Goal: Information Seeking & Learning: Learn about a topic

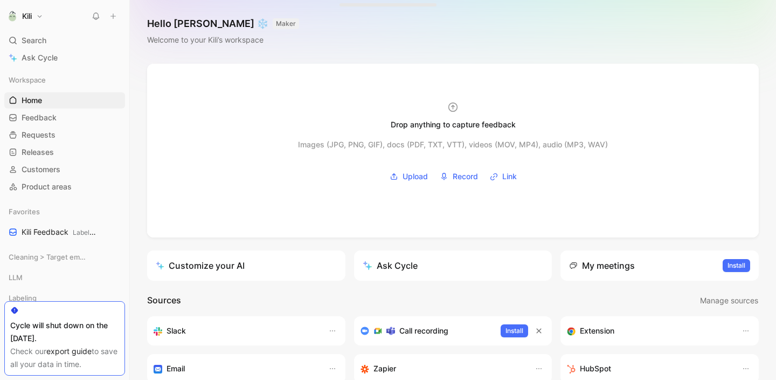
click at [52, 118] on span "Feedback" at bounding box center [39, 117] width 35 height 11
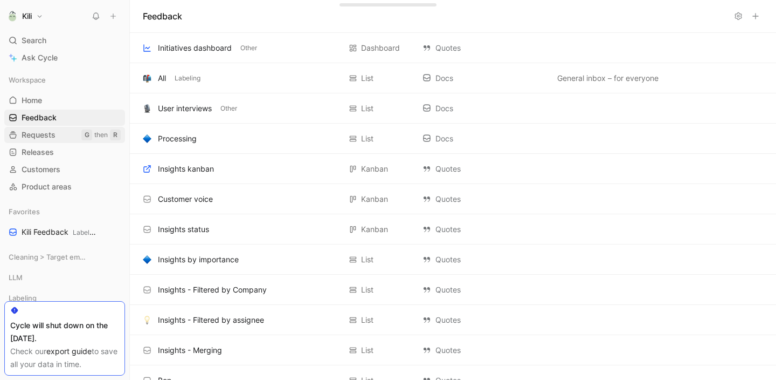
click at [67, 135] on link "Requests G then R" at bounding box center [64, 135] width 121 height 16
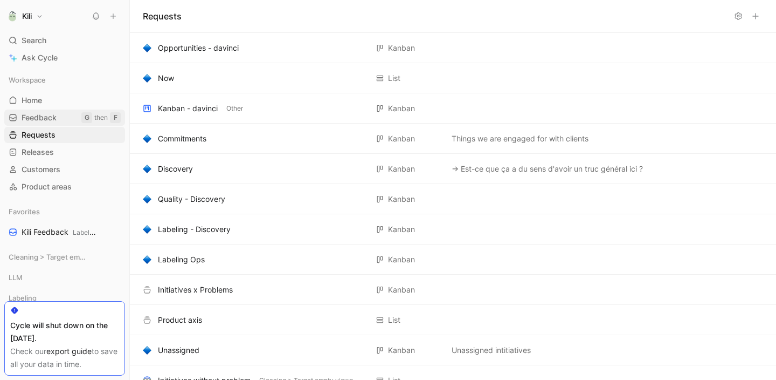
click at [66, 110] on link "Feedback G then F" at bounding box center [64, 117] width 121 height 16
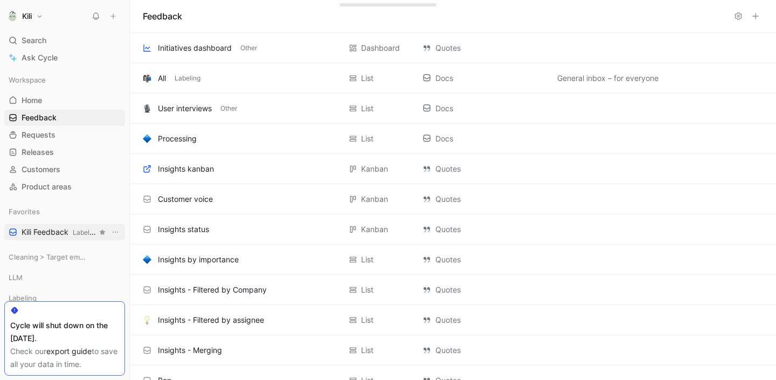
click at [73, 226] on span "Kili Feedback Labeling" at bounding box center [59, 231] width 75 height 11
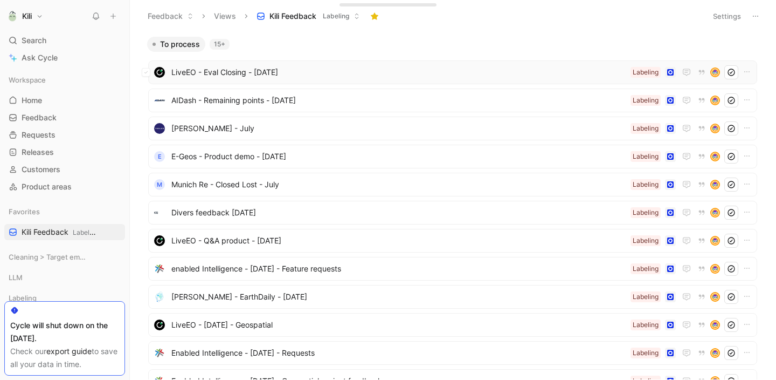
click at [290, 78] on span "LiveEO - Eval Closing - [DATE]" at bounding box center [398, 72] width 455 height 13
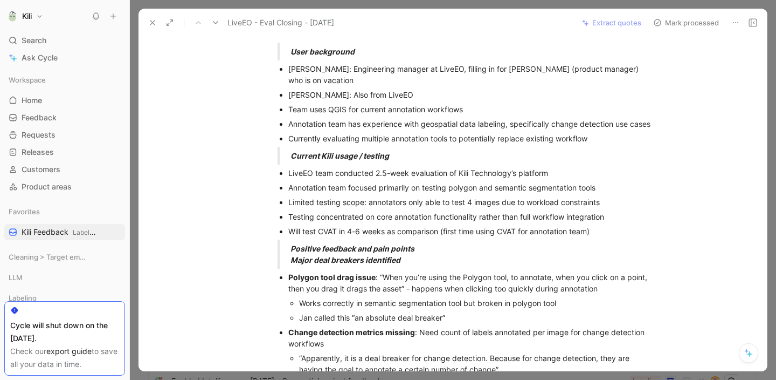
scroll to position [71, 0]
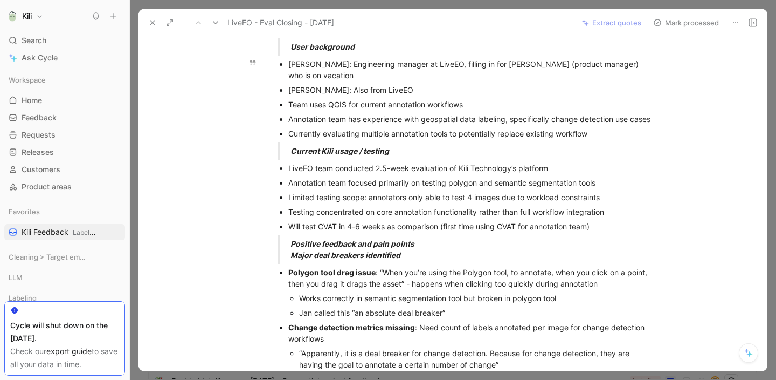
click at [389, 84] on div "Jules Ponsaille: Also from LiveEO" at bounding box center [469, 89] width 362 height 11
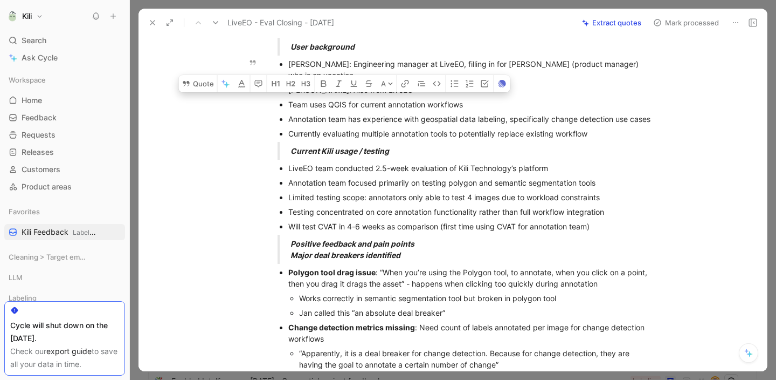
click at [389, 84] on div "Jules Ponsaille: Also from LiveEO" at bounding box center [469, 89] width 362 height 11
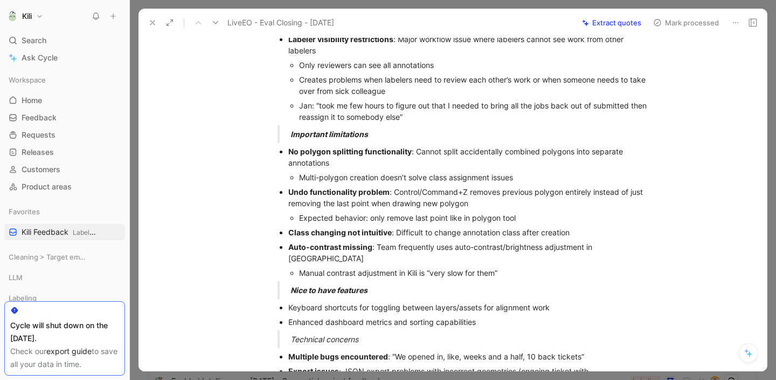
scroll to position [417, 0]
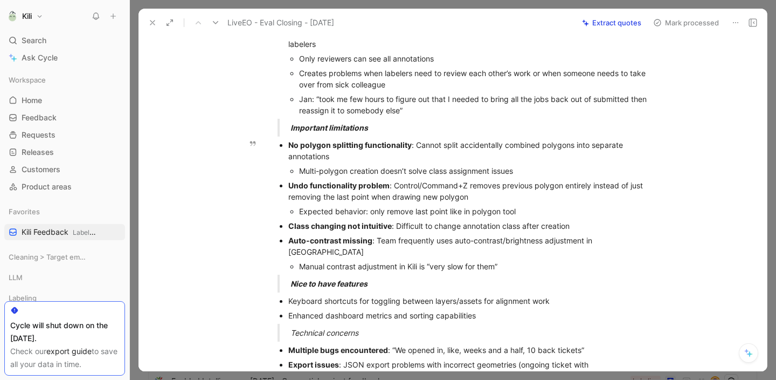
click at [450, 224] on div "Class changing not intuitive : Difficult to change annotation class after creat…" at bounding box center [469, 225] width 362 height 11
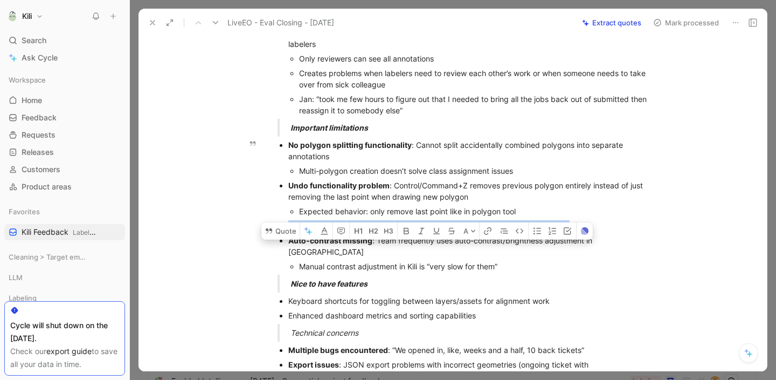
click at [447, 238] on div "Auto-contrast missing : Team frequently uses auto-contrast/brightness adjustmen…" at bounding box center [469, 246] width 362 height 23
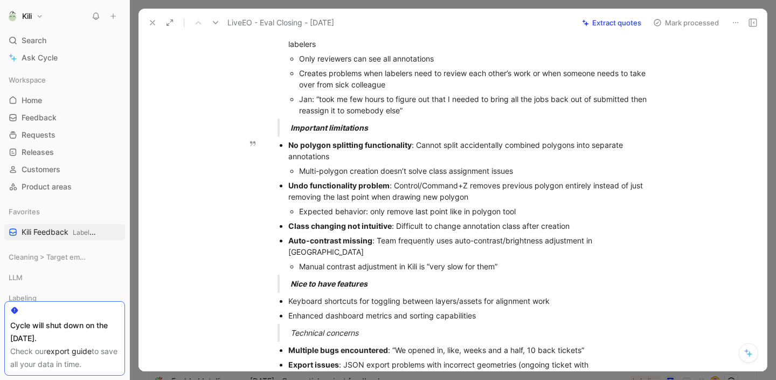
click at [446, 260] on div "Manual contrast adjustment in Kili is “very slow for them”" at bounding box center [475, 265] width 352 height 11
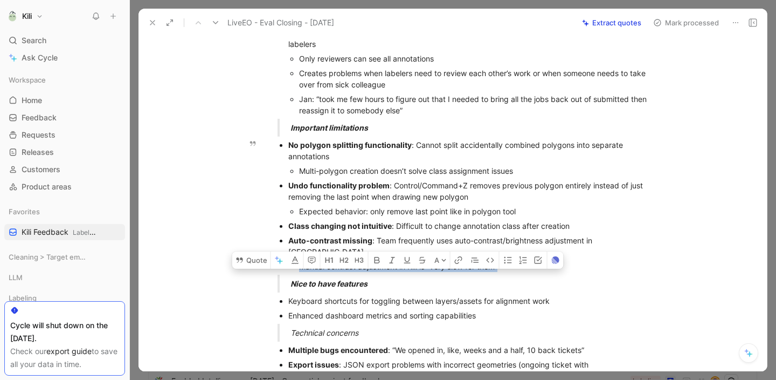
click at [446, 260] on div "Manual contrast adjustment in Kili is “very slow for them”" at bounding box center [475, 265] width 352 height 11
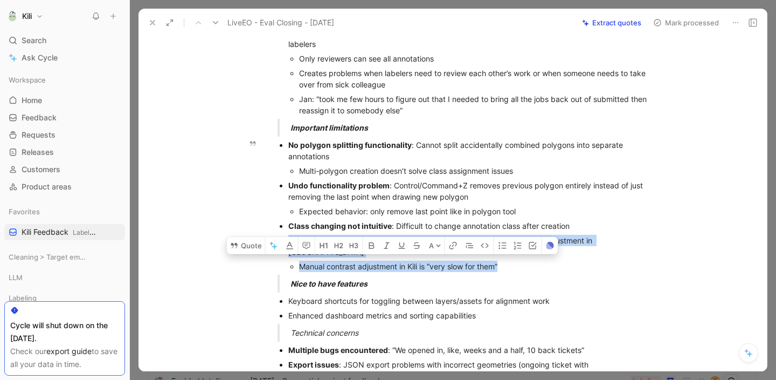
drag, startPoint x: 517, startPoint y: 256, endPoint x: 282, endPoint y: 238, distance: 235.7
click at [282, 238] on ul "No polygon splitting functionality : Cannot split accidentally combined polygon…" at bounding box center [464, 205] width 414 height 136
copy li "Auto-contrast missing : Team frequently uses auto-contrast/brightness adjustmen…"
click at [472, 162] on p "No polygon splitting functionality : Cannot split accidentally combined polygon…" at bounding box center [469, 150] width 362 height 26
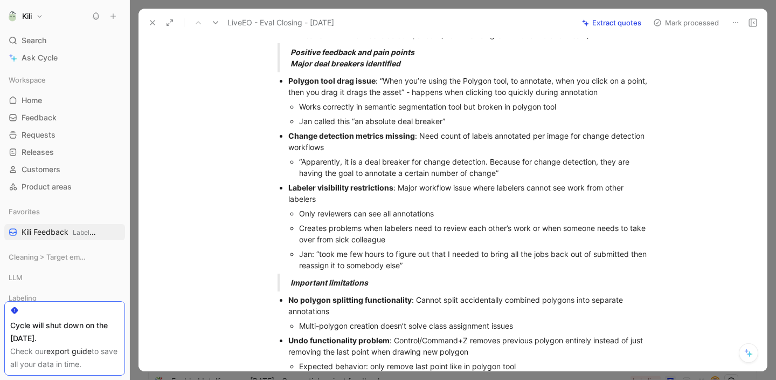
scroll to position [257, 0]
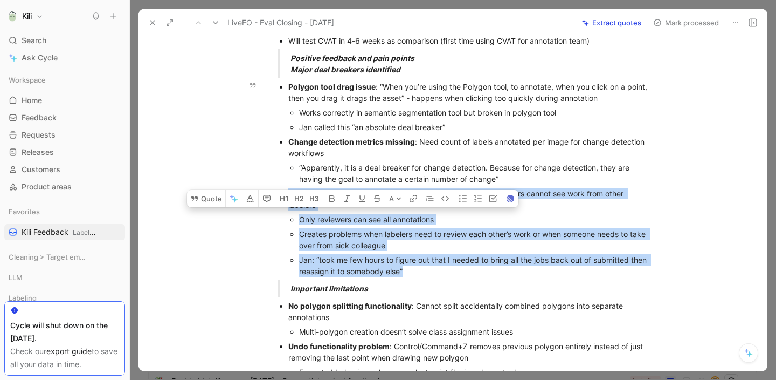
drag, startPoint x: 431, startPoint y: 276, endPoint x: 285, endPoint y: 196, distance: 167.2
click at [285, 196] on ul "Polygon tool drag issue : “When you’re using the Polygon tool, to annotate, whe…" at bounding box center [464, 178] width 414 height 199
copy li "Labeler visibility restrictions : Major workflow issue where labelers cannot se…"
click at [468, 97] on div "Polygon tool drag issue : “When you’re using the Polygon tool, to annotate, whe…" at bounding box center [469, 92] width 362 height 23
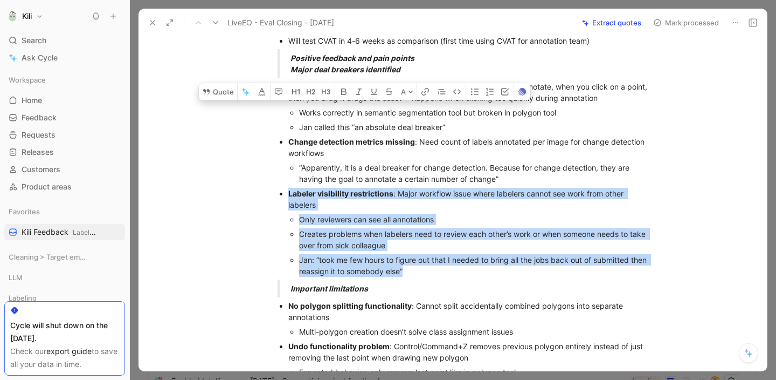
drag, startPoint x: 452, startPoint y: 128, endPoint x: 286, endPoint y: 86, distance: 170.8
click at [288, 86] on li "Polygon tool drag issue : “When you’re using the Polygon tool, to annotate, whe…" at bounding box center [469, 106] width 362 height 55
copy li "Polygon tool drag issue : “When you’re using the Polygon tool, to annotate, whe…"
click at [390, 178] on div "“Apparently, it is a deal breaker for change detection. Because for change dete…" at bounding box center [475, 173] width 352 height 23
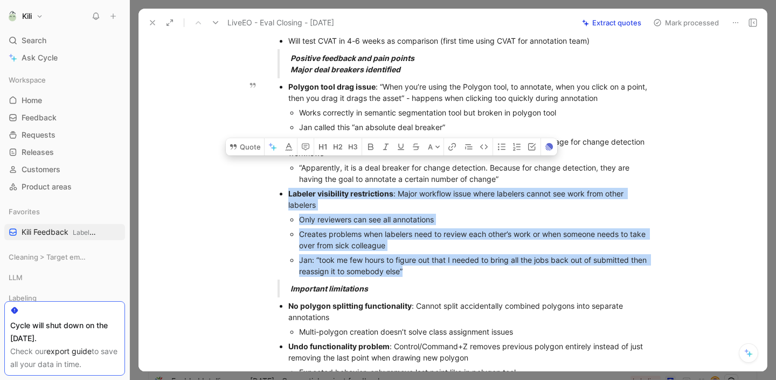
drag, startPoint x: 525, startPoint y: 181, endPoint x: 286, endPoint y: 138, distance: 242.6
click at [288, 138] on li "Change detection metrics missing : Need count of labels annotated per image for…" at bounding box center [469, 160] width 362 height 52
copy li "Change detection metrics missing : Need count of labels annotated per image for…"
click at [468, 222] on div "Only reviewers can see all annotations" at bounding box center [475, 218] width 352 height 11
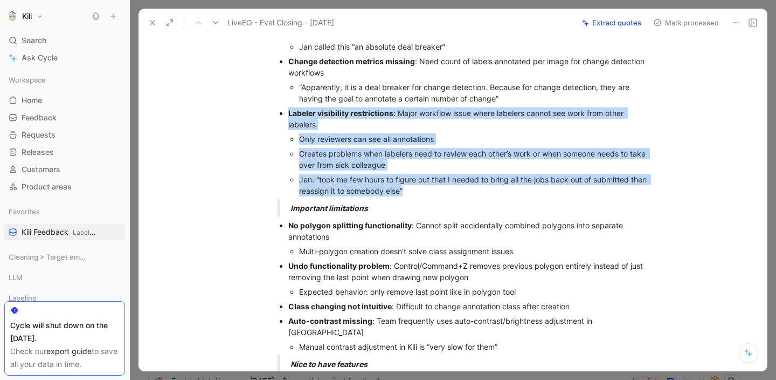
scroll to position [337, 0]
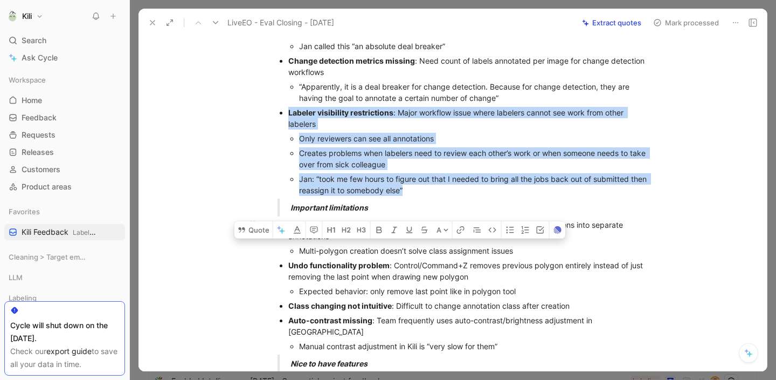
drag, startPoint x: 522, startPoint y: 250, endPoint x: 287, endPoint y: 222, distance: 237.3
click at [288, 222] on li "No polygon splitting functionality : Cannot split accidentally combined polygon…" at bounding box center [469, 237] width 362 height 40
copy li "No polygon splitting functionality : Cannot split accidentally combined polygon…"
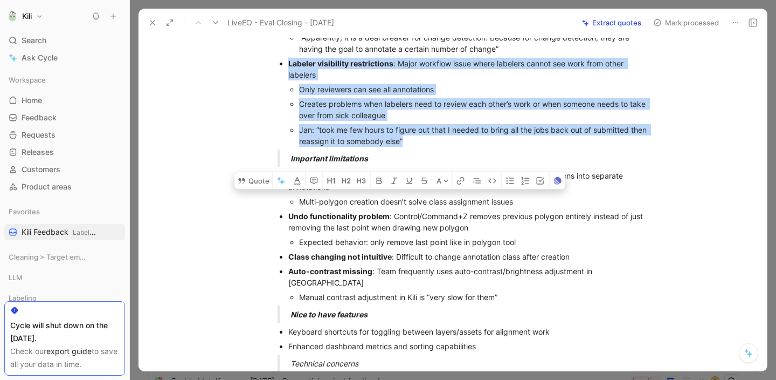
scroll to position [394, 0]
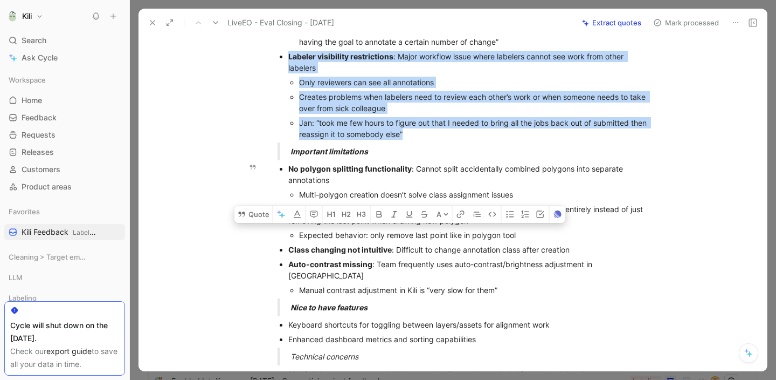
drag, startPoint x: 520, startPoint y: 235, endPoint x: 285, endPoint y: 211, distance: 236.3
click at [285, 211] on ul "No polygon splitting functionality : Cannot split accidentally combined polygon…" at bounding box center [464, 229] width 414 height 136
copy li "Undo functionality problem : Control/Command+Z removes previous polygon entirel…"
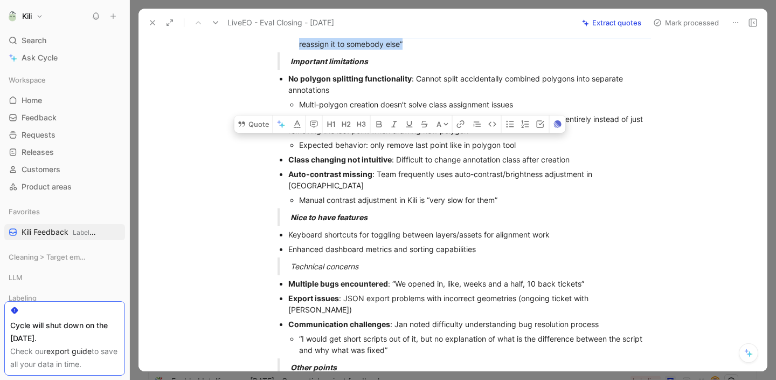
scroll to position [486, 0]
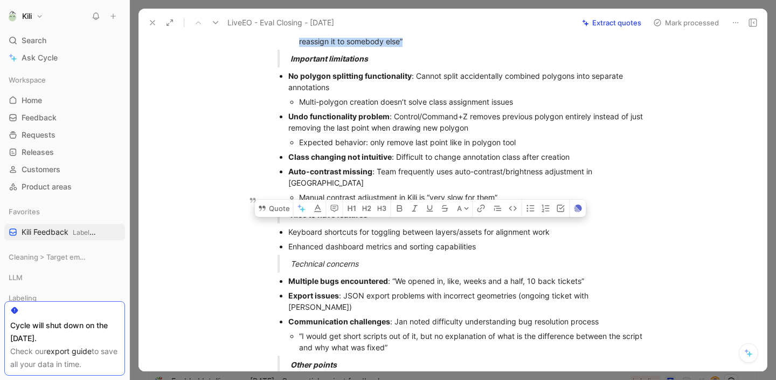
drag, startPoint x: 500, startPoint y: 236, endPoint x: 282, endPoint y: 209, distance: 219.9
click at [282, 209] on div "User background Jan Engel: Engineering manager at LiveEO, filling in for Nicola…" at bounding box center [464, 73] width 606 height 919
click at [303, 226] on div "Keyboard shortcuts for toggling between layers/assets for alignment work" at bounding box center [469, 231] width 362 height 11
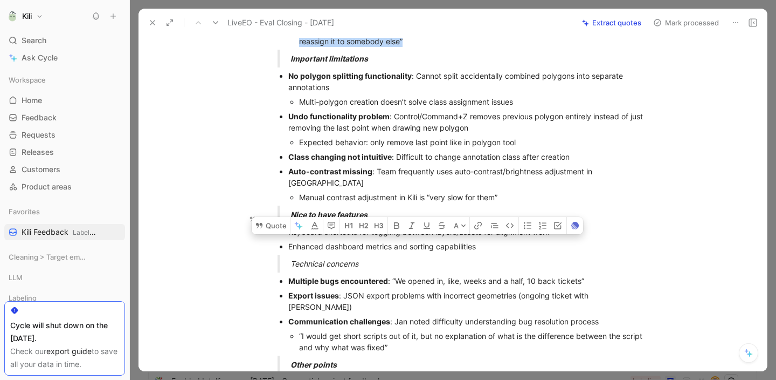
drag, startPoint x: 562, startPoint y: 221, endPoint x: 284, endPoint y: 218, distance: 278.8
click at [284, 224] on ul "Keyboard shortcuts for toggling between layers/assets for alignment work Enhanc…" at bounding box center [464, 238] width 414 height 29
copy div "Keyboard shortcuts for toggling between layers/assets for alignment work"
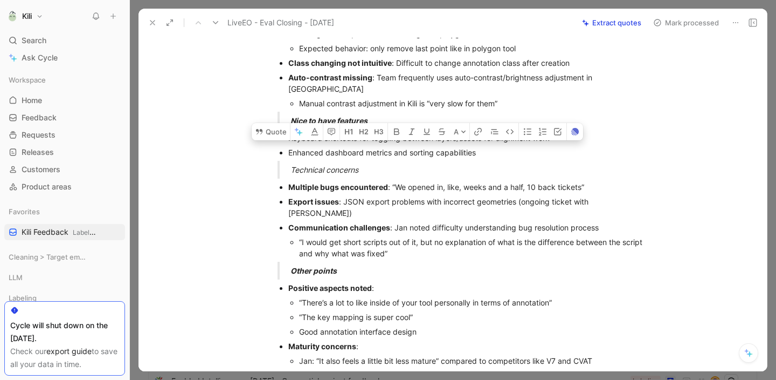
scroll to position [584, 0]
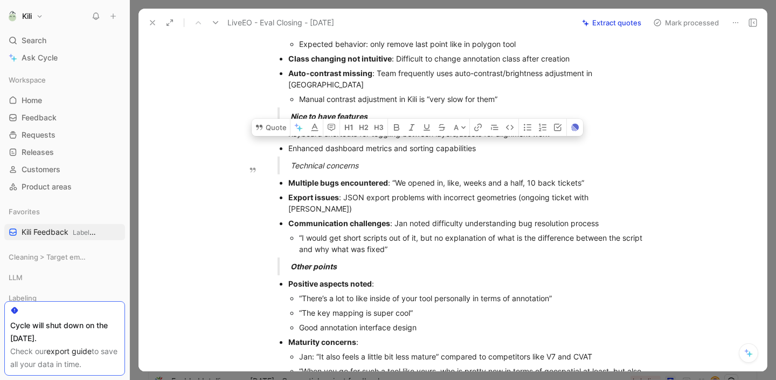
click at [403, 191] on div "Export issues : JSON export problems with incorrect geometries (ongoing ticket …" at bounding box center [469, 202] width 362 height 23
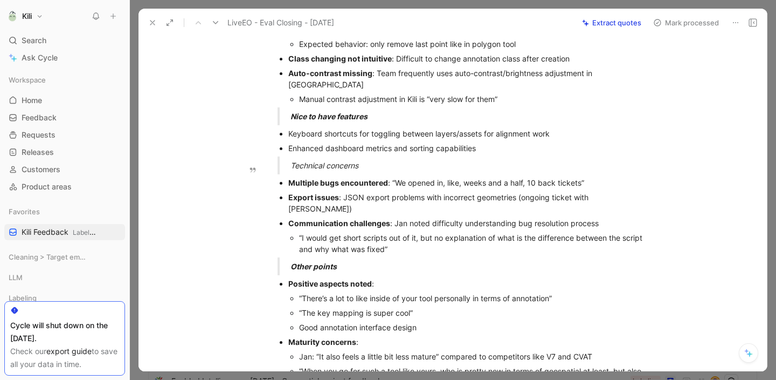
click at [403, 191] on div "Export issues : JSON export problems with incorrect geometries (ongoing ticket …" at bounding box center [469, 202] width 362 height 23
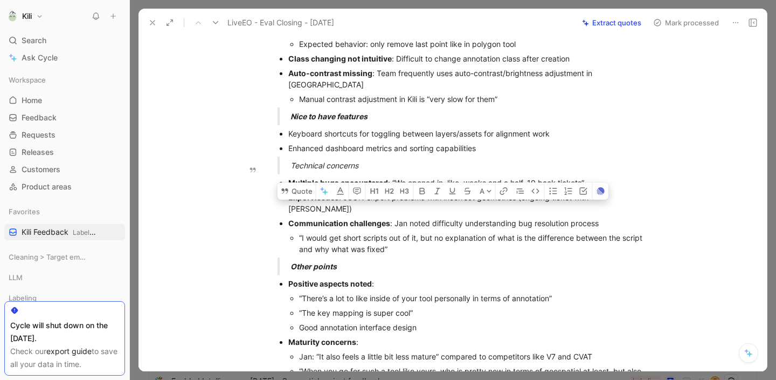
click at [408, 216] on p "Communication challenges : Jan noted difficulty understanding bug resolution pr…" at bounding box center [469, 223] width 362 height 15
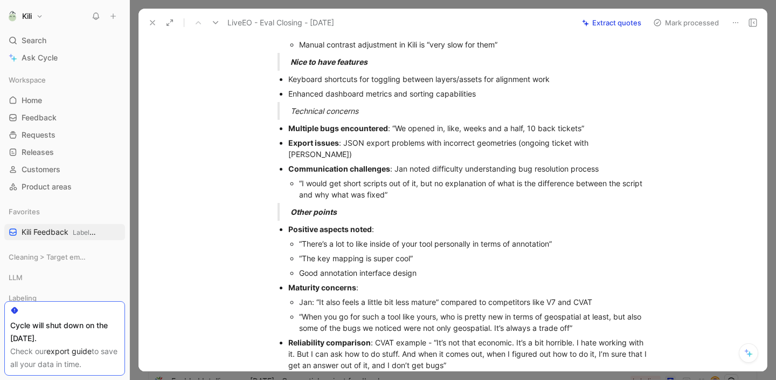
scroll to position [653, 0]
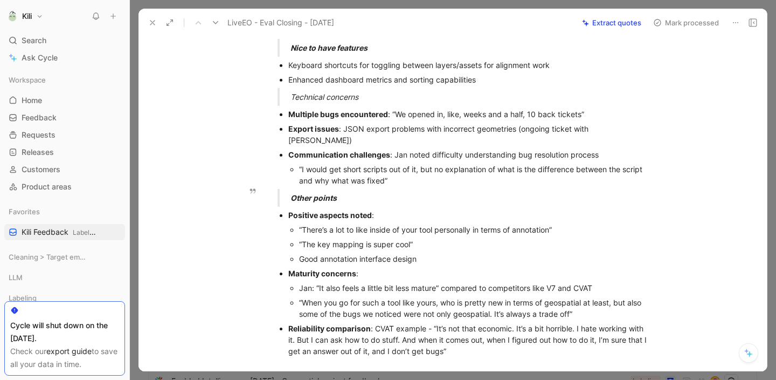
click at [426, 282] on div "Jan: “It also feels a little bit less mature” compared to competitors like V7 a…" at bounding box center [475, 287] width 352 height 11
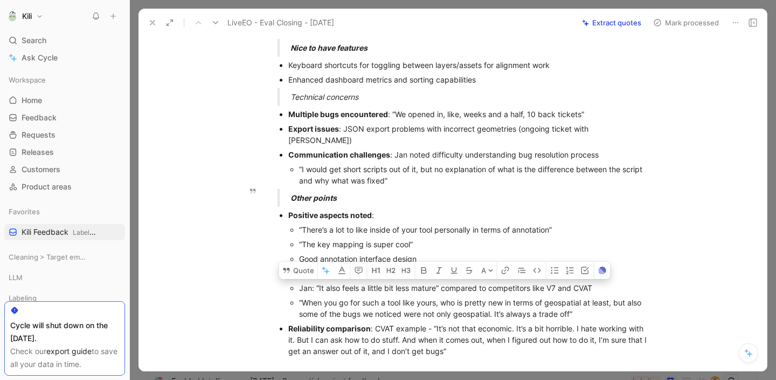
click at [529, 238] on div "“The key mapping is super cool”" at bounding box center [475, 243] width 352 height 11
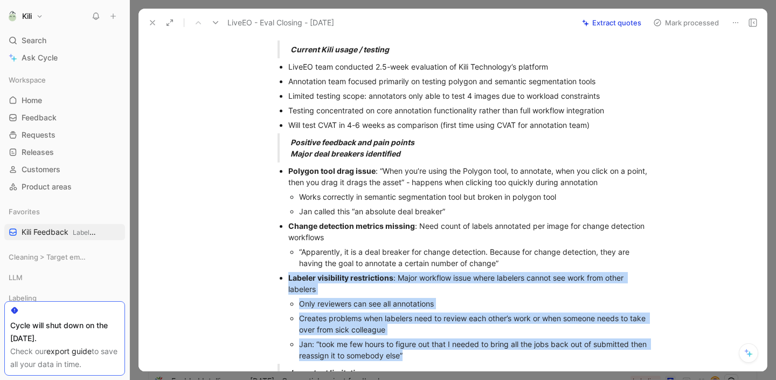
scroll to position [0, 0]
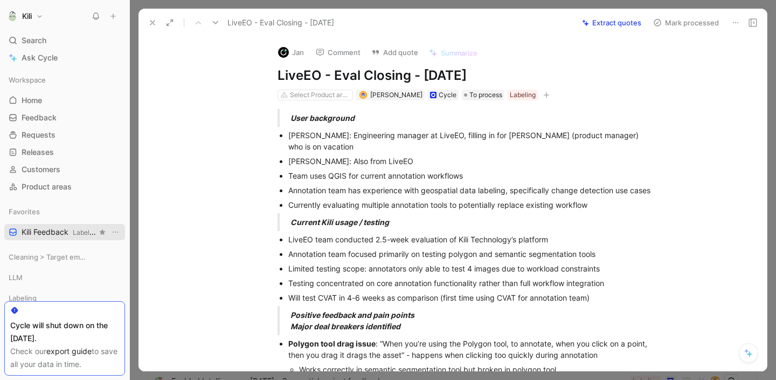
click at [83, 230] on span "Labeling" at bounding box center [86, 232] width 26 height 8
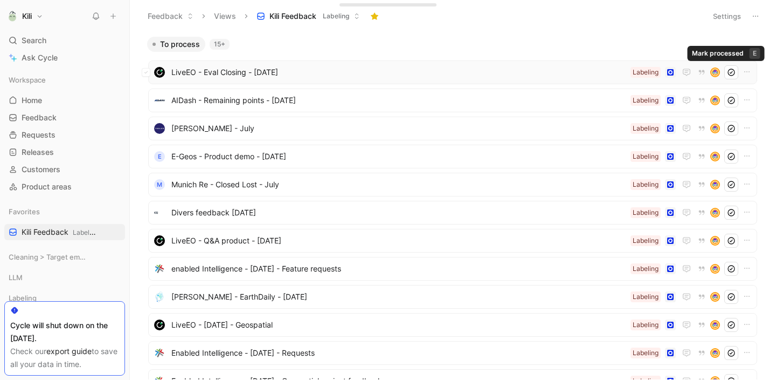
click at [727, 70] on icon at bounding box center [731, 72] width 9 height 9
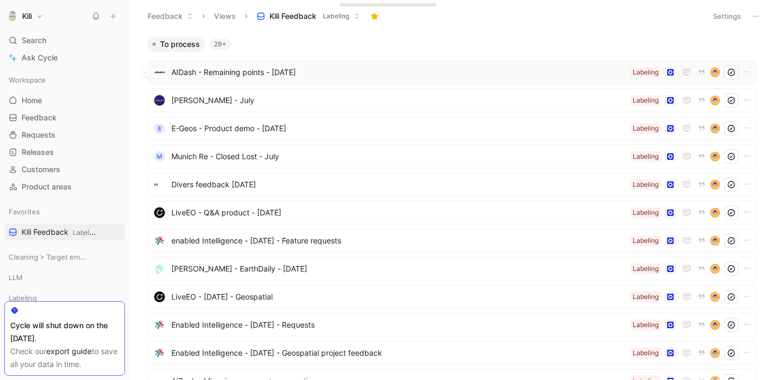
click at [230, 74] on span "AIDash - Remaining points - [DATE]" at bounding box center [398, 72] width 455 height 13
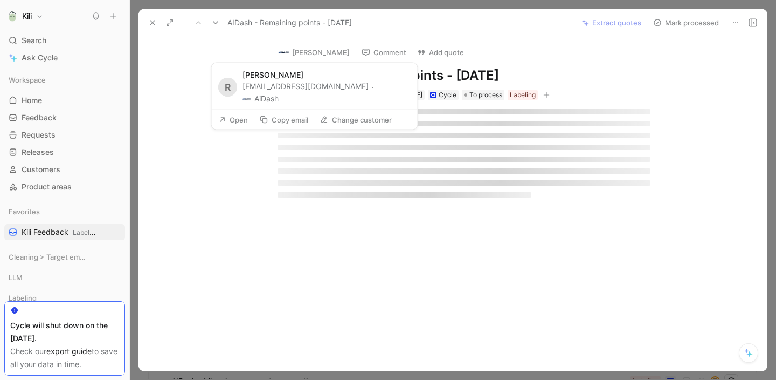
click at [285, 55] on img at bounding box center [283, 52] width 11 height 11
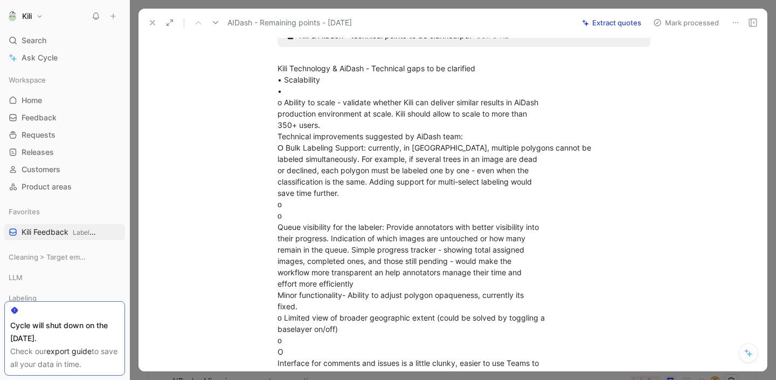
scroll to position [86, 0]
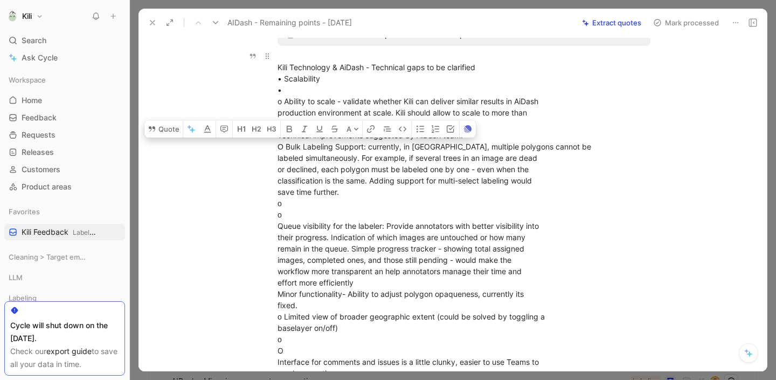
drag, startPoint x: 283, startPoint y: 144, endPoint x: 350, endPoint y: 188, distance: 80.0
click at [350, 188] on div "Kili Technology & AiDash - Technical gaps to be clarified • Scalability • o Abi…" at bounding box center [464, 254] width 373 height 408
copy div "Bulk Labeling Support: currently, in Kili, multiple polygons cannot be labeled …"
drag, startPoint x: 348, startPoint y: 190, endPoint x: 282, endPoint y: 144, distance: 80.5
click at [282, 144] on div "Kili Technology & AiDash - Technical gaps to be clarified • Scalability • o Abi…" at bounding box center [464, 254] width 373 height 408
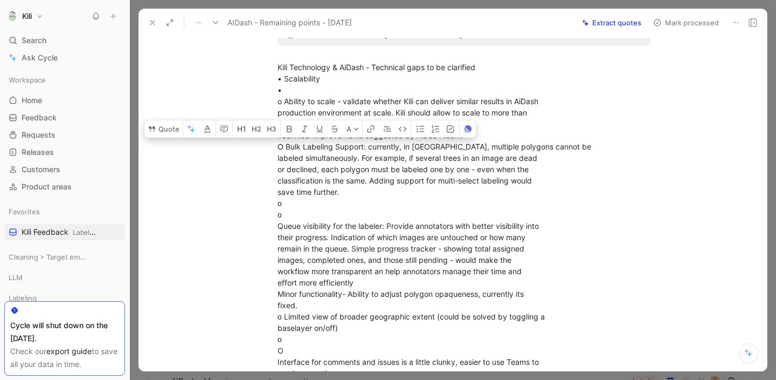
copy div "Bulk Labeling Support: currently, in Kili, multiple polygons cannot be labeled …"
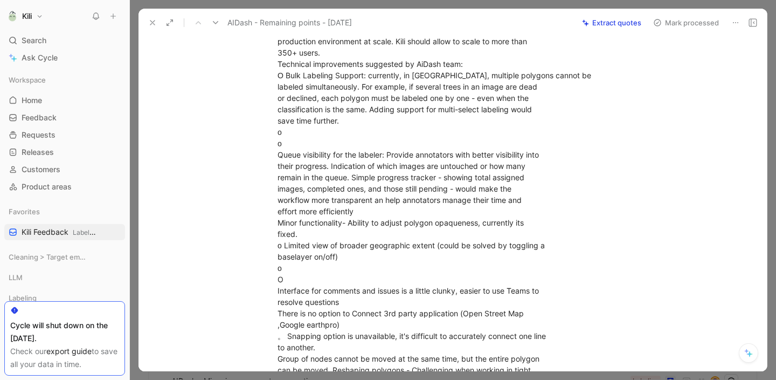
scroll to position [157, 0]
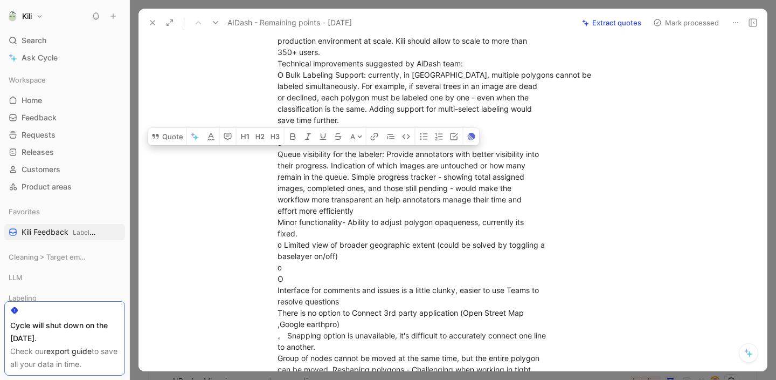
drag, startPoint x: 276, startPoint y: 154, endPoint x: 465, endPoint y: 210, distance: 197.4
click at [465, 210] on div "Kili Technology & AiDash - Technical gaps to be clarified • Scalability • o Abi…" at bounding box center [464, 182] width 373 height 408
copy div "Queue visibility for the labeler: Provide annotators with better visibility int…"
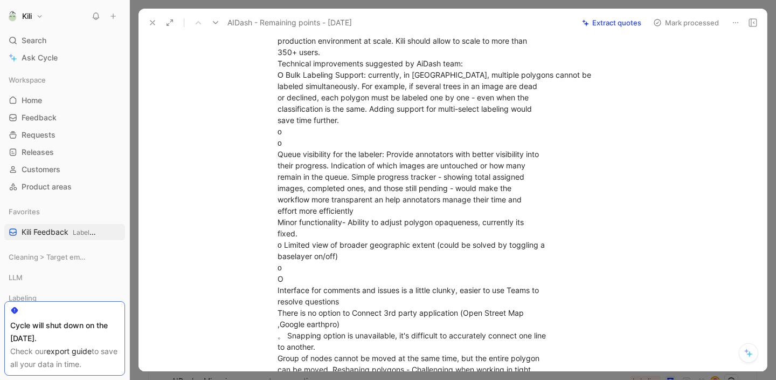
click at [361, 231] on div "Kili Technology & AiDash - Technical gaps to be clarified • Scalability • o Abi…" at bounding box center [464, 182] width 373 height 408
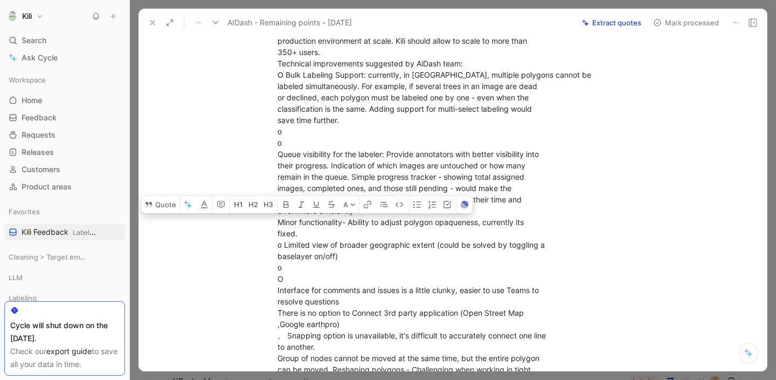
drag, startPoint x: 275, startPoint y: 222, endPoint x: 296, endPoint y: 236, distance: 24.8
click at [296, 236] on div "Kili Technology & AiDash - Technical gaps to be clarified • Scalability • o Abi…" at bounding box center [464, 182] width 373 height 408
click at [338, 265] on div "Kili Technology & AiDash - Technical gaps to be clarified • Scalability • o Abi…" at bounding box center [464, 182] width 373 height 408
drag, startPoint x: 316, startPoint y: 236, endPoint x: 273, endPoint y: 223, distance: 45.5
click at [273, 223] on p "Kili Technology & AiDash - Technical gaps to be clarified • Scalability • o Abi…" at bounding box center [464, 182] width 414 height 414
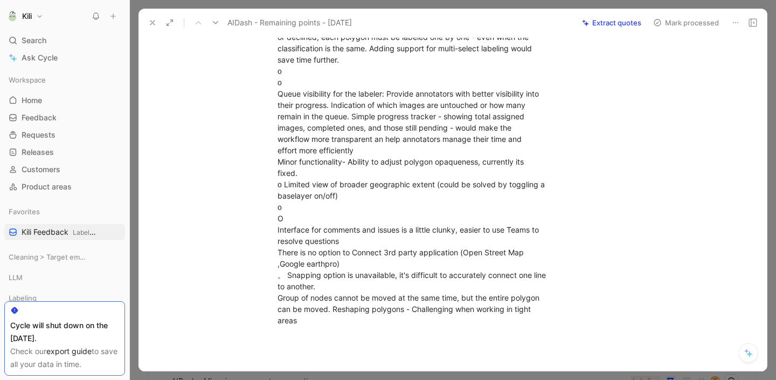
scroll to position [222, 0]
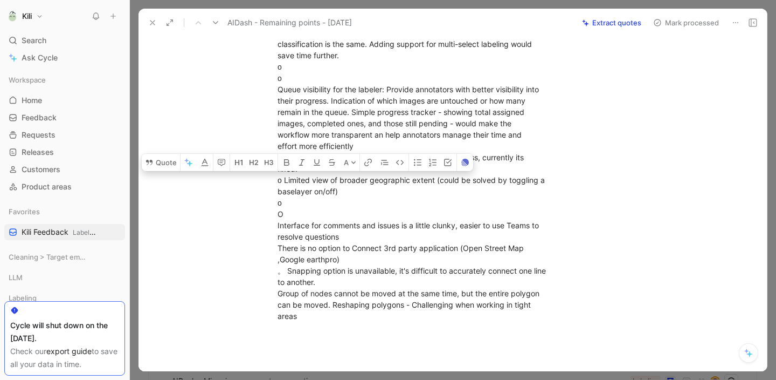
drag, startPoint x: 340, startPoint y: 191, endPoint x: 279, endPoint y: 182, distance: 61.1
click at [279, 182] on div "Kili Technology & AiDash - Technical gaps to be clarified • Scalability • o Abi…" at bounding box center [464, 118] width 373 height 408
click at [404, 207] on div "Kili Technology & AiDash - Technical gaps to be clarified • Scalability • o Abi…" at bounding box center [464, 118] width 373 height 408
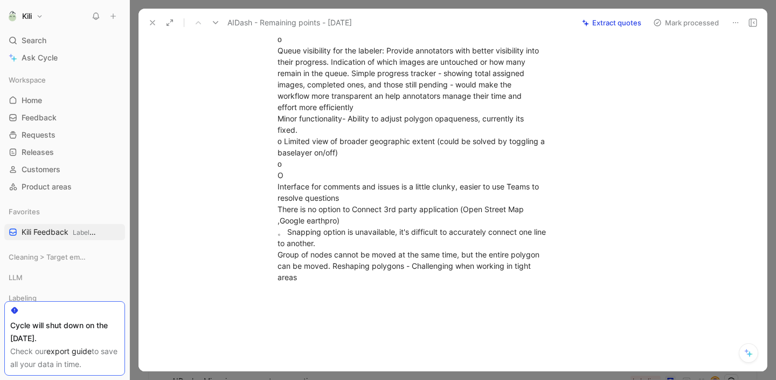
scroll to position [263, 0]
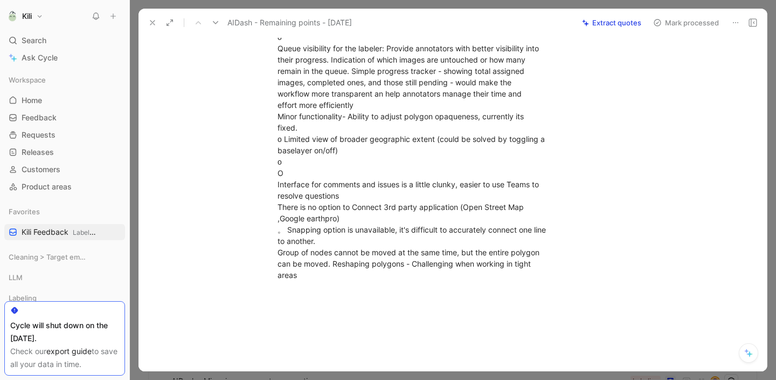
click at [352, 198] on div "Kili Technology & AiDash - Technical gaps to be clarified • Scalability • o Abi…" at bounding box center [464, 77] width 373 height 408
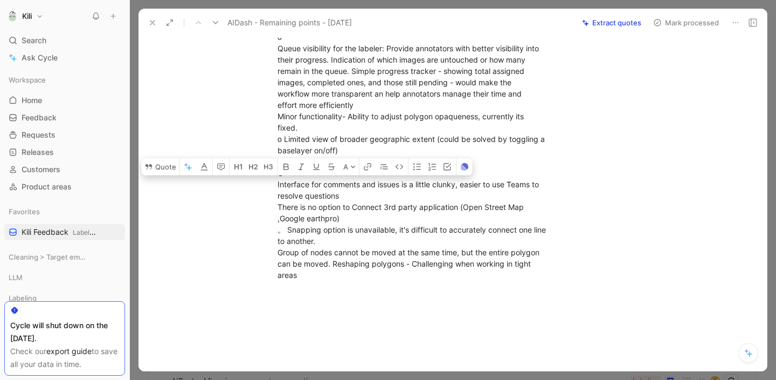
drag, startPoint x: 348, startPoint y: 197, endPoint x: 267, endPoint y: 181, distance: 82.5
click at [267, 181] on p "Kili Technology & AiDash - Technical gaps to be clarified • Scalability • o Abi…" at bounding box center [464, 77] width 414 height 414
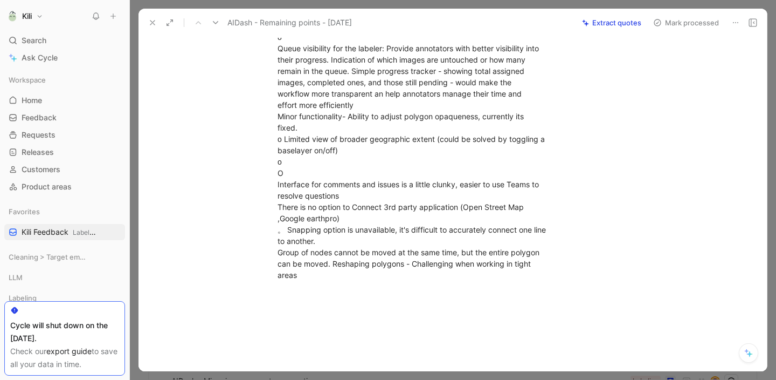
click at [502, 212] on div "Kili Technology & AiDash - Technical gaps to be clarified • Scalability • o Abi…" at bounding box center [464, 77] width 373 height 408
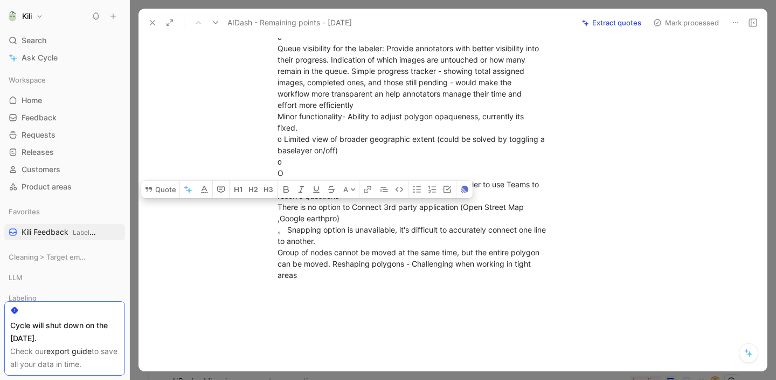
drag, startPoint x: 274, startPoint y: 206, endPoint x: 340, endPoint y: 217, distance: 66.1
click at [340, 217] on div "Kili Technology & AiDash - Technical gaps to be clarified • Scalability • o Abi…" at bounding box center [464, 77] width 373 height 408
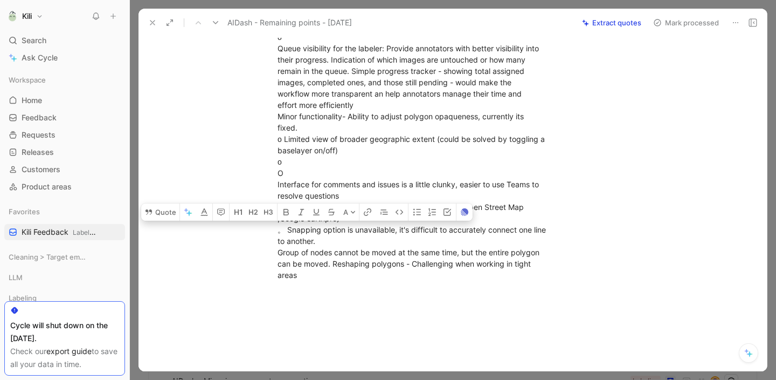
drag, startPoint x: 323, startPoint y: 243, endPoint x: 284, endPoint y: 232, distance: 41.0
click at [284, 232] on div "Kili Technology & AiDash - Technical gaps to be clarified • Scalability • o Abi…" at bounding box center [464, 77] width 373 height 408
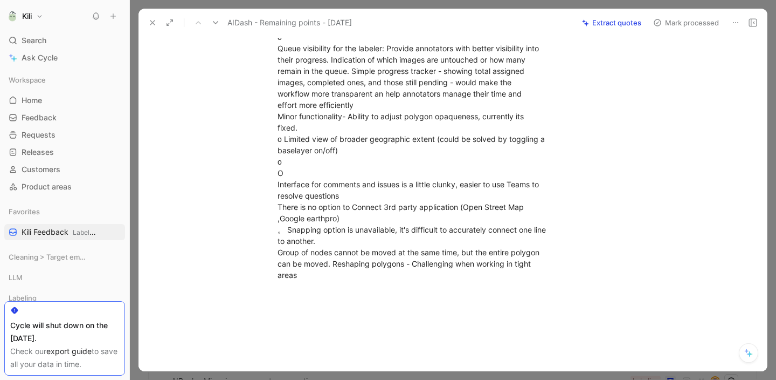
click at [369, 271] on div "Kili Technology & AiDash - Technical gaps to be clarified • Scalability • o Abi…" at bounding box center [464, 77] width 373 height 408
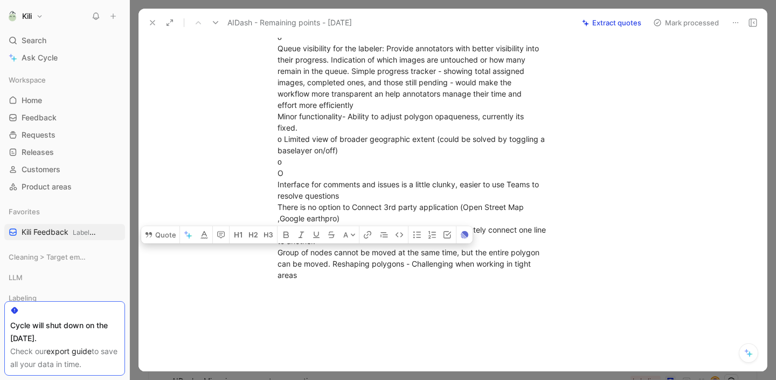
drag, startPoint x: 339, startPoint y: 277, endPoint x: 277, endPoint y: 253, distance: 65.7
click at [278, 253] on div "Kili Technology & AiDash - Technical gaps to be clarified • Scalability • o Abi…" at bounding box center [464, 77] width 373 height 408
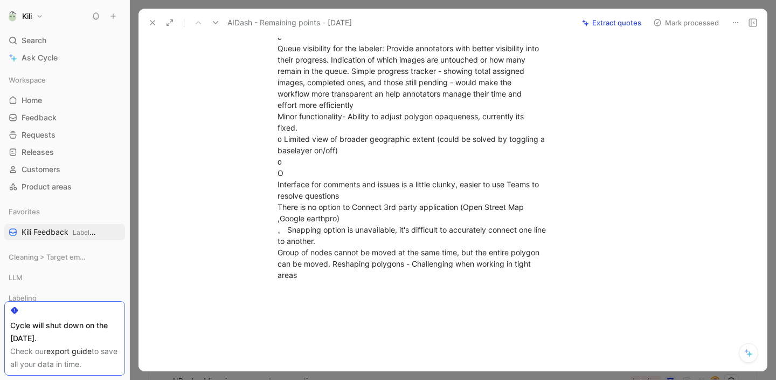
click at [704, 23] on button "Mark processed" at bounding box center [686, 22] width 75 height 15
click at [156, 19] on icon at bounding box center [152, 22] width 9 height 9
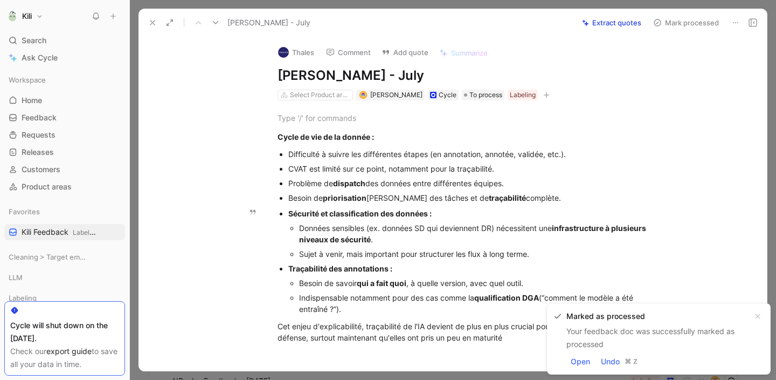
click at [433, 206] on p "Sécurité et classification des données :" at bounding box center [469, 213] width 362 height 15
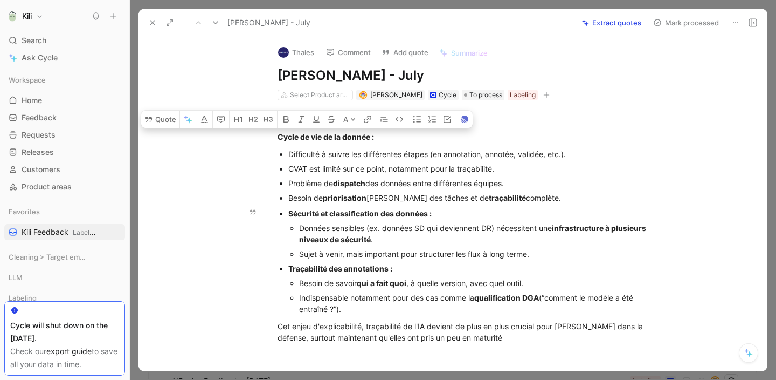
drag, startPoint x: 275, startPoint y: 139, endPoint x: 408, endPoint y: 315, distance: 221.4
click at [408, 315] on div "Cycle de vie de la donnée : Difficulté à suivre les différentes étapes (en anno…" at bounding box center [464, 227] width 606 height 254
click at [693, 18] on button "Mark processed" at bounding box center [686, 22] width 75 height 15
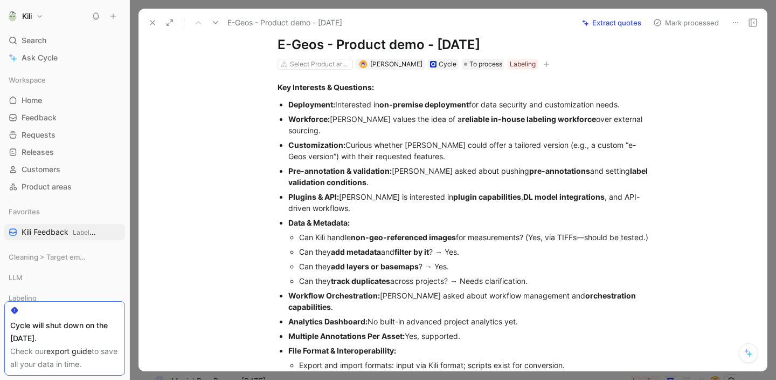
scroll to position [31, 0]
click at [354, 138] on div "Customization: Curious whether Kili could offer a tailored version (e.g., a cus…" at bounding box center [469, 149] width 362 height 23
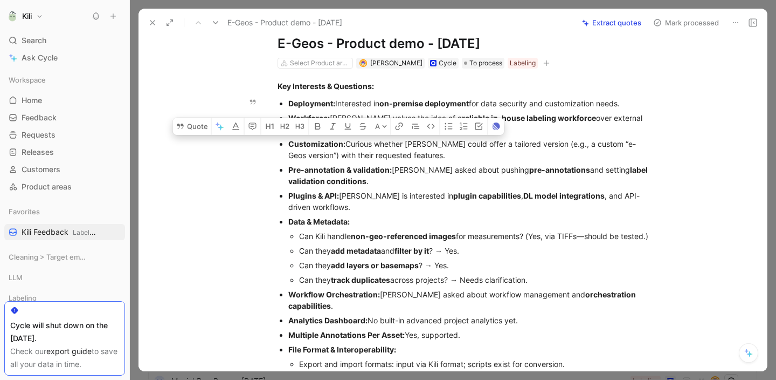
click at [354, 138] on div "Customization: Curious whether Kili could offer a tailored version (e.g., a cus…" at bounding box center [469, 149] width 362 height 23
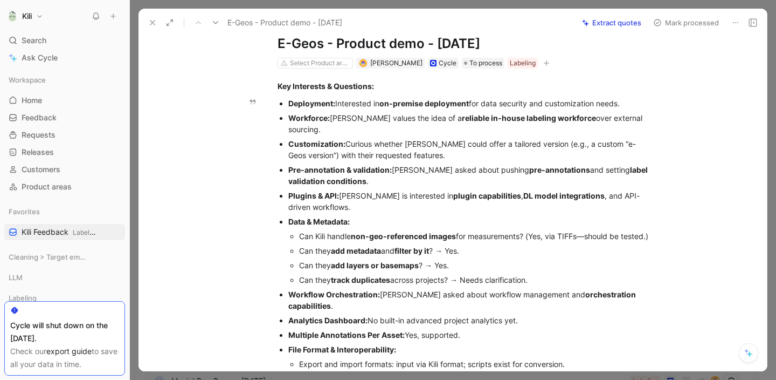
click at [354, 138] on div "Customization: Curious whether Kili could offer a tailored version (e.g., a cus…" at bounding box center [469, 149] width 362 height 23
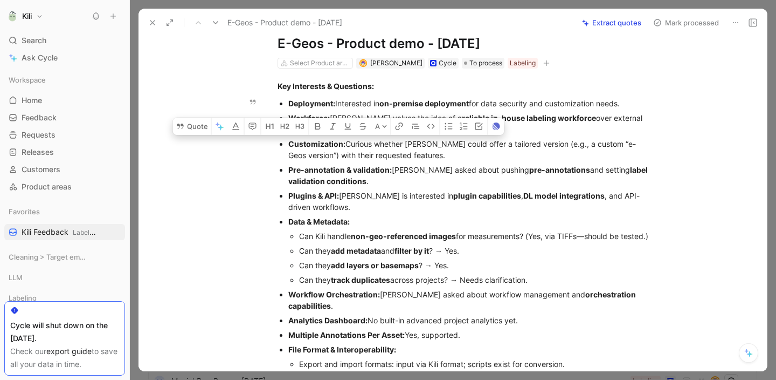
click at [551, 216] on div "Data & Metadata:" at bounding box center [469, 221] width 362 height 11
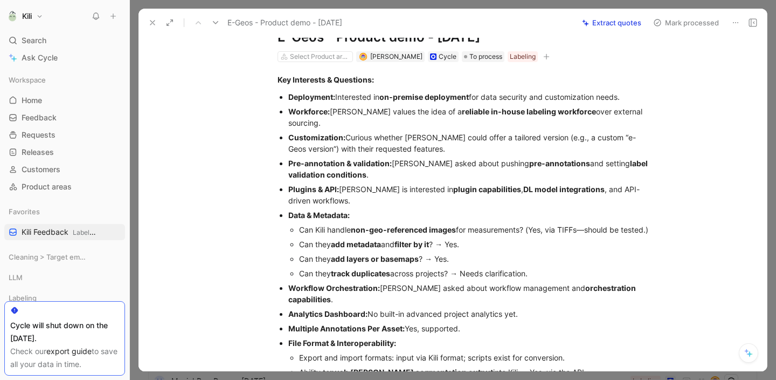
scroll to position [38, 0]
click at [415, 93] on strong "on-premise deployment" at bounding box center [424, 96] width 89 height 9
click at [429, 139] on div "Customization: Curious whether Kili could offer a tailored version (e.g., a cus…" at bounding box center [469, 142] width 362 height 23
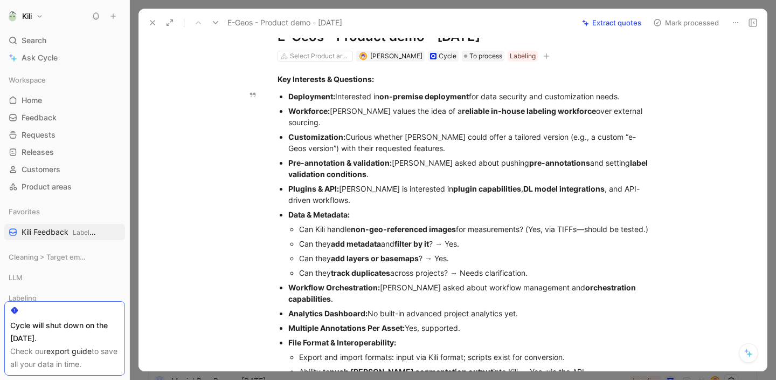
click at [462, 106] on strong "reliable in-house labeling workforce" at bounding box center [529, 110] width 134 height 9
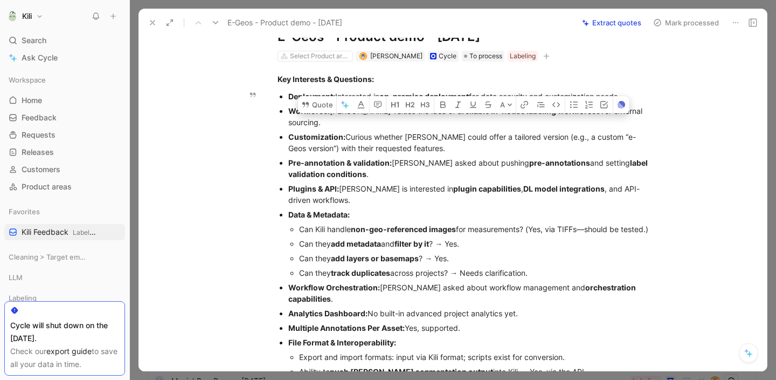
click at [433, 157] on div "Pre-annotation & validation: Nicola asked about pushing pre-annotations and set…" at bounding box center [469, 168] width 362 height 23
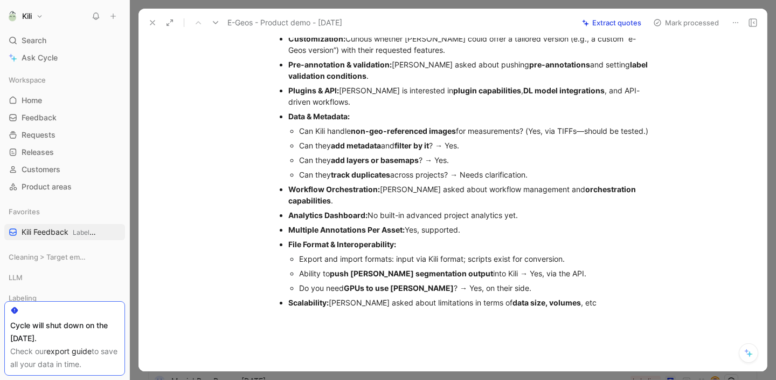
scroll to position [138, 0]
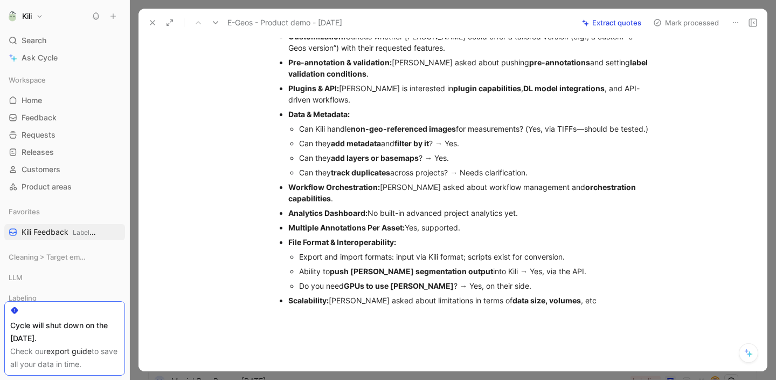
click at [399, 251] on div "Export and import formats: input via Kili format; scripts exist for conversion." at bounding box center [475, 256] width 352 height 11
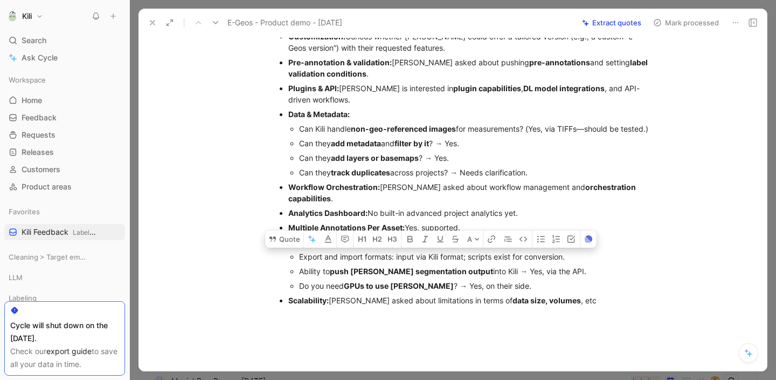
click at [397, 266] on strong "push DL-SAM segmentation output" at bounding box center [411, 270] width 163 height 9
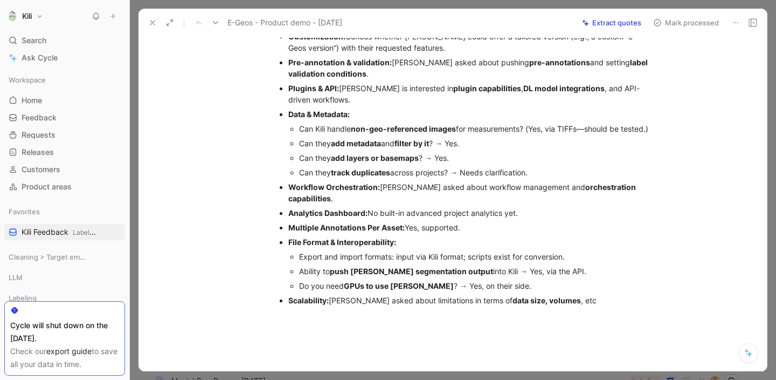
click at [397, 266] on strong "push DL-SAM segmentation output" at bounding box center [411, 270] width 163 height 9
click at [404, 281] on strong "GPUs to use SAM" at bounding box center [399, 285] width 110 height 9
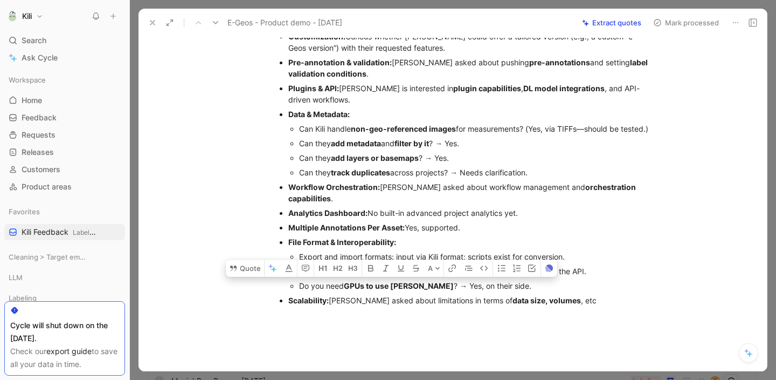
click at [408, 316] on div at bounding box center [464, 373] width 606 height 114
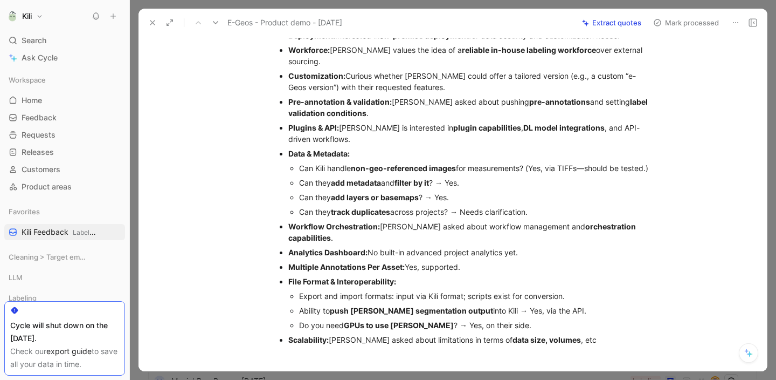
scroll to position [97, 0]
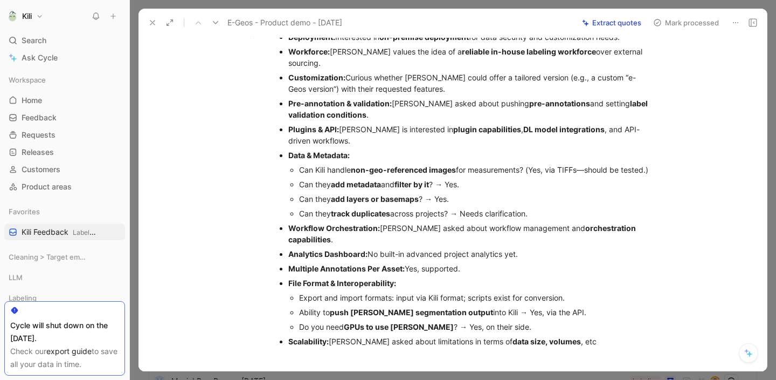
click at [368, 216] on strong "track duplicates" at bounding box center [360, 213] width 59 height 9
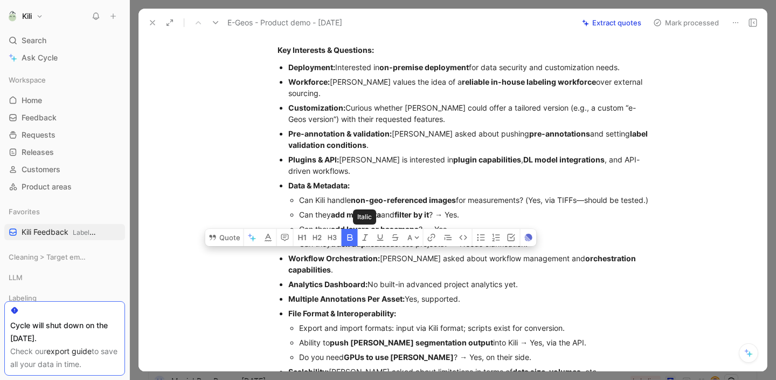
scroll to position [63, 0]
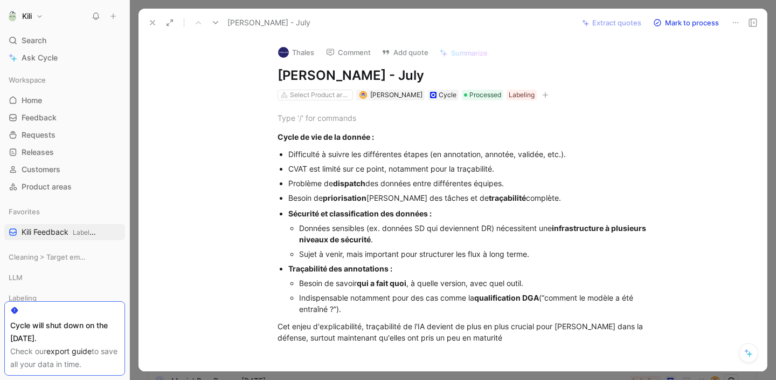
click at [151, 20] on icon at bounding box center [152, 22] width 9 height 9
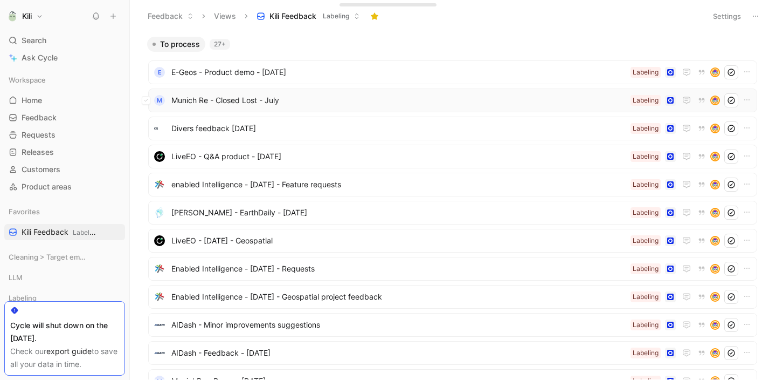
click at [313, 101] on span "Munich Re - Closed Lost - July" at bounding box center [398, 100] width 455 height 13
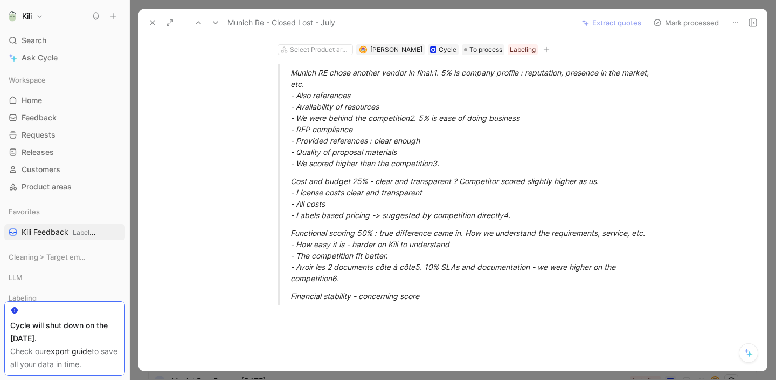
scroll to position [46, 0]
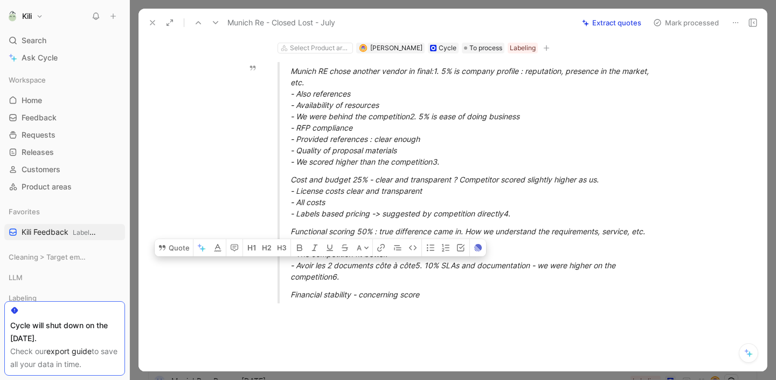
drag, startPoint x: 356, startPoint y: 281, endPoint x: 316, endPoint y: 265, distance: 42.9
click at [316, 266] on div "Functional scoring 50% : true difference came in. How we understand the require…" at bounding box center [477, 253] width 373 height 57
click at [391, 280] on div "Functional scoring 50% : true difference came in. How we understand the require…" at bounding box center [477, 253] width 373 height 57
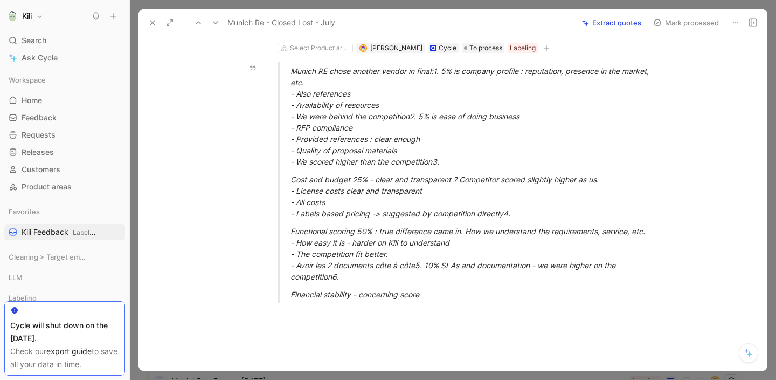
click at [412, 243] on div "Functional scoring 50% : true difference came in. How we understand the require…" at bounding box center [477, 253] width 373 height 57
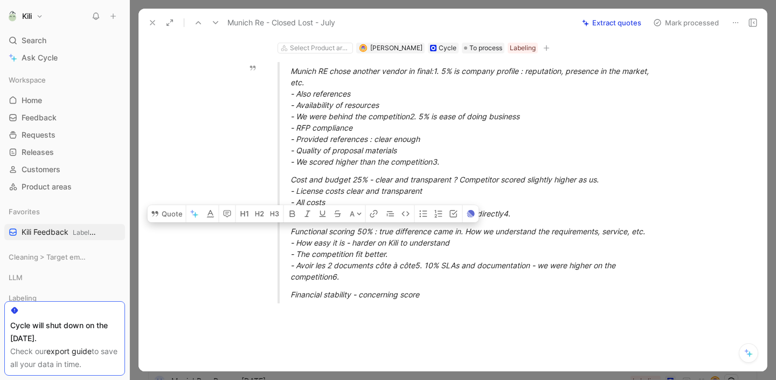
click at [412, 268] on div "Functional scoring 50% : true difference came in. How we understand the require…" at bounding box center [477, 253] width 373 height 57
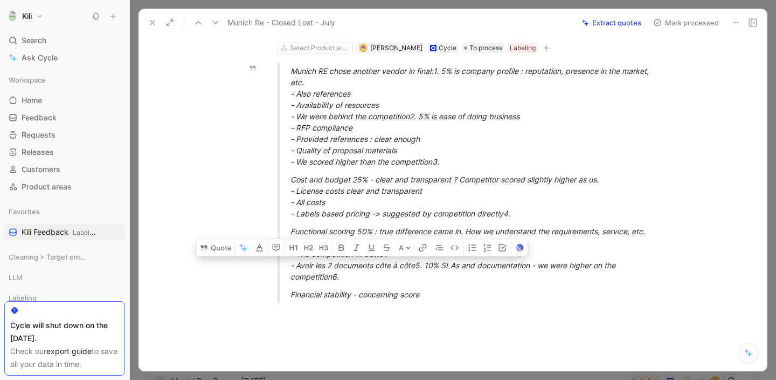
drag, startPoint x: 424, startPoint y: 267, endPoint x: 303, endPoint y: 264, distance: 121.3
click at [303, 264] on div "Functional scoring 50% : true difference came in. How we understand the require…" at bounding box center [477, 253] width 373 height 57
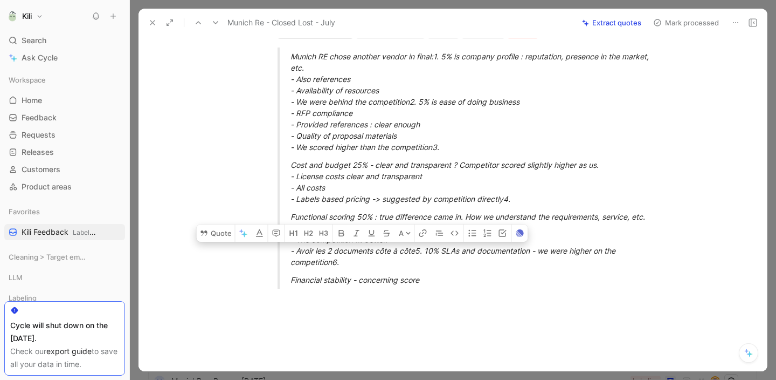
click at [474, 312] on div at bounding box center [464, 354] width 606 height 114
drag, startPoint x: 423, startPoint y: 250, endPoint x: 304, endPoint y: 249, distance: 119.2
click at [304, 249] on div "Functional scoring 50% : true difference came in. How we understand the require…" at bounding box center [477, 239] width 373 height 57
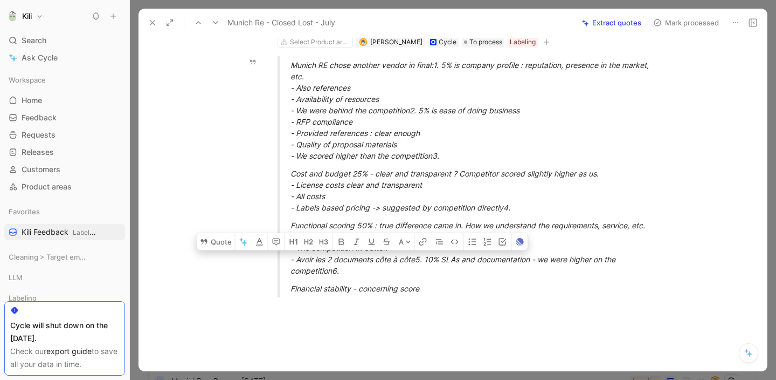
click at [642, 275] on div "Functional scoring 50% : true difference came in. How we understand the require…" at bounding box center [477, 247] width 373 height 57
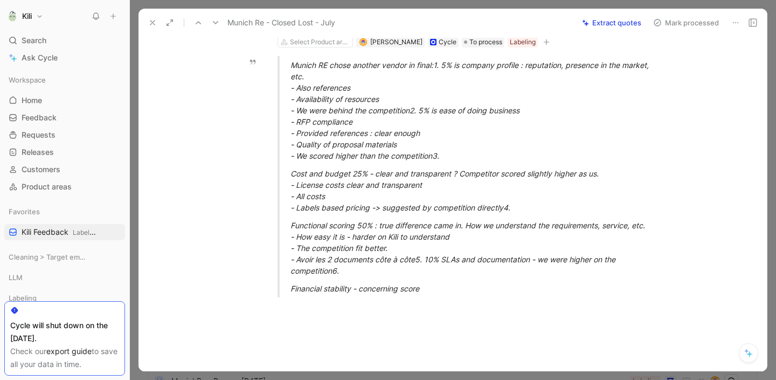
scroll to position [0, 0]
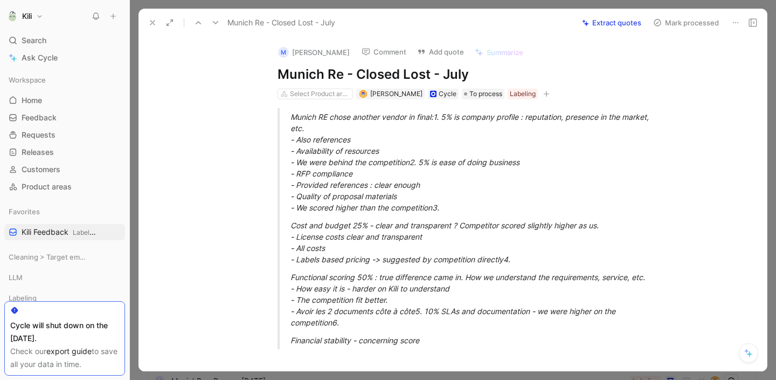
click at [670, 27] on button "Mark processed" at bounding box center [686, 22] width 75 height 15
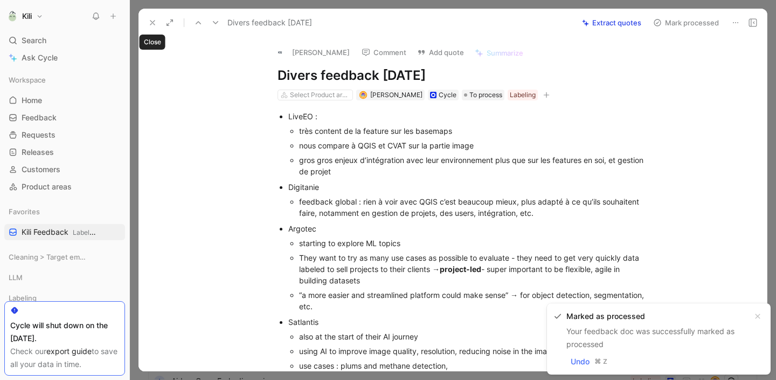
click at [155, 20] on use at bounding box center [152, 22] width 4 height 4
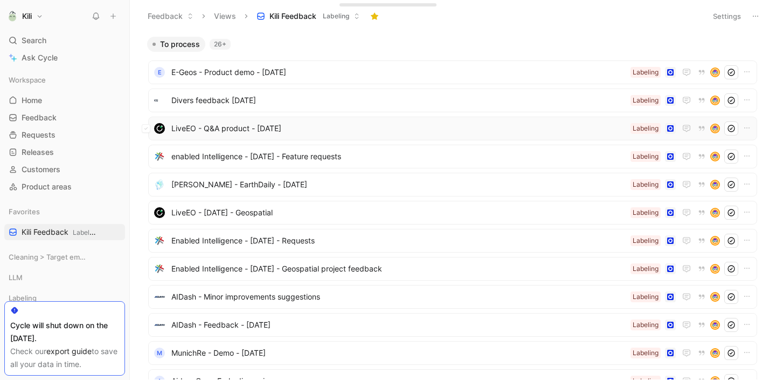
click at [384, 135] on div "LiveEO - Q&A product - July 21st Labeling" at bounding box center [453, 128] width 602 height 14
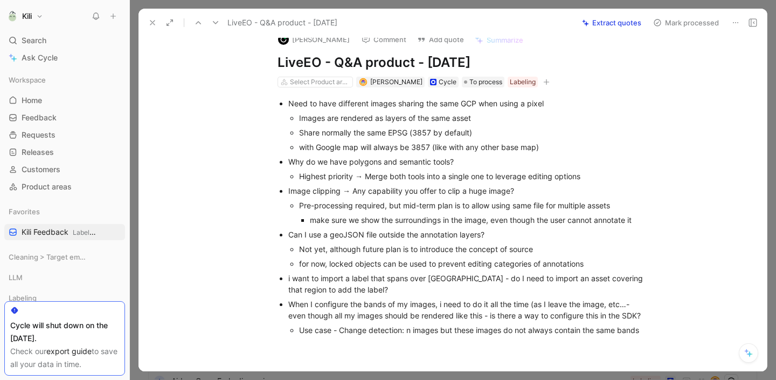
scroll to position [16, 0]
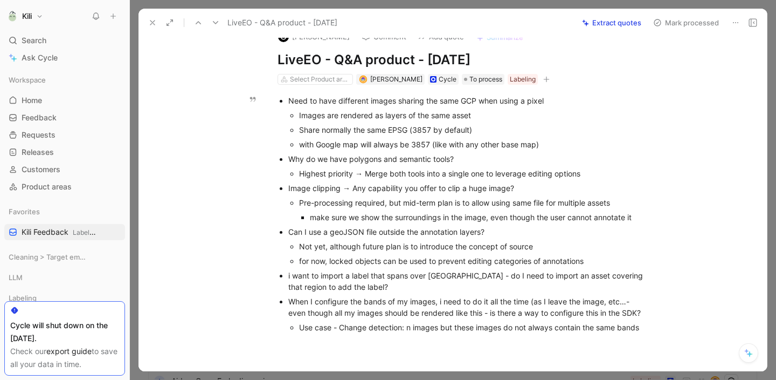
click at [414, 112] on div "Images are rendered as layers of the same asset" at bounding box center [475, 114] width 352 height 11
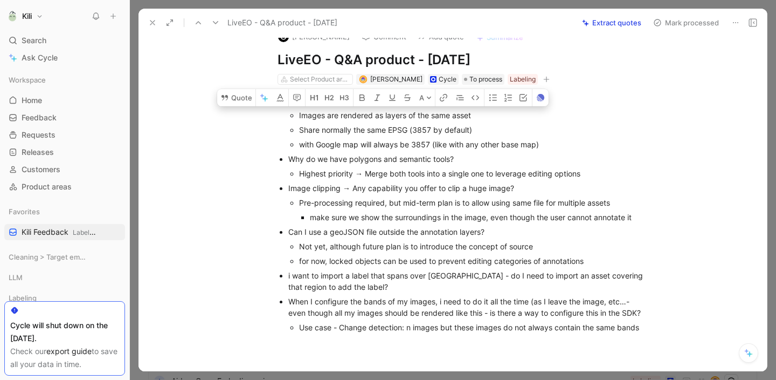
click at [539, 120] on div "Images are rendered as layers of the same asset" at bounding box center [475, 114] width 352 height 11
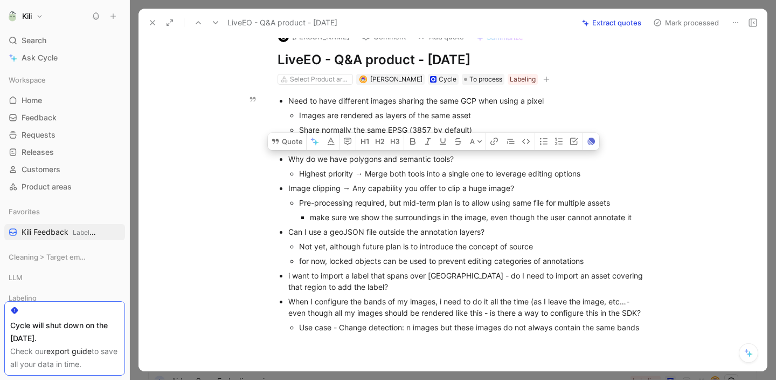
drag, startPoint x: 585, startPoint y: 175, endPoint x: 277, endPoint y: 158, distance: 308.3
click at [277, 158] on ul "Need to have different images sharing the same GCP when using a pixel Images ar…" at bounding box center [464, 213] width 414 height 241
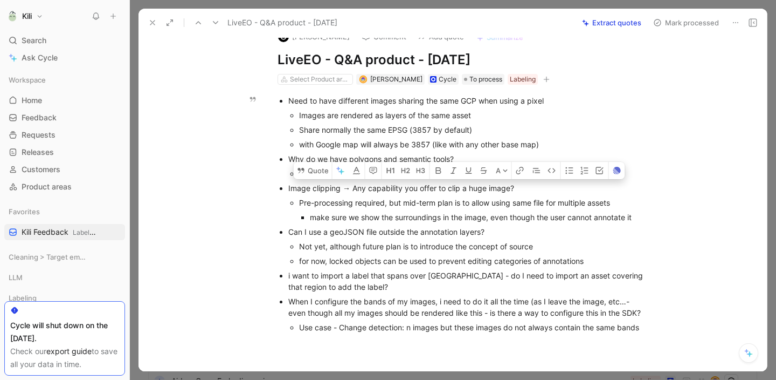
drag, startPoint x: 285, startPoint y: 188, endPoint x: 644, endPoint y: 216, distance: 360.1
click at [644, 216] on ul "Need to have different images sharing the same GCP when using a pixel Images ar…" at bounding box center [464, 213] width 414 height 241
click at [371, 265] on div "for now, locked objects can be used to prevent editing categories of annotations" at bounding box center [475, 260] width 352 height 11
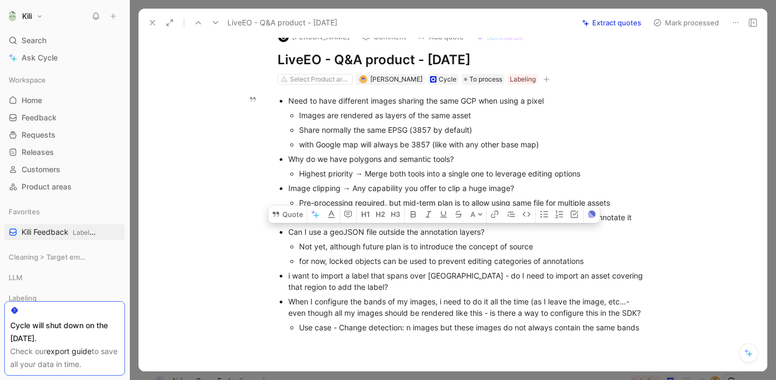
drag, startPoint x: 285, startPoint y: 230, endPoint x: 594, endPoint y: 257, distance: 309.6
click at [594, 257] on li "Can I use a geoJSON file outside the annotation layers? Not yet, although futur…" at bounding box center [469, 246] width 362 height 44
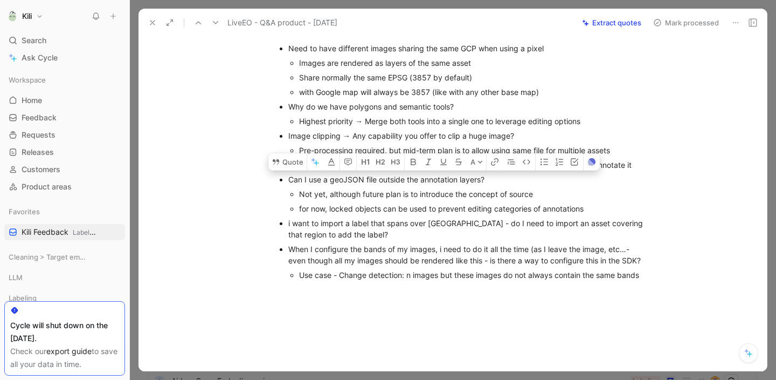
scroll to position [68, 0]
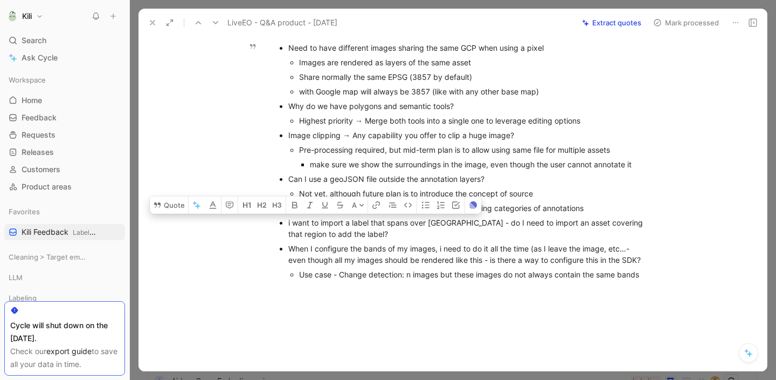
drag, startPoint x: 371, startPoint y: 235, endPoint x: 285, endPoint y: 220, distance: 87.6
click at [285, 220] on ul "Need to have different images sharing the same GCP when using a pixel Images ar…" at bounding box center [464, 160] width 414 height 241
click at [426, 256] on div "When I configure the bands of my images, i need to do it all the time (as I lea…" at bounding box center [469, 254] width 362 height 23
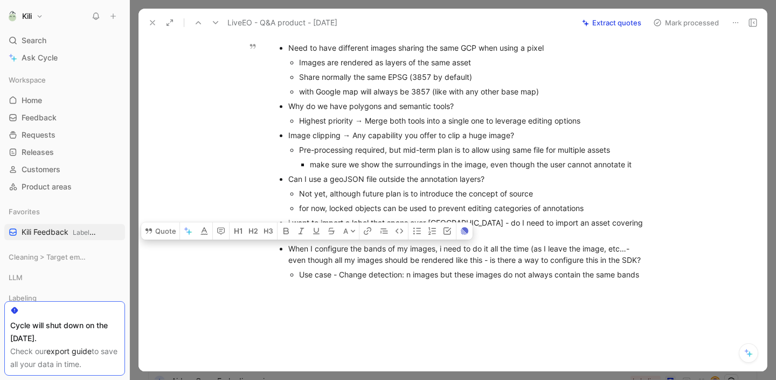
drag, startPoint x: 285, startPoint y: 247, endPoint x: 650, endPoint y: 268, distance: 365.6
click at [650, 268] on ul "Need to have different images sharing the same GCP when using a pixel Images ar…" at bounding box center [464, 160] width 414 height 241
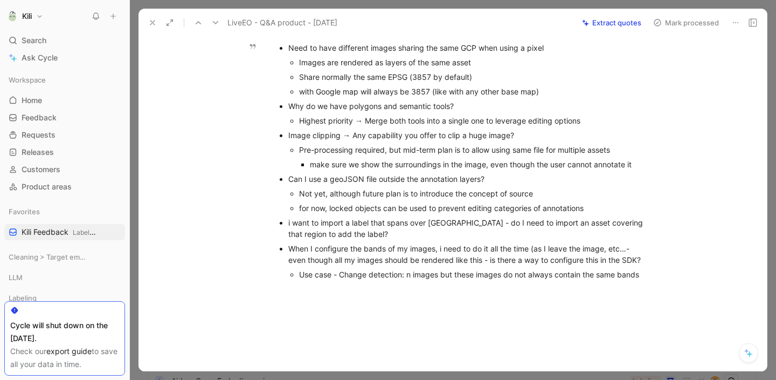
click at [649, 272] on ul "Need to have different images sharing the same GCP when using a pixel Images ar…" at bounding box center [464, 160] width 414 height 241
drag, startPoint x: 649, startPoint y: 272, endPoint x: 419, endPoint y: 264, distance: 229.8
click at [419, 264] on ul "Need to have different images sharing the same GCP when using a pixel Images ar…" at bounding box center [464, 160] width 414 height 241
click at [321, 295] on div at bounding box center [464, 347] width 606 height 114
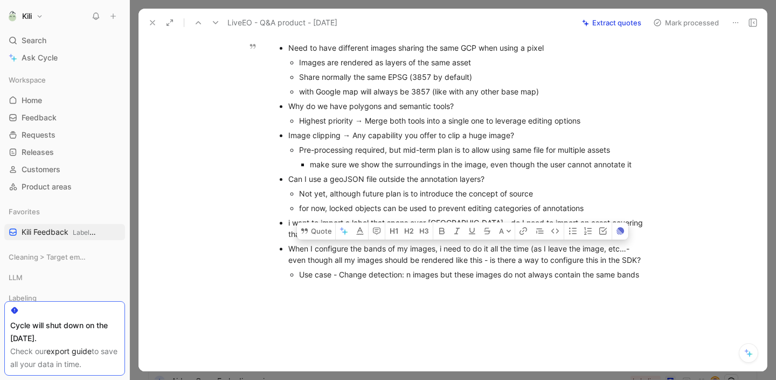
drag, startPoint x: 285, startPoint y: 247, endPoint x: 647, endPoint y: 276, distance: 362.9
click at [647, 276] on li "When I configure the bands of my images, i need to do it all the time (as I lea…" at bounding box center [469, 261] width 362 height 40
click at [152, 22] on use at bounding box center [152, 22] width 4 height 4
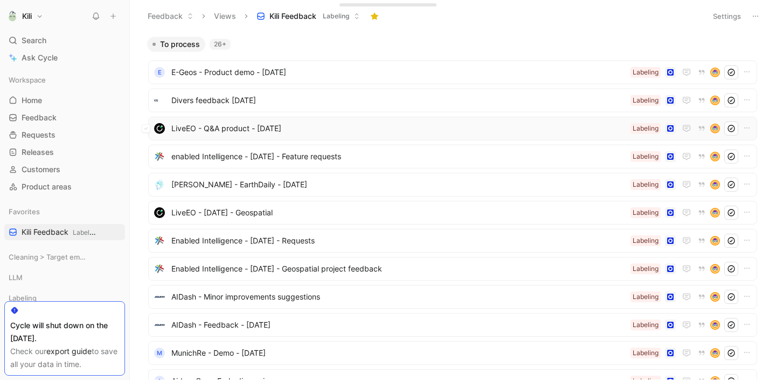
click at [265, 126] on span "LiveEO - Q&A product - [DATE]" at bounding box center [398, 128] width 455 height 13
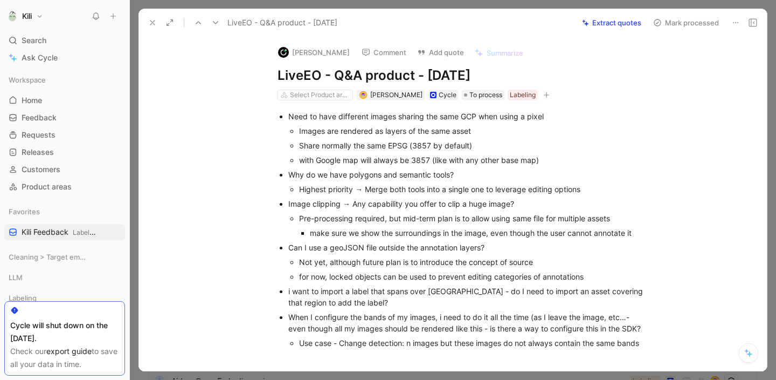
click at [695, 25] on button "Mark processed" at bounding box center [686, 22] width 75 height 15
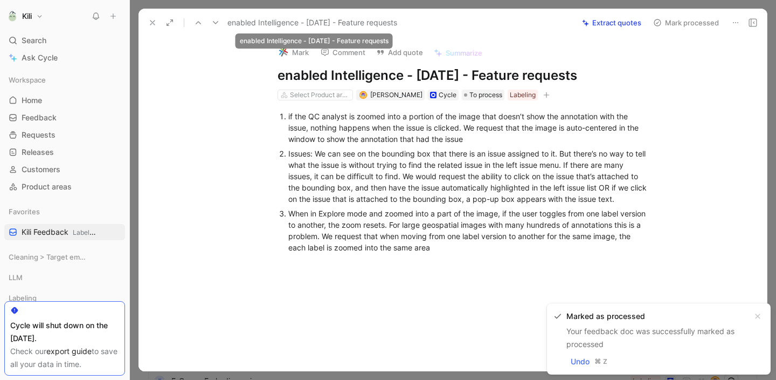
click at [149, 26] on icon at bounding box center [152, 22] width 9 height 9
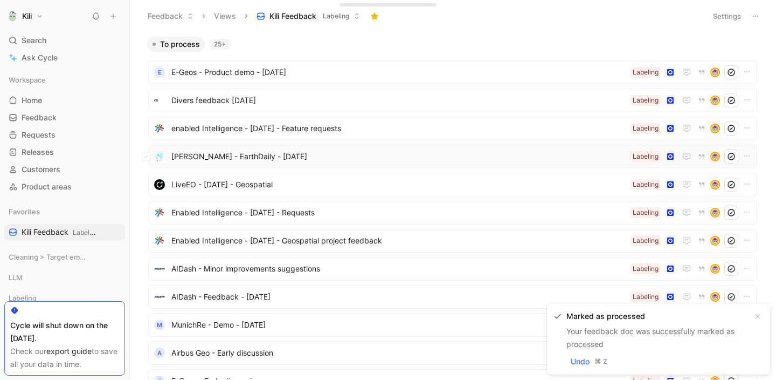
click at [255, 161] on span "Robin Cole - EarthDaily - July 3" at bounding box center [398, 156] width 455 height 13
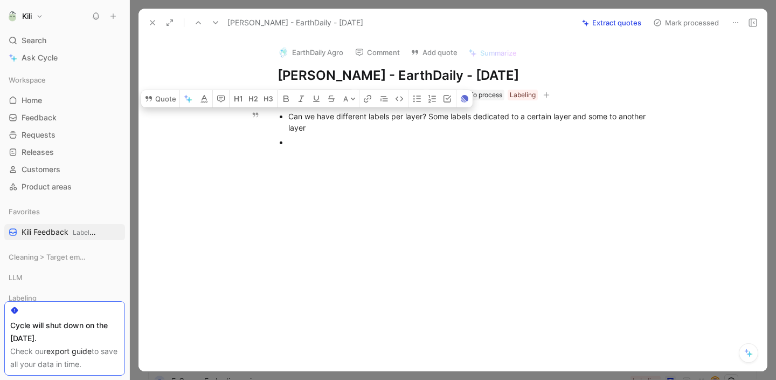
drag, startPoint x: 322, startPoint y: 128, endPoint x: 291, endPoint y: 118, distance: 33.6
click at [291, 118] on div "Can we have different labels per layer? Some labels dedicated to a certain laye…" at bounding box center [469, 122] width 362 height 23
click at [706, 22] on button "Mark processed" at bounding box center [686, 22] width 75 height 15
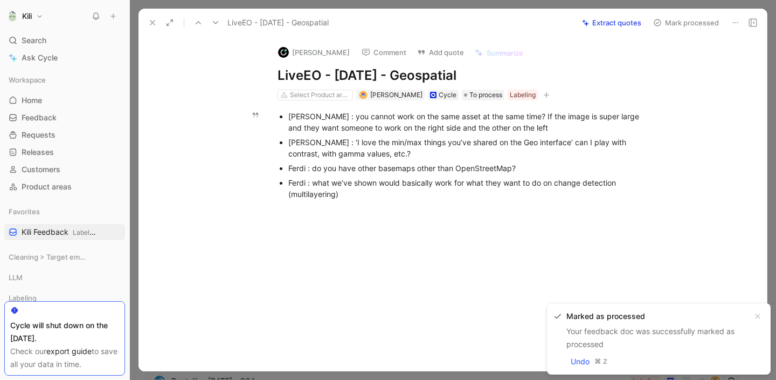
click at [445, 144] on div "Jules : ‘I love the min/max things you’ve shared on the Geo interface’ can I pl…" at bounding box center [469, 147] width 362 height 23
click at [449, 125] on div "Nicolas : you cannot work on the same asset at the same time? If the image is s…" at bounding box center [469, 122] width 362 height 23
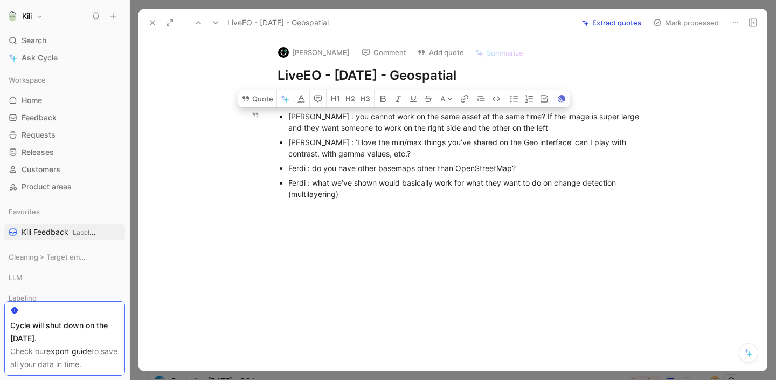
click at [417, 144] on div "Jules : ‘I love the min/max things you’ve shared on the Geo interface’ can I pl…" at bounding box center [469, 147] width 362 height 23
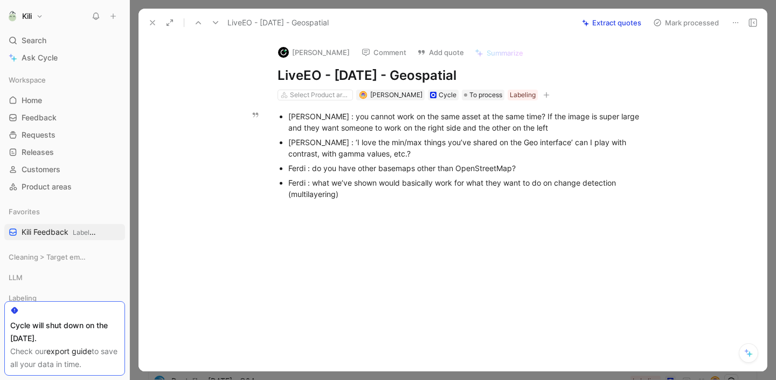
click at [417, 144] on div "Jules : ‘I love the min/max things you’ve shared on the Geo interface’ can I pl…" at bounding box center [469, 147] width 362 height 23
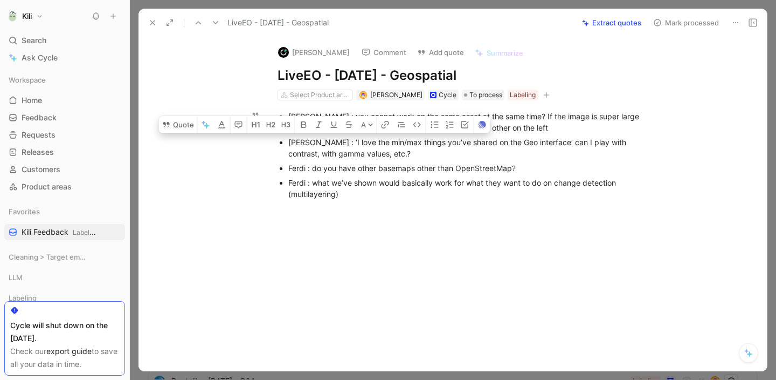
click at [419, 168] on div "Ferdi : do you have other basemaps other than OpenStreetMap?" at bounding box center [469, 167] width 362 height 11
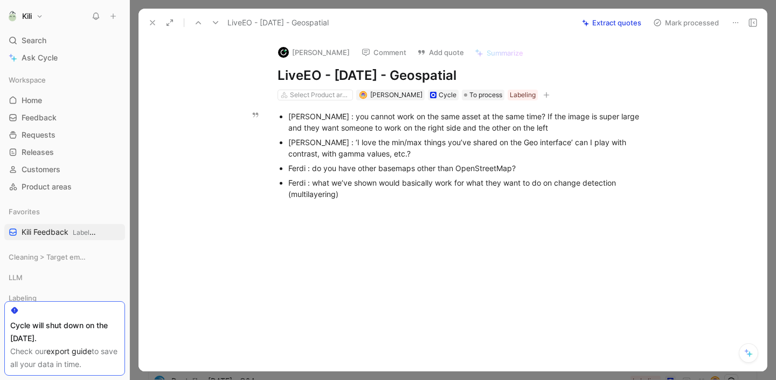
click at [416, 168] on div "Ferdi : do you have other basemaps other than OpenStreetMap?" at bounding box center [469, 167] width 362 height 11
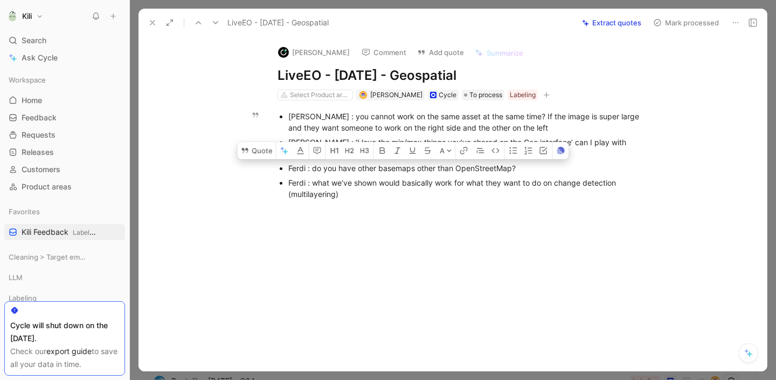
click at [433, 200] on p "Ferdi : what we’ve shown would basically work for what they want to do on chang…" at bounding box center [469, 188] width 362 height 26
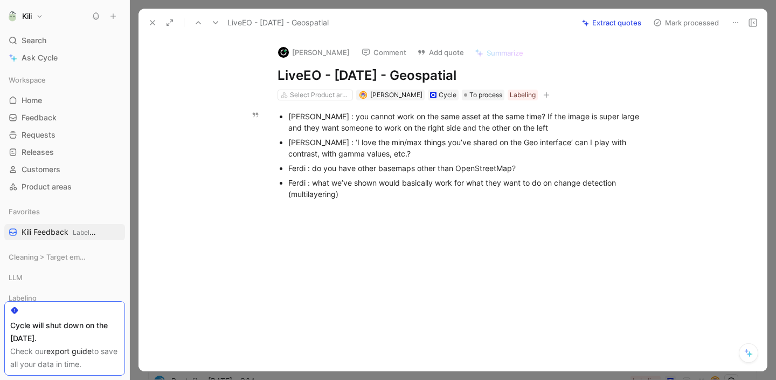
click at [435, 187] on div "Ferdi : what we’ve shown would basically work for what they want to do on chang…" at bounding box center [469, 188] width 362 height 23
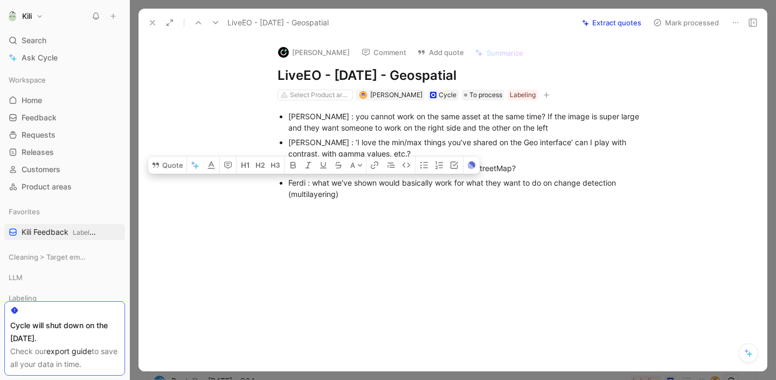
click at [448, 217] on div at bounding box center [464, 267] width 606 height 114
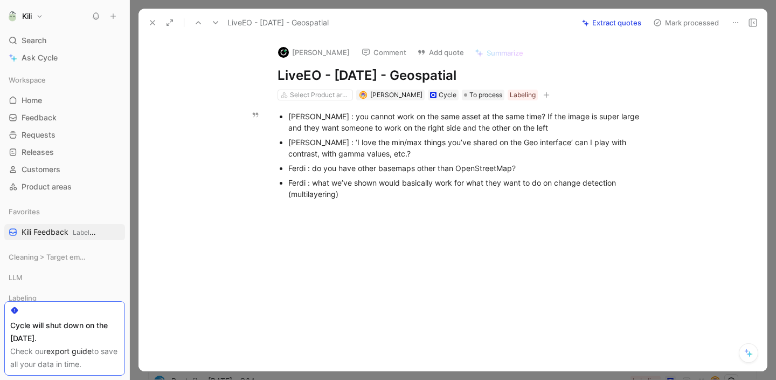
click at [332, 154] on div "Jules : ‘I love the min/max things you’ve shared on the Geo interface’ can I pl…" at bounding box center [469, 147] width 362 height 23
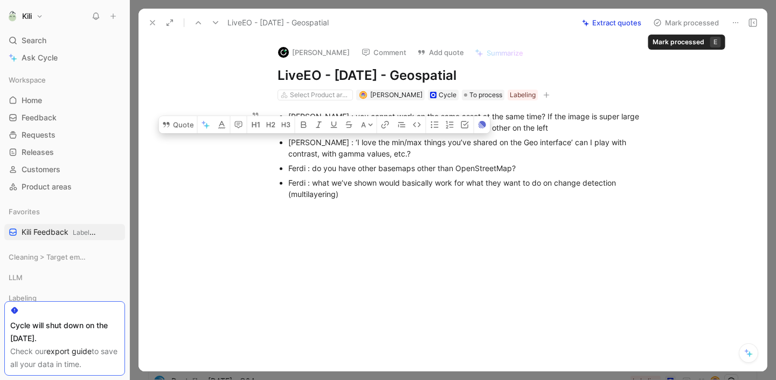
click at [693, 22] on button "Mark processed" at bounding box center [686, 22] width 75 height 15
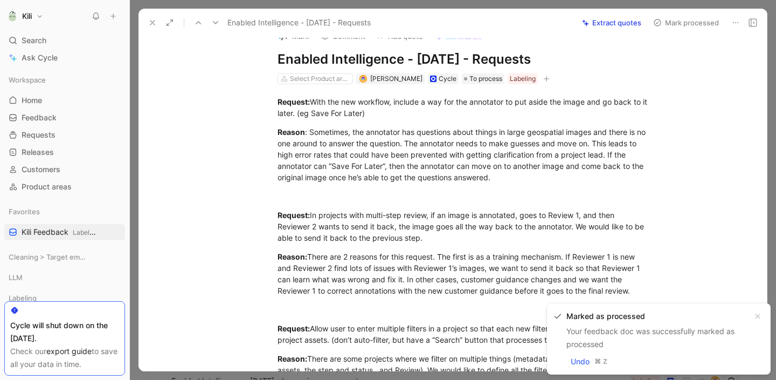
scroll to position [18, 0]
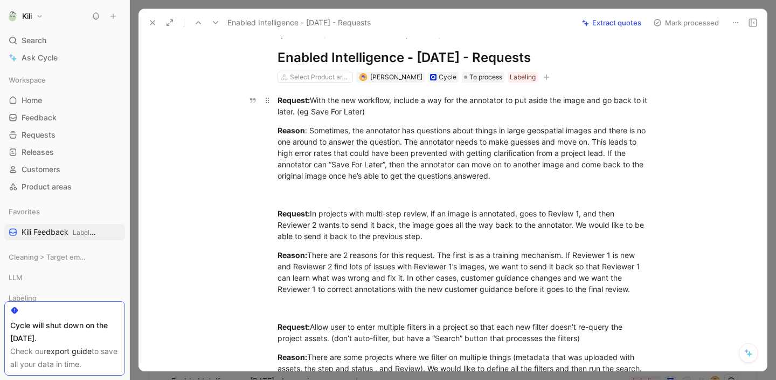
click at [333, 112] on div "Request: With the new workflow, include a way for the annotator to put aside th…" at bounding box center [464, 105] width 373 height 23
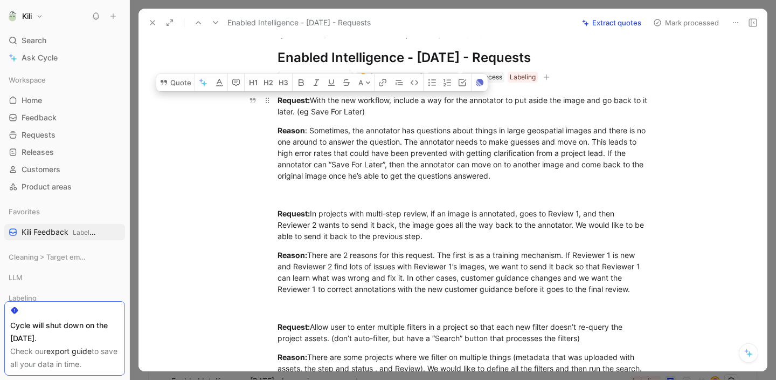
click at [430, 117] on p "Request: With the new workflow, include a way for the annotator to put aside th…" at bounding box center [464, 105] width 414 height 29
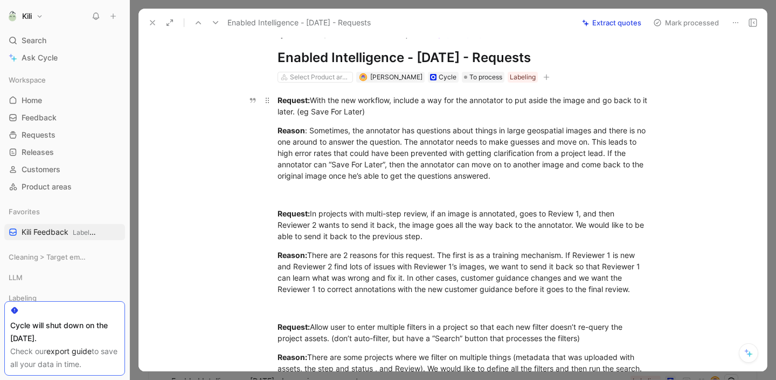
click at [355, 108] on div "Request: With the new workflow, include a way for the annotator to put aside th…" at bounding box center [464, 105] width 373 height 23
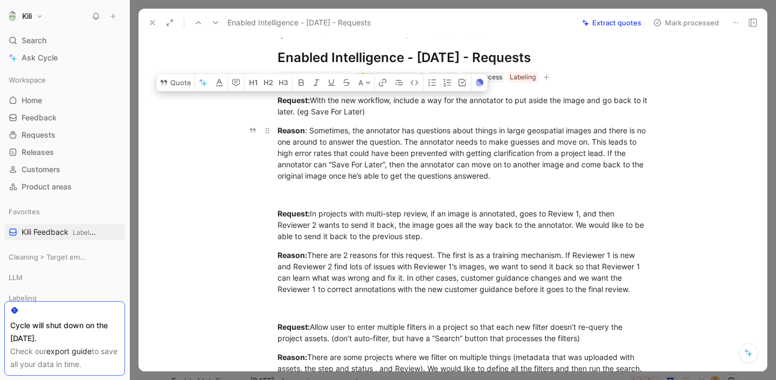
click at [373, 148] on div "Reason : Sometimes, the annotator has questions about things in large geospatia…" at bounding box center [464, 153] width 373 height 57
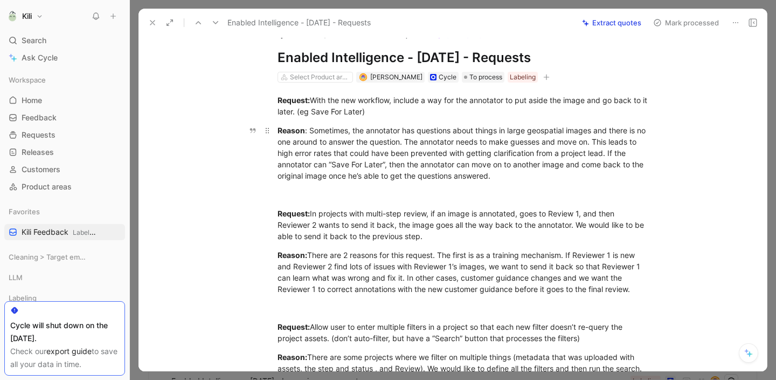
click at [387, 147] on div "Reason : Sometimes, the annotator has questions about things in large geospatia…" at bounding box center [464, 153] width 373 height 57
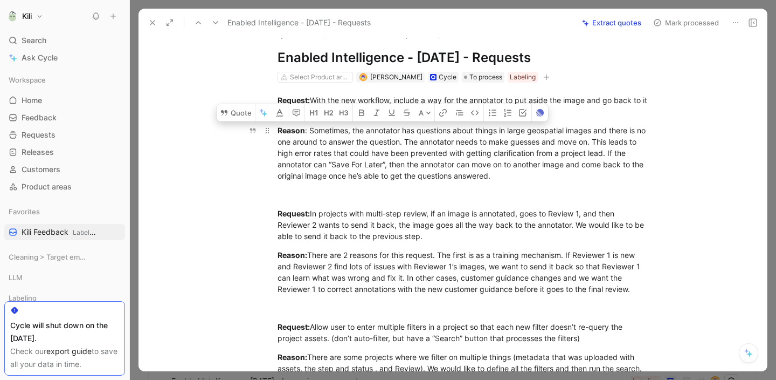
click at [477, 177] on div "Reason : Sometimes, the annotator has questions about things in large geospatia…" at bounding box center [464, 153] width 373 height 57
drag, startPoint x: 492, startPoint y: 177, endPoint x: 277, endPoint y: 131, distance: 220.1
click at [278, 131] on div "Reason : Sometimes, the annotator has questions about things in large geospatia…" at bounding box center [464, 153] width 373 height 57
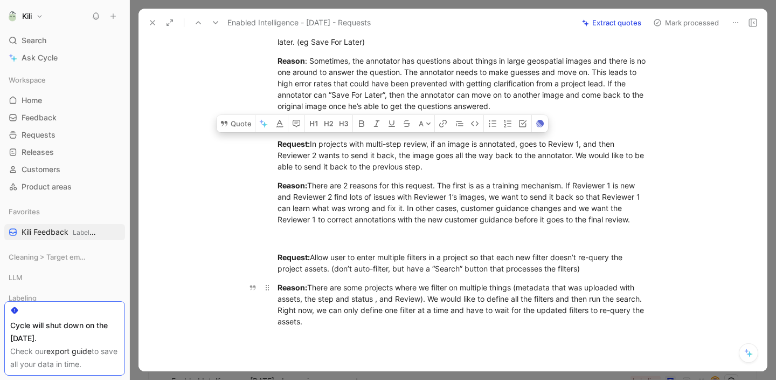
scroll to position [157, 0]
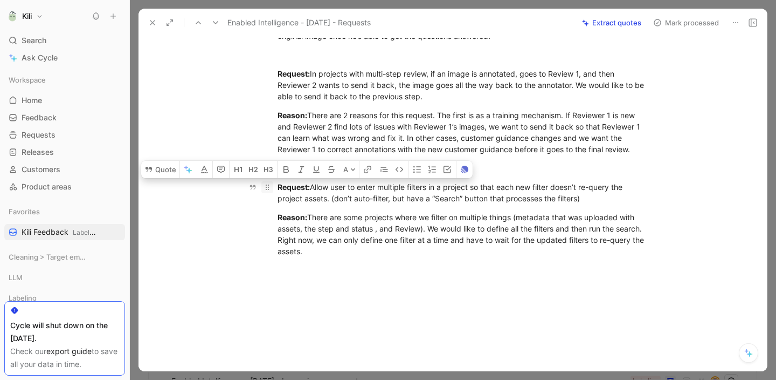
drag, startPoint x: 324, startPoint y: 255, endPoint x: 270, endPoint y: 182, distance: 90.9
click at [270, 182] on div "Request: With the new workflow, include a way for the annotator to put aside th…" at bounding box center [464, 106] width 606 height 326
click at [692, 24] on button "Mark processed" at bounding box center [686, 22] width 75 height 15
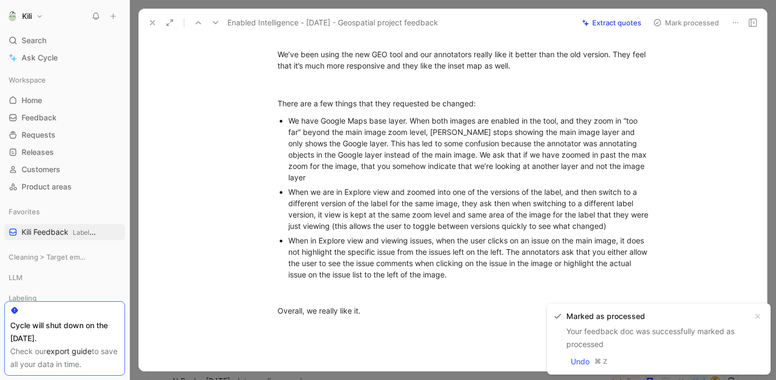
scroll to position [70, 0]
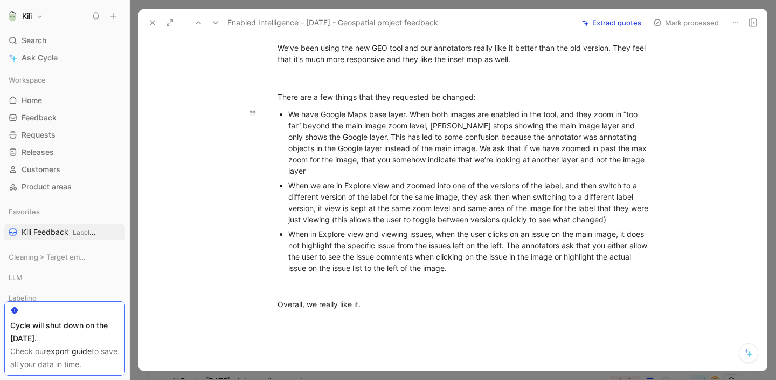
click at [409, 154] on div "We have Google Maps base layer. When both images are enabled in the tool, and t…" at bounding box center [469, 142] width 362 height 68
click at [431, 204] on div "When we are in Explore view and zoomed into one of the versions of the label, a…" at bounding box center [469, 202] width 362 height 45
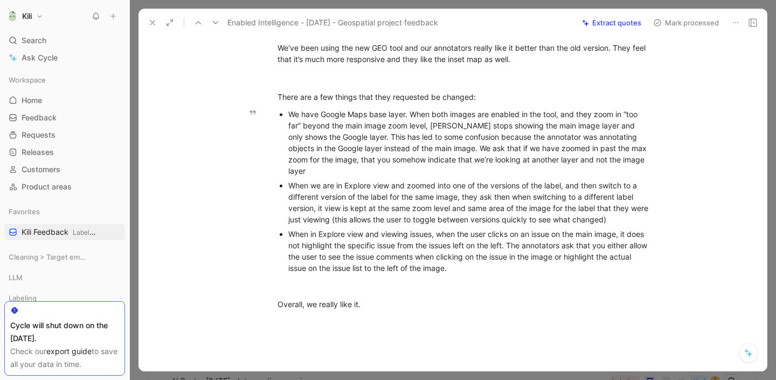
click at [431, 204] on div "When we are in Explore view and zoomed into one of the versions of the label, a…" at bounding box center [469, 202] width 362 height 45
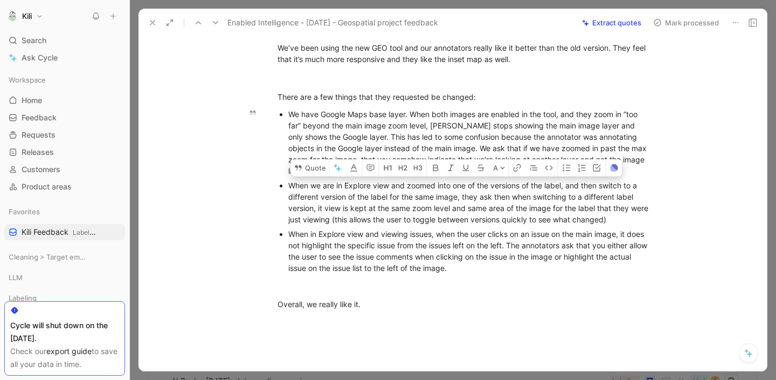
click at [389, 255] on div "When in Explore view and viewing issues, when the user clicks on an issue on th…" at bounding box center [469, 250] width 362 height 45
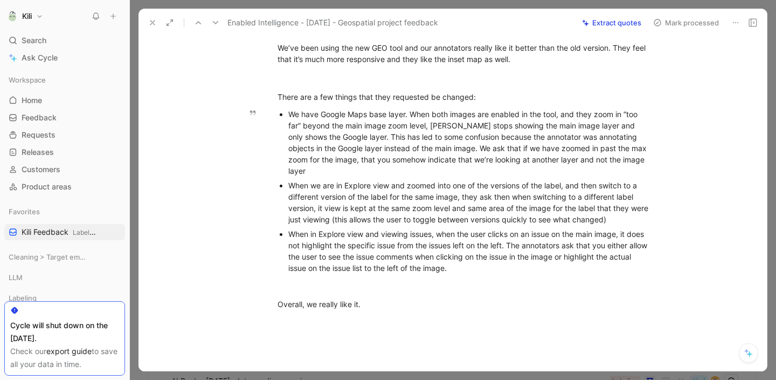
click at [389, 255] on div "When in Explore view and viewing issues, when the user clicks on an issue on th…" at bounding box center [469, 250] width 362 height 45
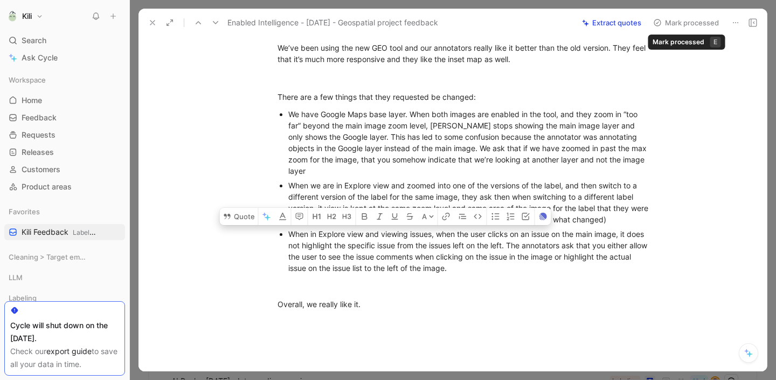
click at [712, 25] on button "Mark processed" at bounding box center [686, 22] width 75 height 15
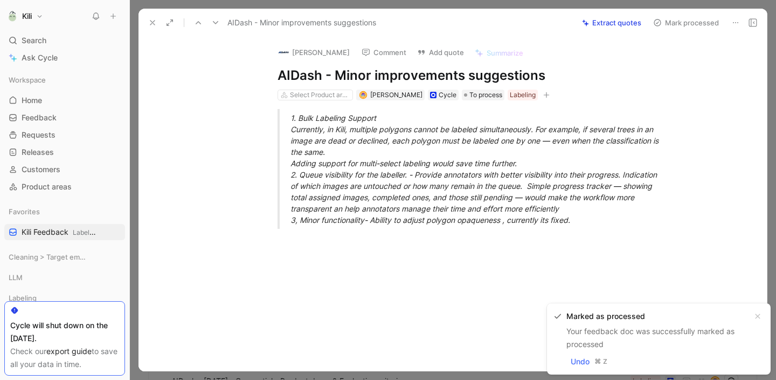
click at [154, 21] on use at bounding box center [152, 22] width 4 height 4
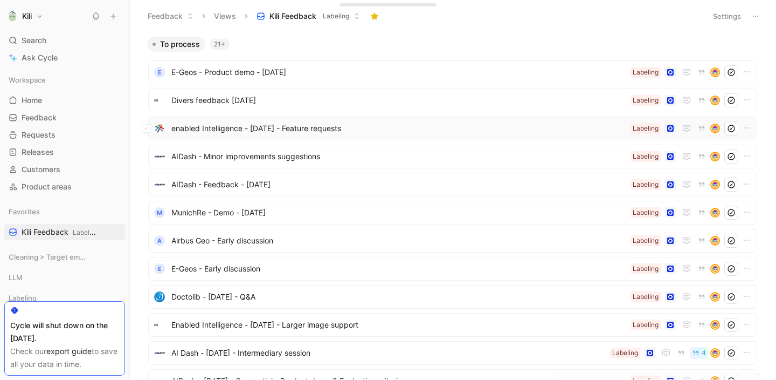
click at [213, 133] on span "enabled Intelligence - [DATE] - Feature requests" at bounding box center [398, 128] width 455 height 13
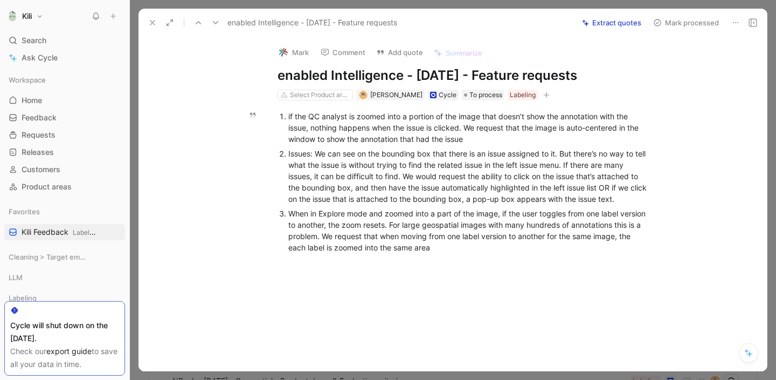
click at [433, 135] on div "if the QC analyst is zoomed into a portion of the image that doesn’t show the a…" at bounding box center [469, 128] width 362 height 34
click at [447, 133] on div "if the QC analyst is zoomed into a portion of the image that doesn’t show the a…" at bounding box center [469, 128] width 362 height 34
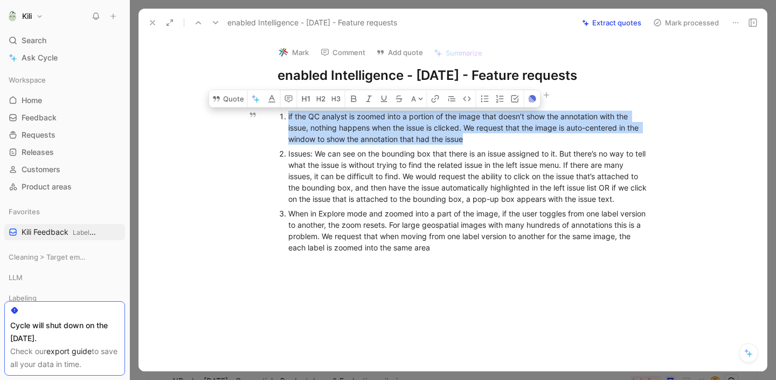
click at [418, 173] on div "Issues: We can see on the bounding box that there is an issue assigned to it. B…" at bounding box center [469, 176] width 362 height 57
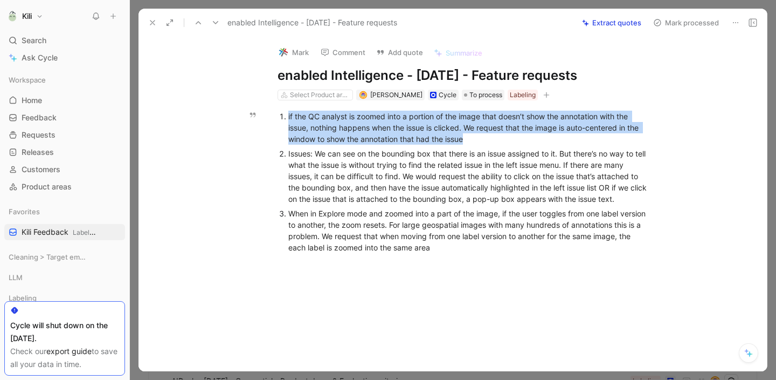
click at [425, 166] on div "Issues: We can see on the bounding box that there is an issue assigned to it. B…" at bounding box center [469, 176] width 362 height 57
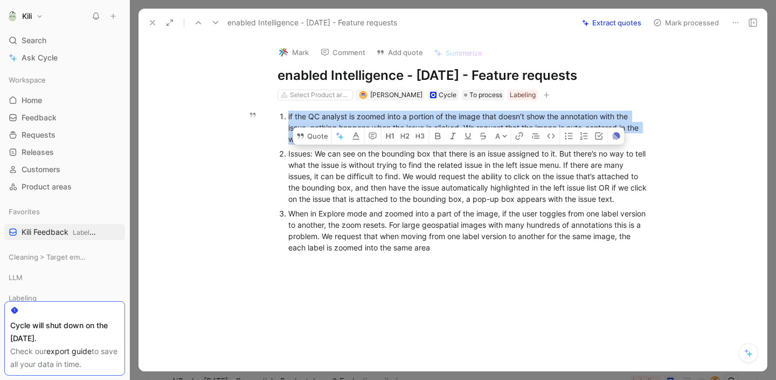
copy div "Issues: We can see on the bounding box that there is an issue assigned to it. B…"
click at [366, 212] on div "When in Explore mode and zoomed into a part of the image, if the user toggles f…" at bounding box center [469, 230] width 362 height 45
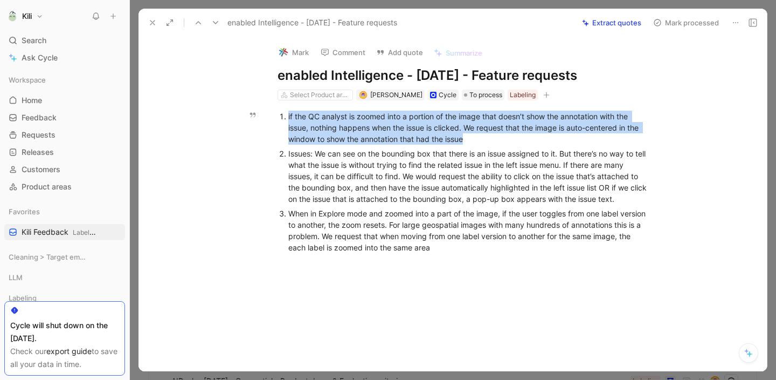
click at [366, 212] on div "When in Explore mode and zoomed into a part of the image, if the user toggles f…" at bounding box center [469, 230] width 362 height 45
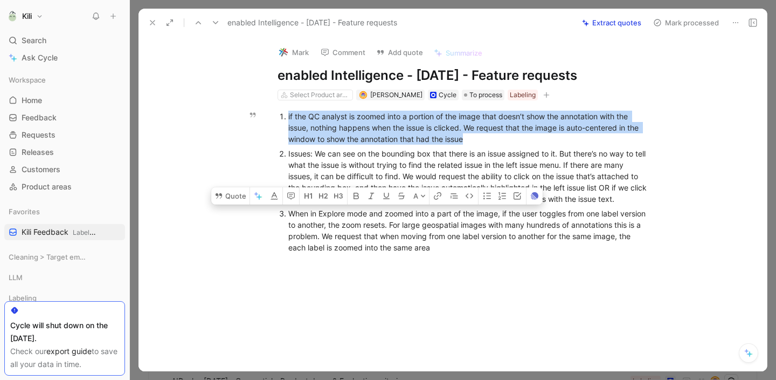
copy div "When in Explore mode and zoomed into a part of the image, if the user toggles f…"
click at [704, 22] on button "Mark processed" at bounding box center [686, 22] width 75 height 15
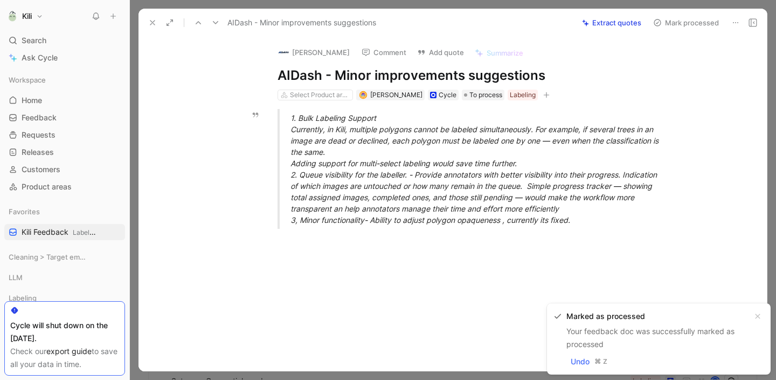
click at [476, 146] on div "1. Bulk Labeling Support Currently, in Kili, multiple polygons cannot be labele…" at bounding box center [477, 168] width 373 height 113
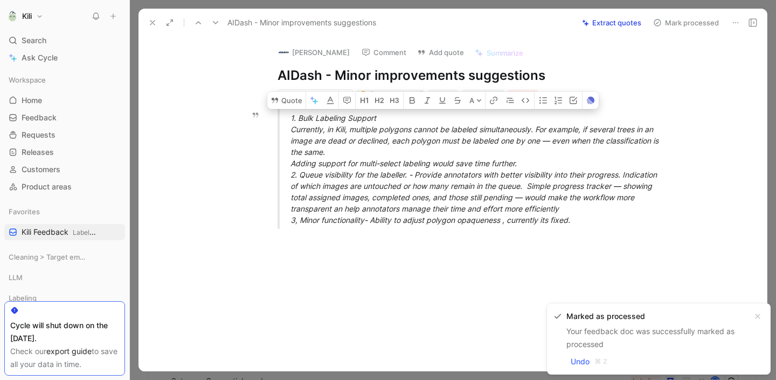
click at [476, 146] on div "1. Bulk Labeling Support Currently, in Kili, multiple polygons cannot be labele…" at bounding box center [477, 168] width 373 height 113
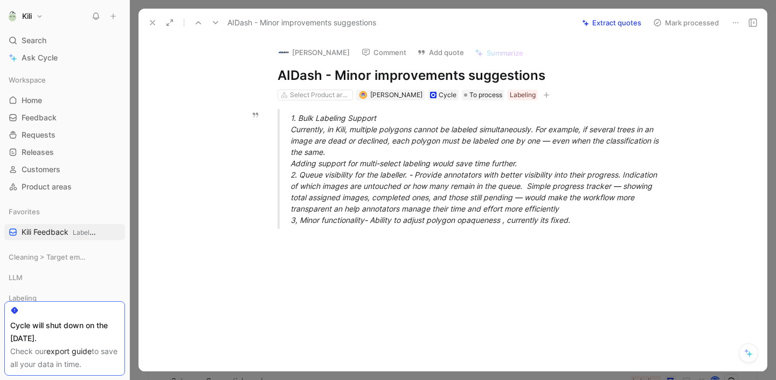
click at [472, 167] on div "1. Bulk Labeling Support Currently, in Kili, multiple polygons cannot be labele…" at bounding box center [477, 168] width 373 height 113
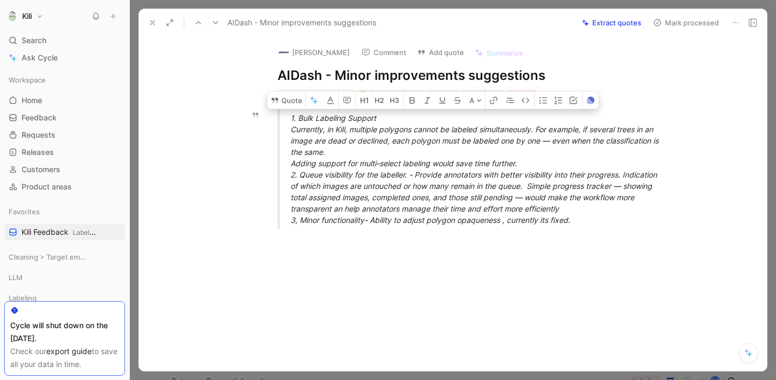
click at [472, 167] on div "1. Bulk Labeling Support Currently, in Kili, multiple polygons cannot be labele…" at bounding box center [477, 168] width 373 height 113
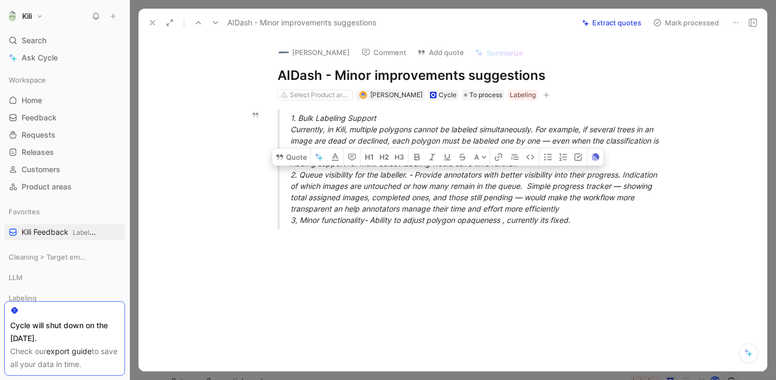
drag, startPoint x: 294, startPoint y: 174, endPoint x: 604, endPoint y: 211, distance: 312.8
click at [604, 211] on div "1. Bulk Labeling Support Currently, in Kili, multiple polygons cannot be labele…" at bounding box center [477, 168] width 373 height 113
copy div "2. Queue visibility for the labeller. - Provide annotators with better visibili…"
click at [707, 24] on button "Mark processed" at bounding box center [686, 22] width 75 height 15
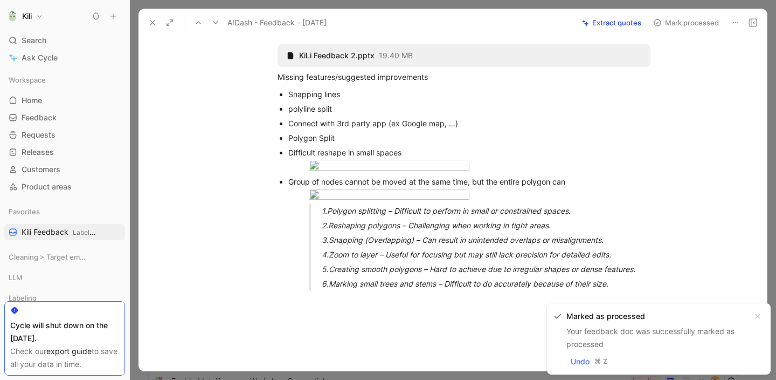
scroll to position [66, 0]
click at [537, 165] on div at bounding box center [469, 166] width 321 height 15
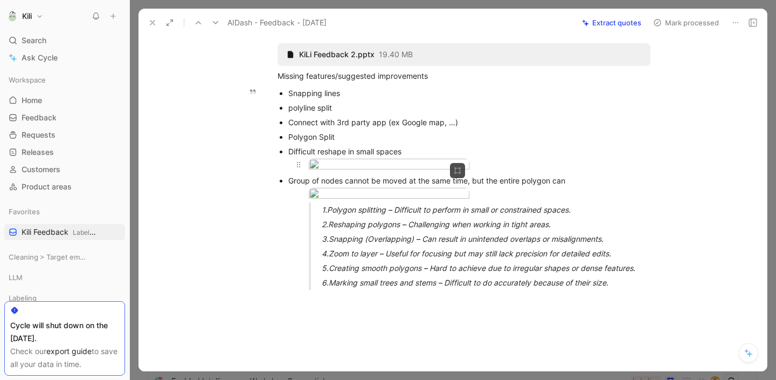
drag, startPoint x: 274, startPoint y: 74, endPoint x: 434, endPoint y: 202, distance: 204.4
click at [434, 202] on div "KiLi Feedback 2.pptx 19.40 MB Missing features/suggested improvements Snapping …" at bounding box center [464, 167] width 606 height 264
click at [522, 173] on div at bounding box center [469, 166] width 321 height 15
click at [449, 215] on body "Kili Search ⌘ K Ask Cycle Workspace Home G then H Feedback G then F Requests G …" at bounding box center [388, 190] width 776 height 380
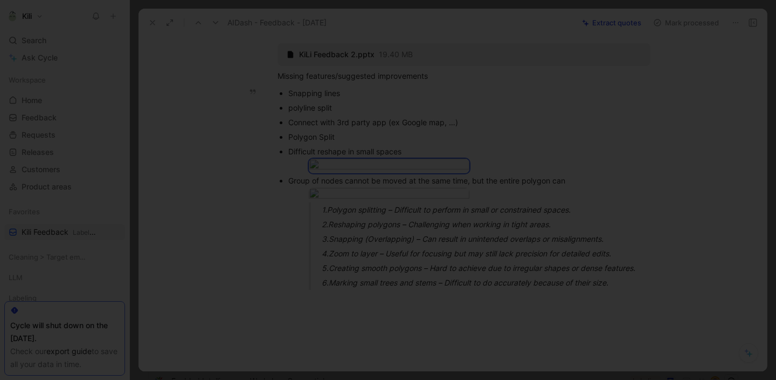
click at [589, 379] on div at bounding box center [388, 380] width 776 height 0
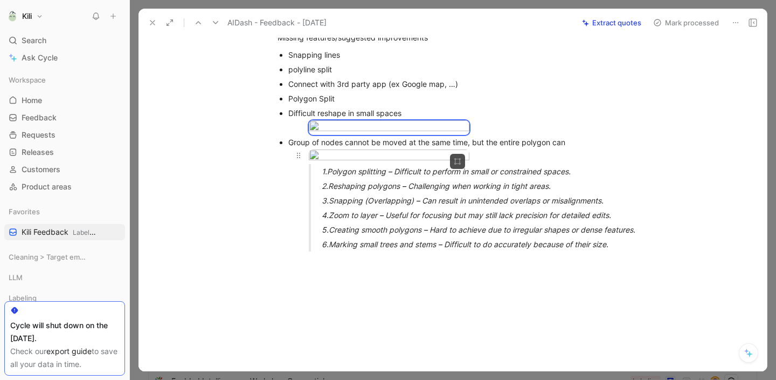
scroll to position [105, 0]
click at [382, 233] on body "Kili Search ⌘ K Ask Cycle Workspace Home G then H Feedback G then F Requests G …" at bounding box center [388, 190] width 776 height 380
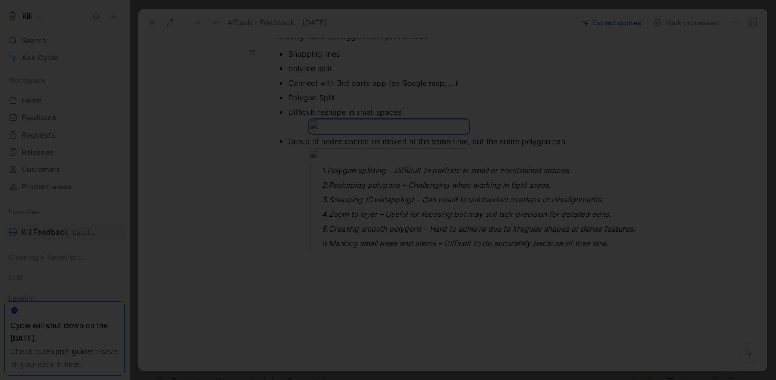
click at [617, 379] on div at bounding box center [388, 380] width 776 height 0
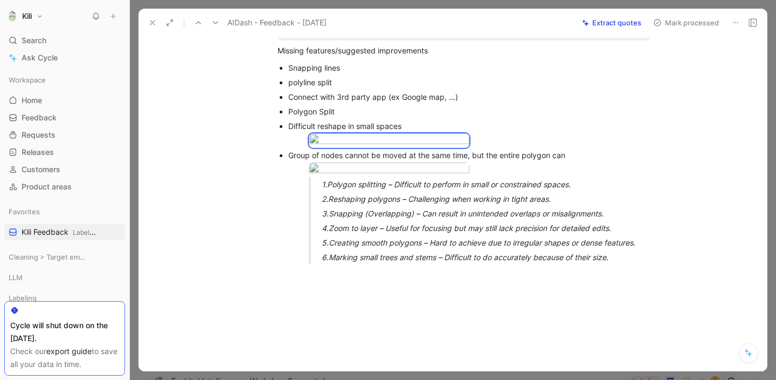
scroll to position [92, 0]
click at [317, 66] on div "Snapping lines" at bounding box center [469, 66] width 362 height 11
click at [318, 85] on div "polyline split" at bounding box center [469, 80] width 362 height 11
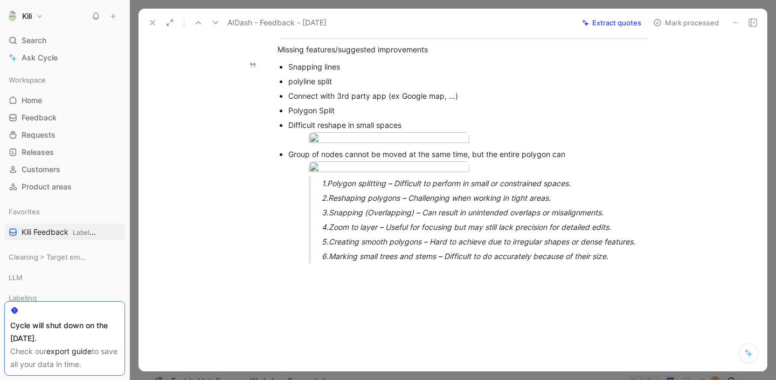
click at [318, 85] on div "polyline split" at bounding box center [469, 80] width 362 height 11
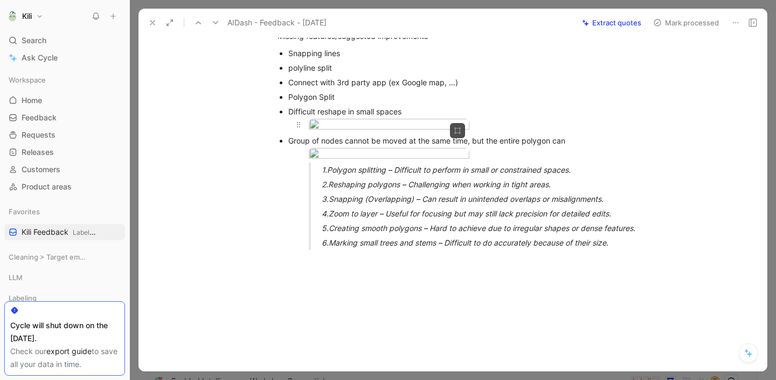
scroll to position [0, 0]
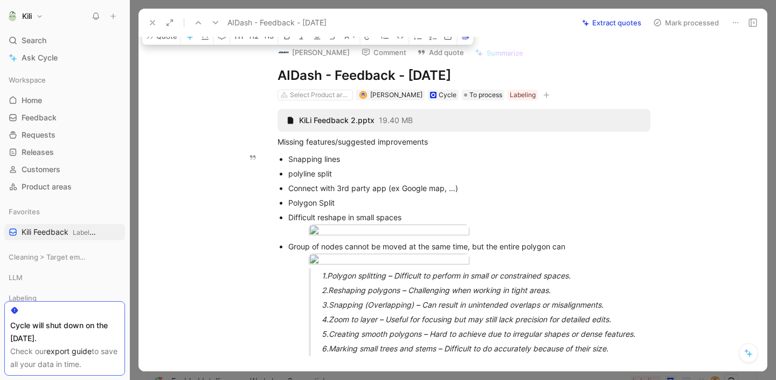
click at [710, 23] on button "Mark processed" at bounding box center [686, 22] width 75 height 15
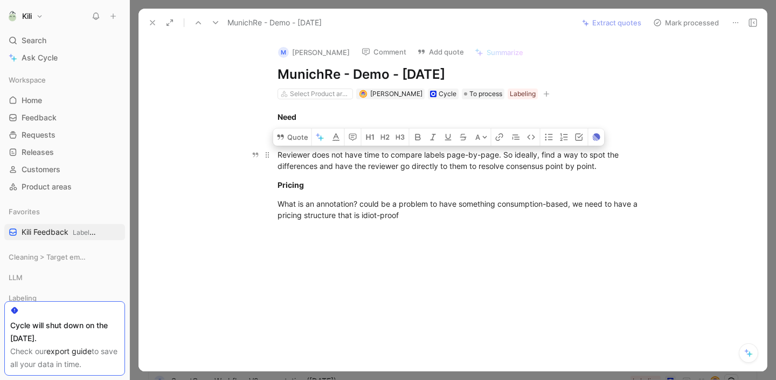
drag, startPoint x: 614, startPoint y: 170, endPoint x: 274, endPoint y: 151, distance: 340.7
click at [274, 151] on p "Reviewer does not have time to compare labels page-by-page. So ideally, find a …" at bounding box center [464, 160] width 414 height 29
copy div "Reviewer does not have time to compare labels page-by-page. So ideally, find a …"
click at [149, 18] on icon at bounding box center [152, 22] width 9 height 9
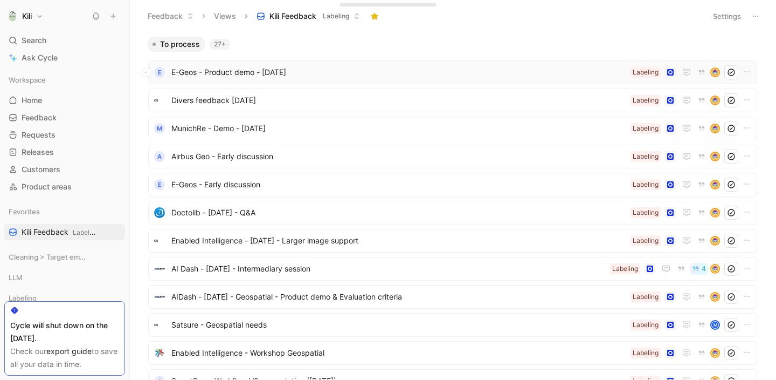
click at [251, 73] on span "E-Geos - Product demo - [DATE]" at bounding box center [398, 72] width 455 height 13
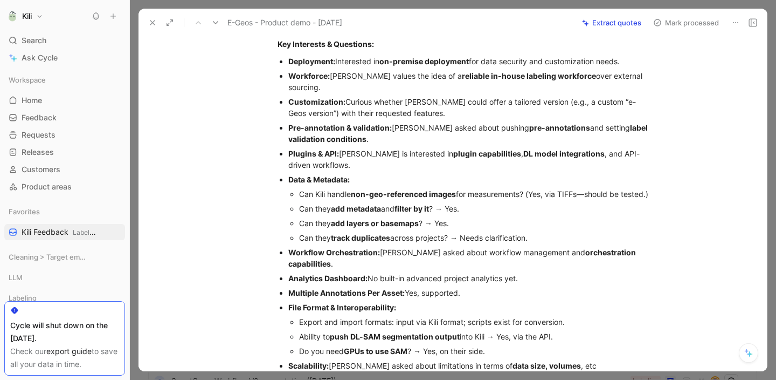
scroll to position [72, 0]
click at [154, 26] on icon at bounding box center [152, 22] width 9 height 9
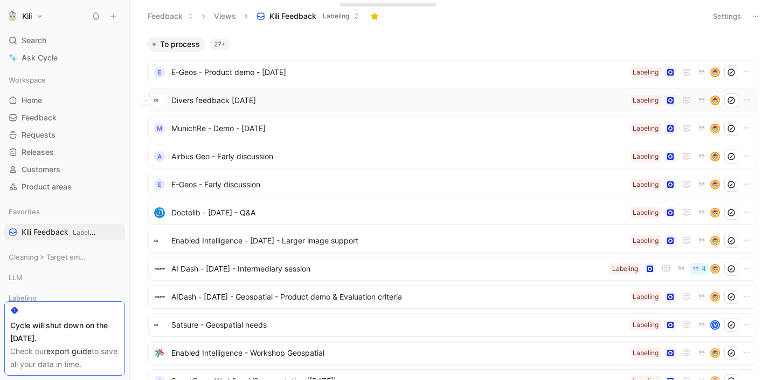
click at [189, 102] on span "Divers feedback [DATE]" at bounding box center [398, 100] width 455 height 13
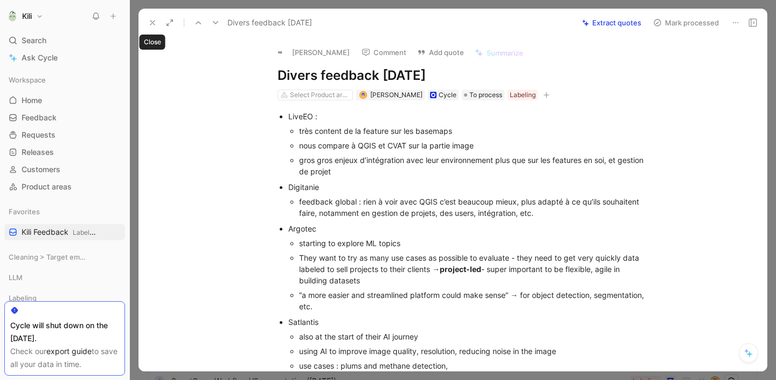
click at [152, 24] on icon at bounding box center [152, 22] width 9 height 9
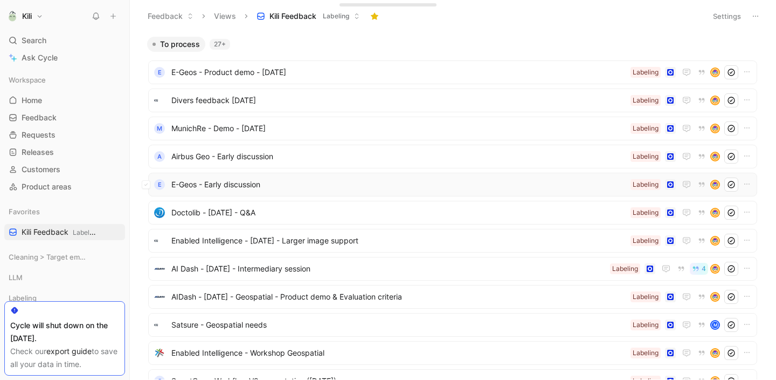
click at [246, 192] on div "e E-Geos - Early discussion Labeling" at bounding box center [452, 185] width 609 height 24
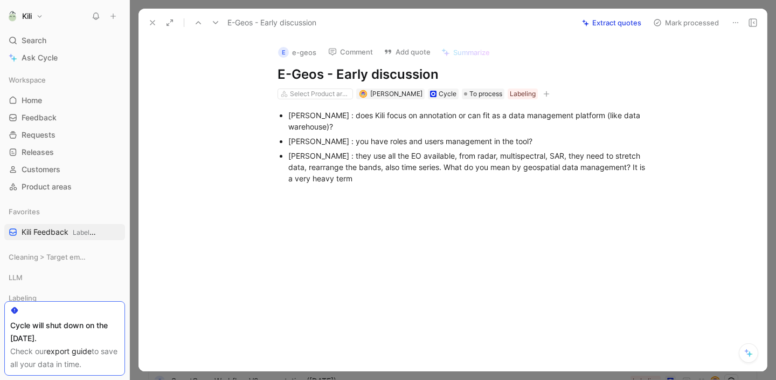
click at [148, 20] on icon at bounding box center [152, 22] width 9 height 9
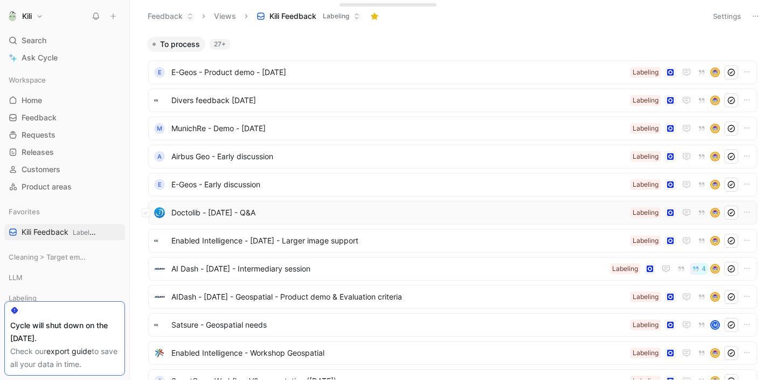
click at [233, 215] on span "Doctolib - [DATE] - Q&A" at bounding box center [398, 212] width 455 height 13
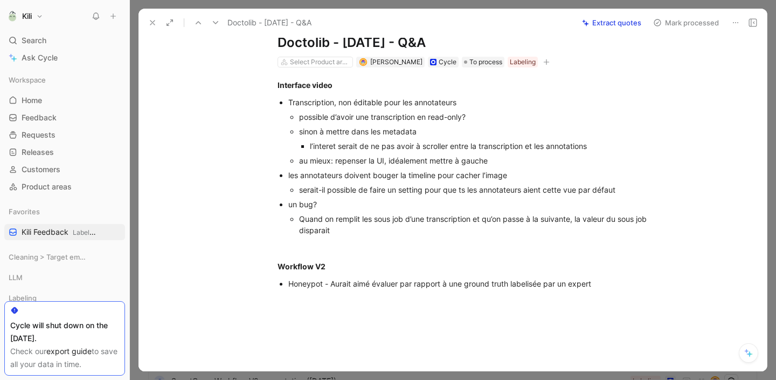
scroll to position [34, 0]
click at [439, 283] on div "Honeypot - Aurait aimé évaluer par rapport à une ground truth labelisée par un …" at bounding box center [469, 282] width 362 height 11
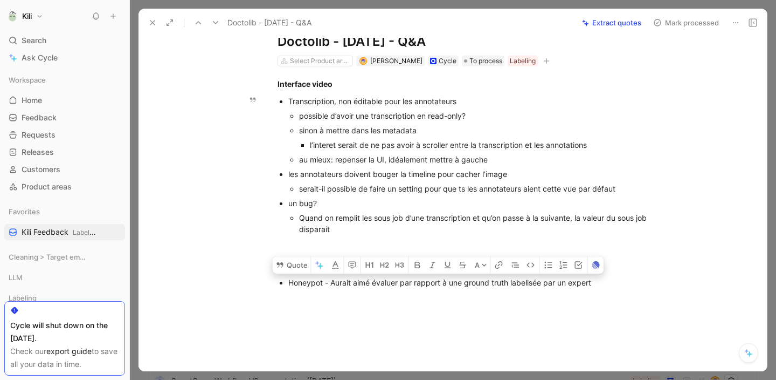
click at [383, 185] on div "serait-il possible de faire un setting pour que ts les annotateurs aient cette …" at bounding box center [475, 188] width 352 height 11
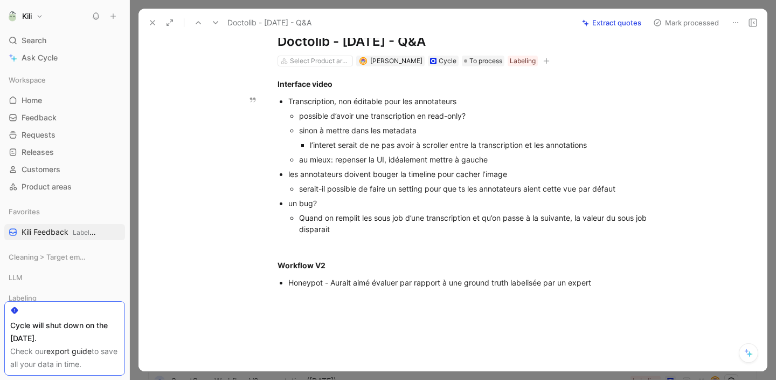
click at [383, 185] on div "serait-il possible de faire un setting pour que ts les annotateurs aient cette …" at bounding box center [475, 188] width 352 height 11
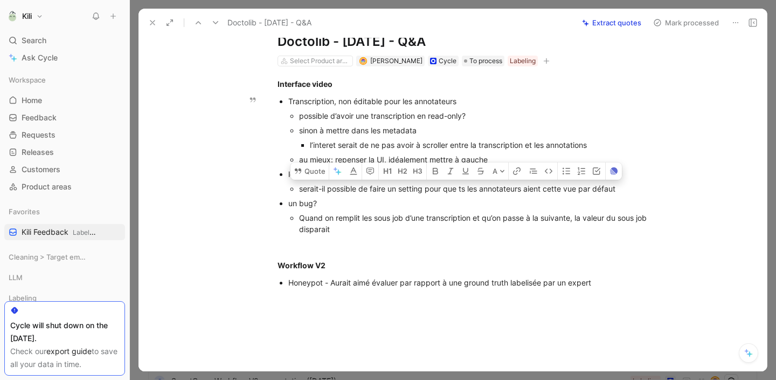
click at [526, 198] on div "un bug?" at bounding box center [469, 202] width 362 height 11
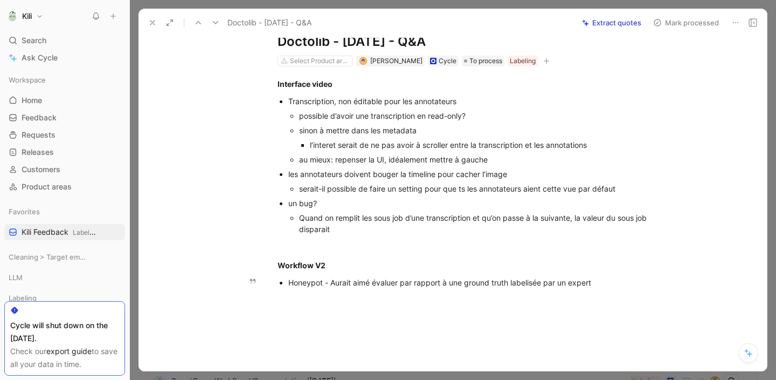
click at [390, 283] on div "Honeypot - Aurait aimé évaluer par rapport à une ground truth labelisée par un …" at bounding box center [469, 282] width 362 height 11
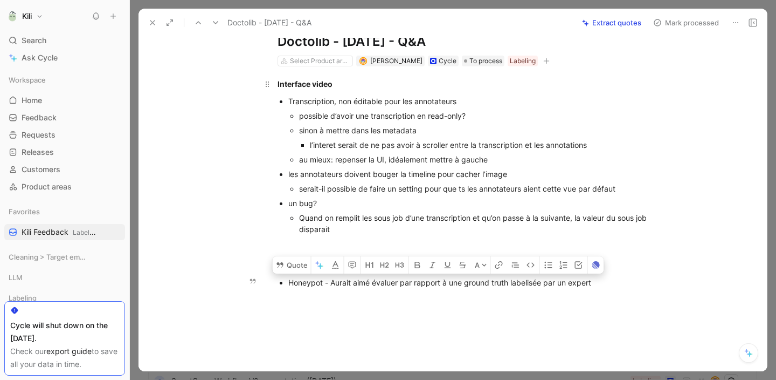
copy div "Honeypot - Aurait aimé évaluer par rapport à une ground truth labelisée par un …"
click at [694, 21] on button "Mark processed" at bounding box center [686, 22] width 75 height 15
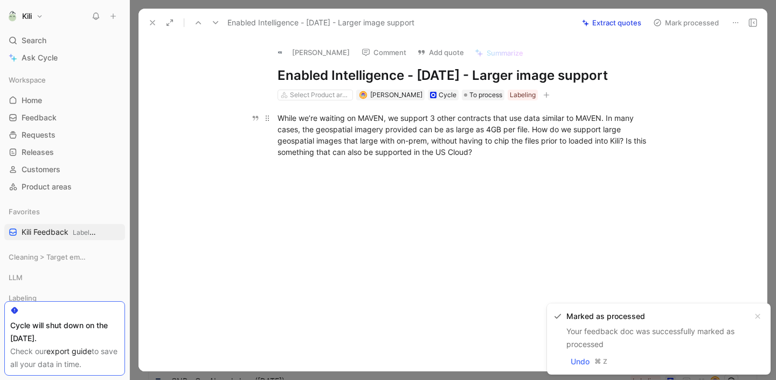
click at [502, 149] on div "While we’re waiting on MAVEN, we support 3 other contracts that use data simila…" at bounding box center [464, 134] width 373 height 45
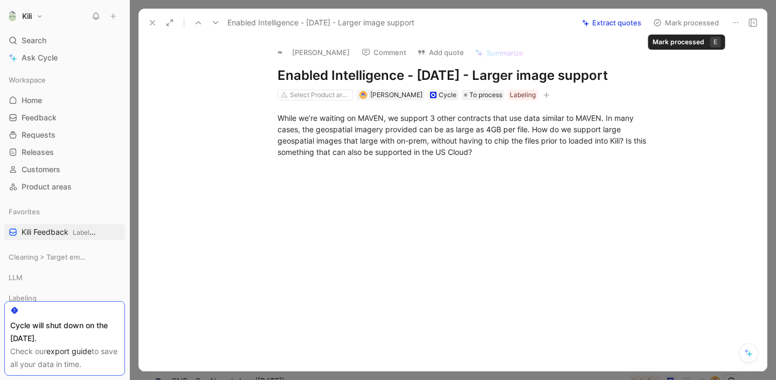
click at [690, 22] on button "Mark processed" at bounding box center [686, 22] width 75 height 15
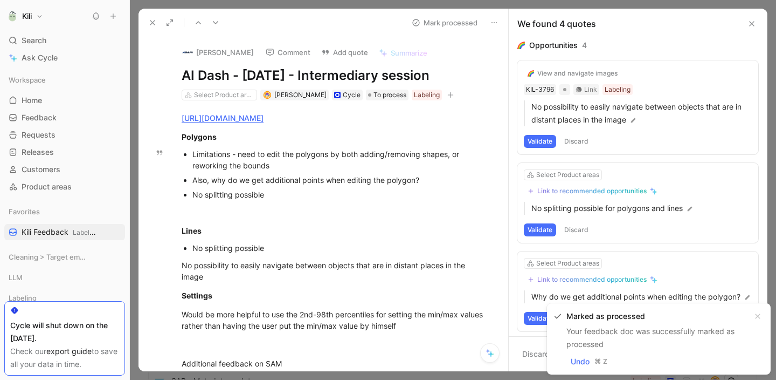
click at [753, 29] on button at bounding box center [752, 23] width 13 height 13
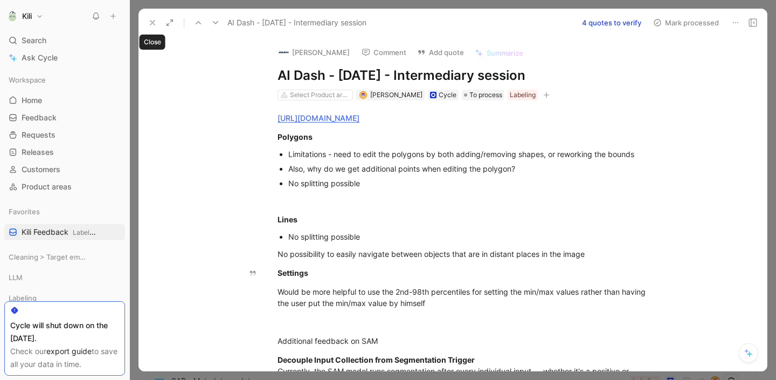
click at [152, 26] on icon at bounding box center [152, 22] width 9 height 9
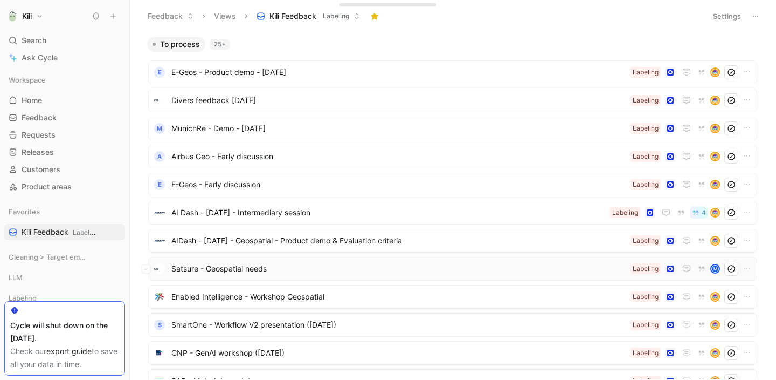
click at [253, 269] on span "Satsure - Geospatial needs" at bounding box center [398, 268] width 455 height 13
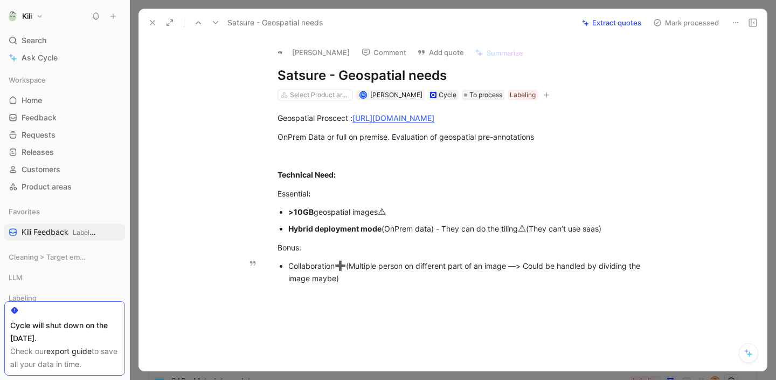
click at [280, 247] on div "Geospatial Proscect : [URL][DOMAIN_NAME] OnPrem Data or full on premise. Evalua…" at bounding box center [464, 197] width 606 height 194
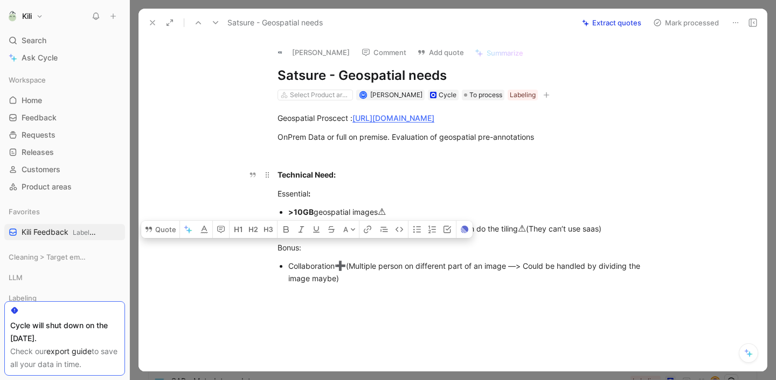
click at [453, 183] on p "Technical Need:" at bounding box center [464, 175] width 414 height 18
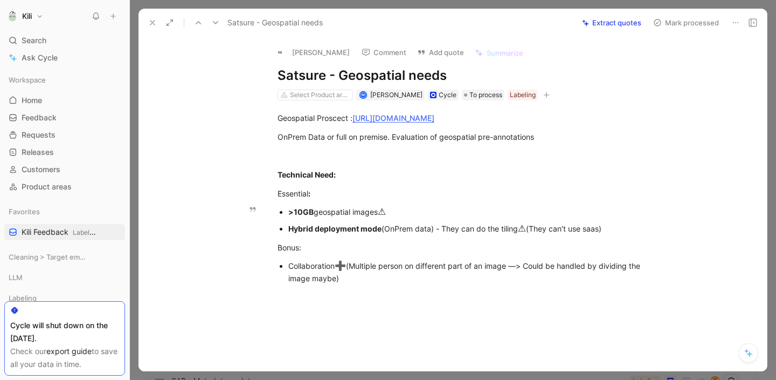
click at [337, 230] on strong "Hybrid deployment mode" at bounding box center [334, 228] width 93 height 9
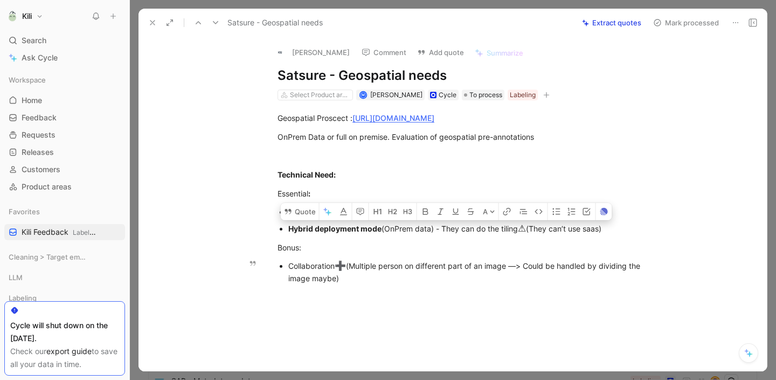
click at [363, 268] on div "Collaboration ➕ (Multiple person on different part of an image —> Could be hand…" at bounding box center [469, 271] width 362 height 25
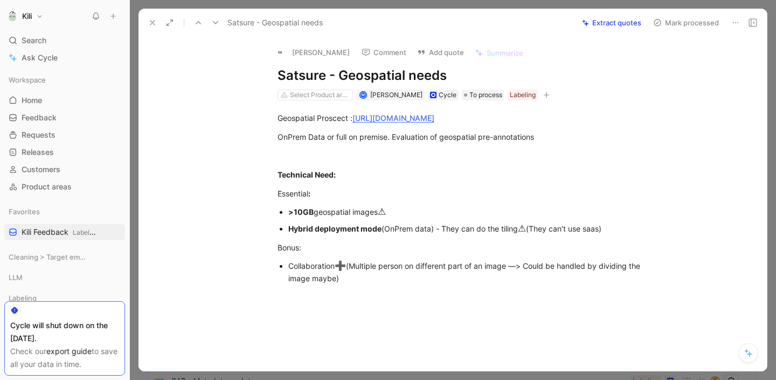
click at [386, 308] on div at bounding box center [464, 351] width 606 height 114
click at [356, 214] on div ">10GB geospatial images ⚠" at bounding box center [469, 212] width 362 height 14
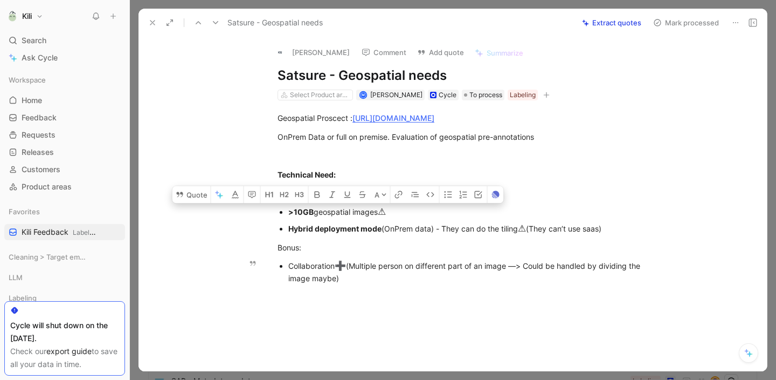
click at [432, 278] on div "Collaboration ➕ (Multiple person on different part of an image —> Could be hand…" at bounding box center [469, 271] width 362 height 25
drag, startPoint x: 366, startPoint y: 281, endPoint x: 277, endPoint y: 206, distance: 116.7
click at [277, 206] on div "Geospatial Proscect : [URL][DOMAIN_NAME] OnPrem Data or full on premise. Evalua…" at bounding box center [464, 197] width 606 height 194
copy div ">10GB geospatial images ⚠ Hybrid deployment mode (OnPrem data) - They can do th…"
click at [156, 23] on icon at bounding box center [152, 22] width 9 height 9
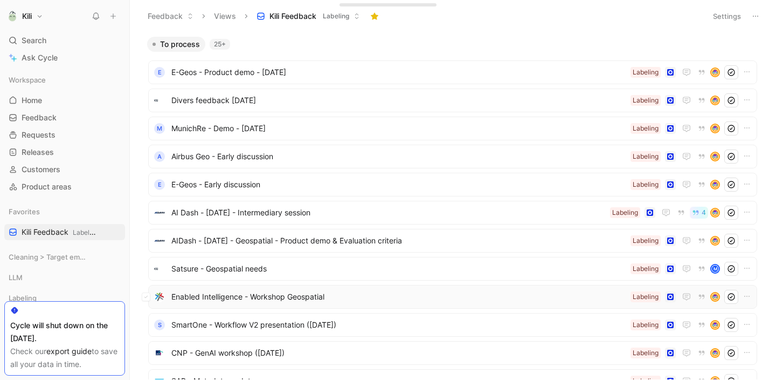
click at [284, 302] on span "Enabled Intelligence - Workshop Geospatial" at bounding box center [398, 296] width 455 height 13
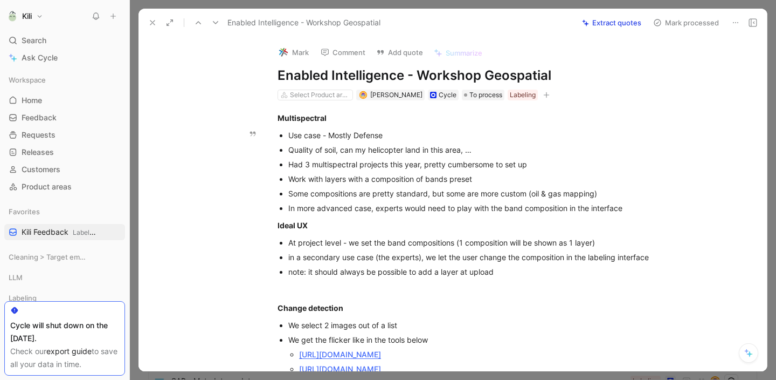
click at [157, 23] on button at bounding box center [152, 22] width 15 height 15
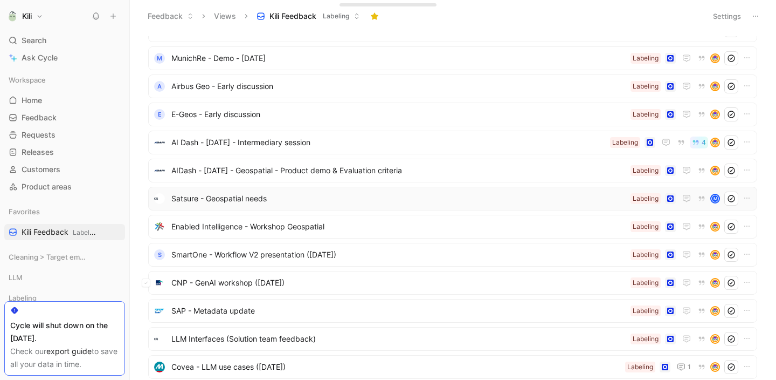
scroll to position [74, 0]
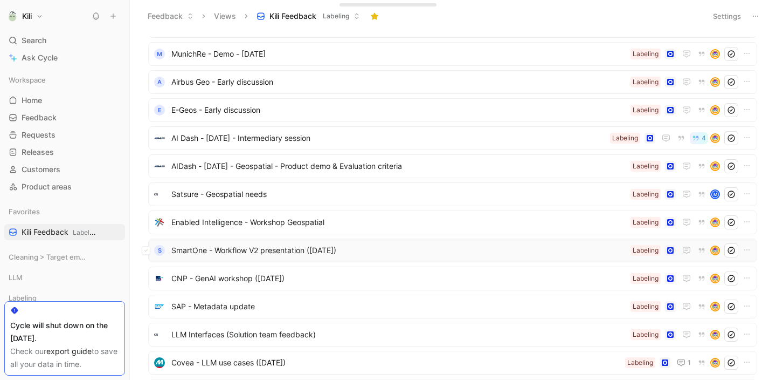
click at [295, 256] on span "SmartOne - Workflow V2 presentation ([DATE])" at bounding box center [398, 250] width 455 height 13
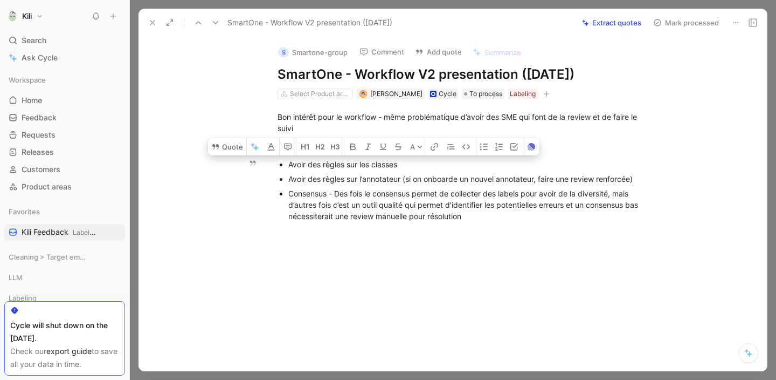
drag, startPoint x: 474, startPoint y: 216, endPoint x: 259, endPoint y: 159, distance: 222.2
click at [259, 159] on ul "Avoir des règles sur les classes Avoir des règles sur l’annotateur (si on onboa…" at bounding box center [464, 190] width 414 height 66
copy ul "Avoir des règles sur les classes Avoir des règles sur l’annotateur (si on onboa…"
click at [722, 21] on button "Mark processed" at bounding box center [686, 22] width 75 height 15
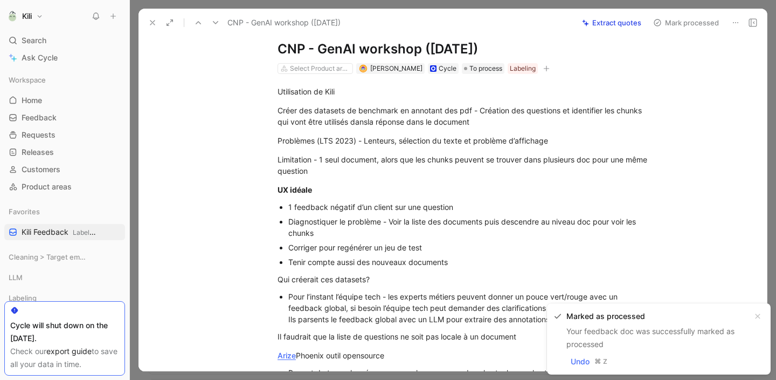
scroll to position [32, 0]
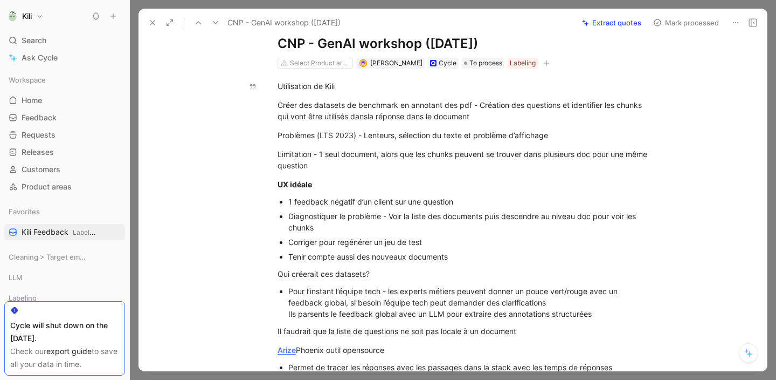
click at [151, 24] on use at bounding box center [152, 22] width 4 height 4
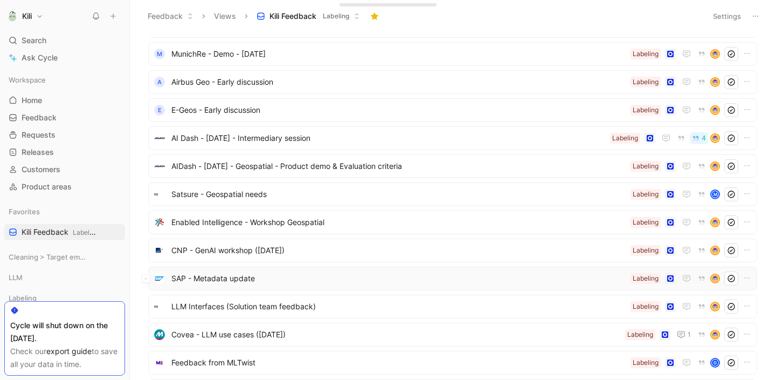
click at [235, 279] on span "SAP - Metadata update" at bounding box center [398, 278] width 455 height 13
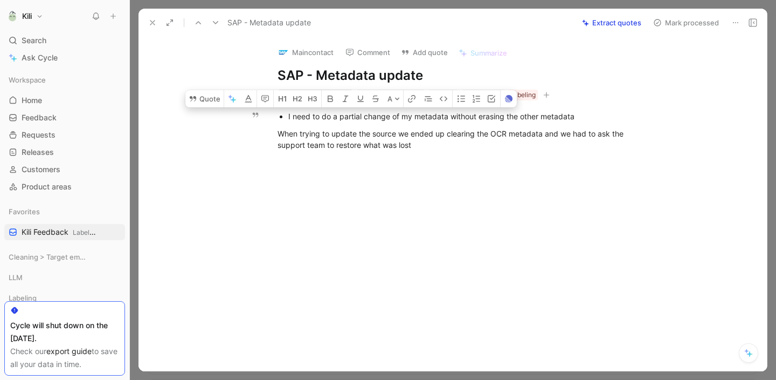
drag, startPoint x: 418, startPoint y: 144, endPoint x: 284, endPoint y: 114, distance: 137.7
click at [284, 114] on div "I need to do a partial change of my metadata without erasing the other metadata…" at bounding box center [464, 131] width 606 height 62
copy div "I need to do a partial change of my metadata without erasing the other metadata…"
click at [274, 244] on div at bounding box center [464, 219] width 606 height 114
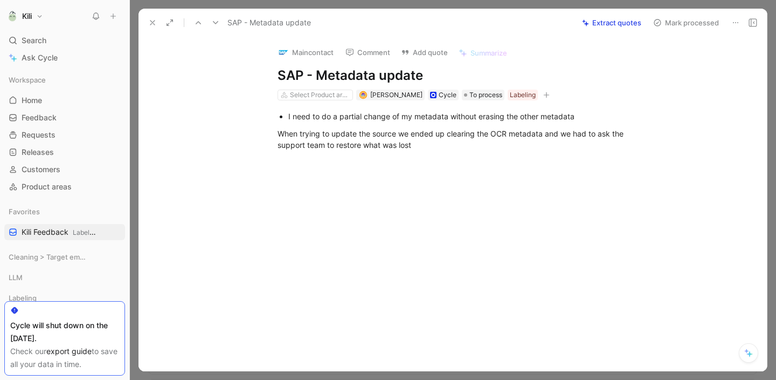
click at [700, 29] on button "Mark processed" at bounding box center [686, 22] width 75 height 15
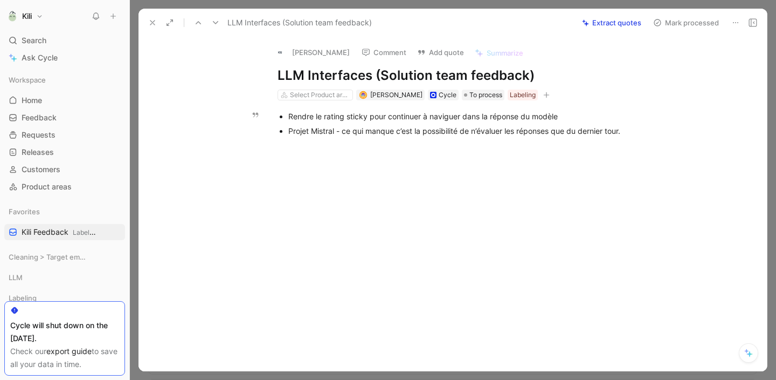
click at [153, 20] on icon at bounding box center [152, 22] width 9 height 9
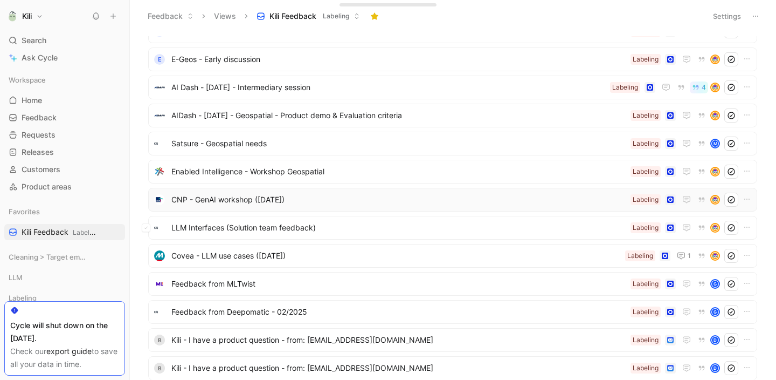
scroll to position [130, 0]
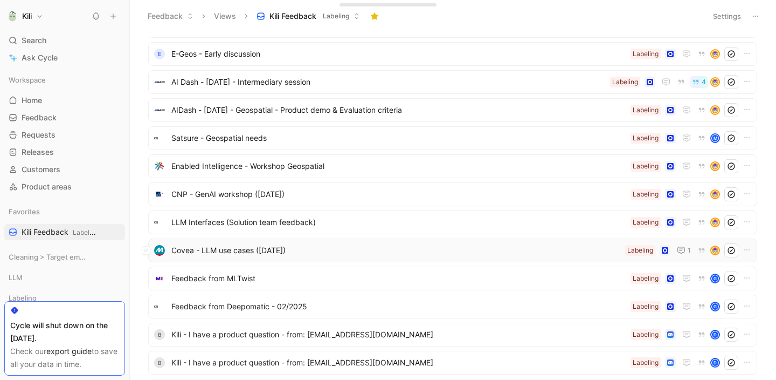
click at [263, 250] on span "Covea - LLM use cases ([DATE])" at bounding box center [396, 250] width 450 height 13
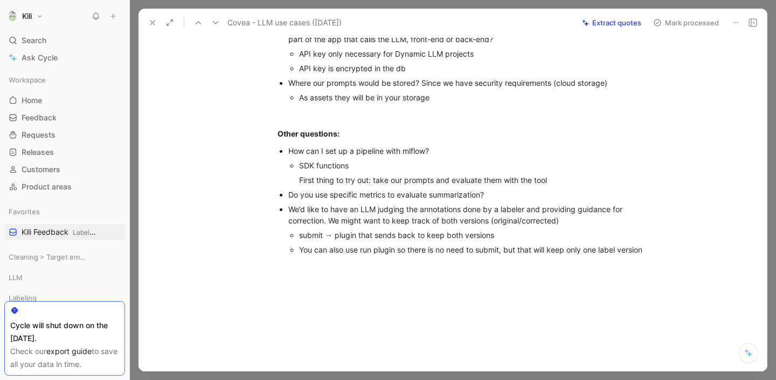
scroll to position [183, 0]
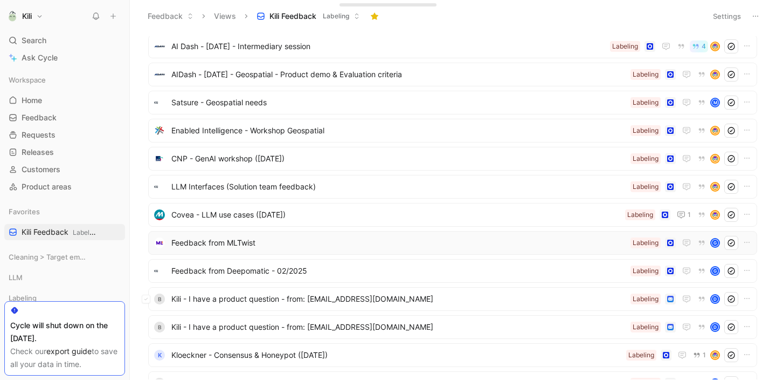
scroll to position [190, 0]
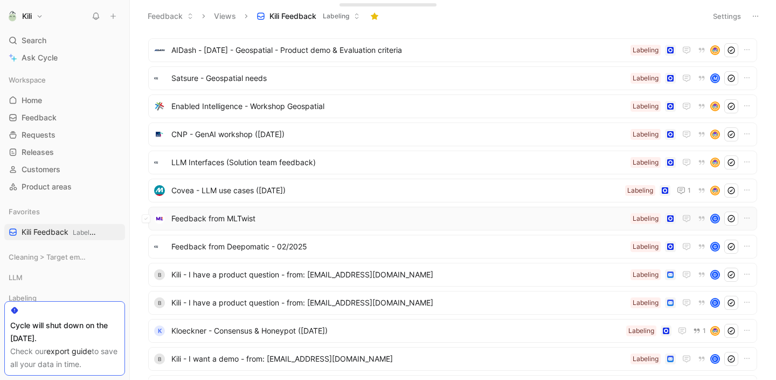
click at [240, 221] on span "Feedback from MLTwist" at bounding box center [398, 218] width 455 height 13
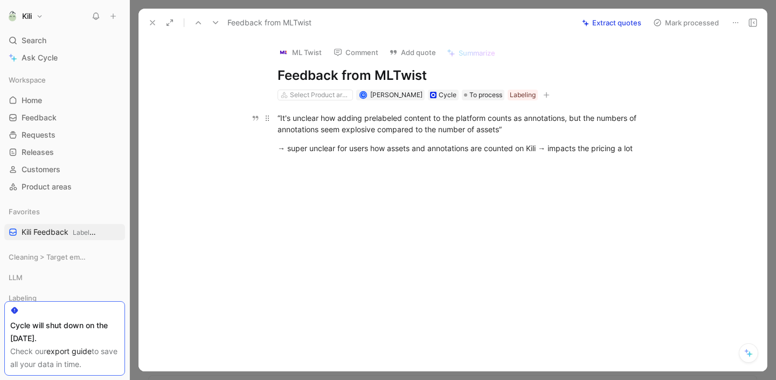
click at [377, 126] on span "“It's unclear how adding prelabeled content to the platform counts as annotatio…" at bounding box center [458, 123] width 361 height 20
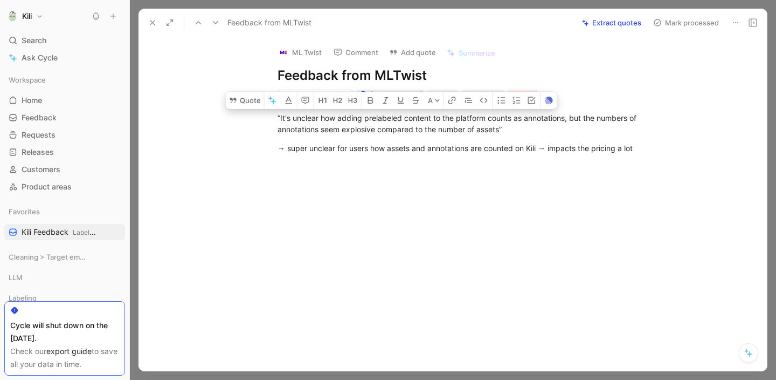
click at [495, 195] on div at bounding box center [464, 223] width 606 height 114
drag, startPoint x: 646, startPoint y: 149, endPoint x: 272, endPoint y: 115, distance: 375.7
click at [272, 115] on div "“It's unclear how adding prelabeled content to the platform counts as annotatio…" at bounding box center [464, 132] width 606 height 65
copy div "“It's unclear how adding prelabeled content to the platform counts as annotatio…"
click at [677, 24] on button "Mark processed" at bounding box center [686, 22] width 75 height 15
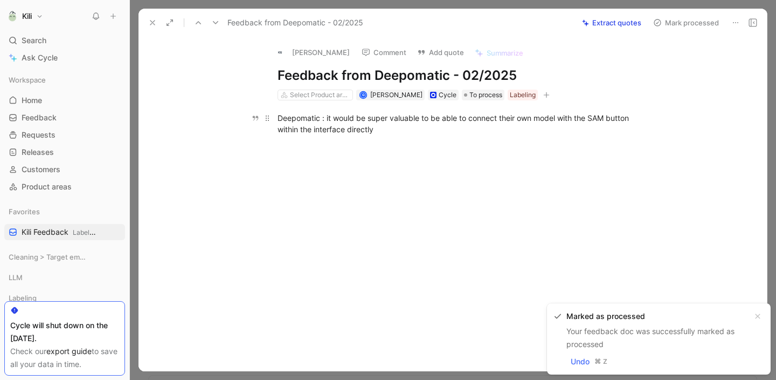
click at [356, 128] on div "Deepomatic : it would be super valuable to be able to connect their own model w…" at bounding box center [464, 123] width 373 height 23
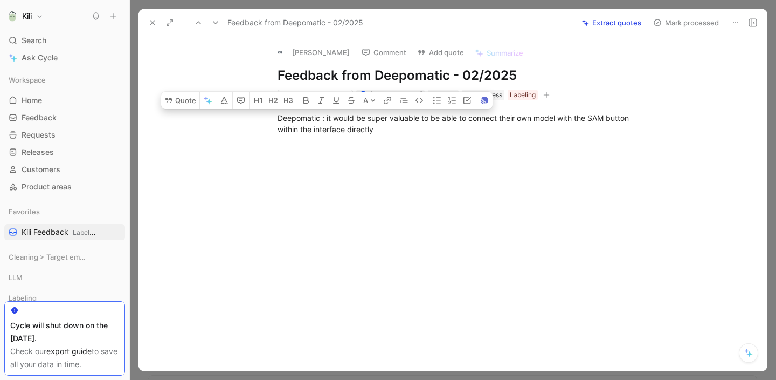
copy div "Deepomatic : it would be super valuable to be able to connect their own model w…"
click at [719, 22] on button "Mark processed" at bounding box center [686, 22] width 75 height 15
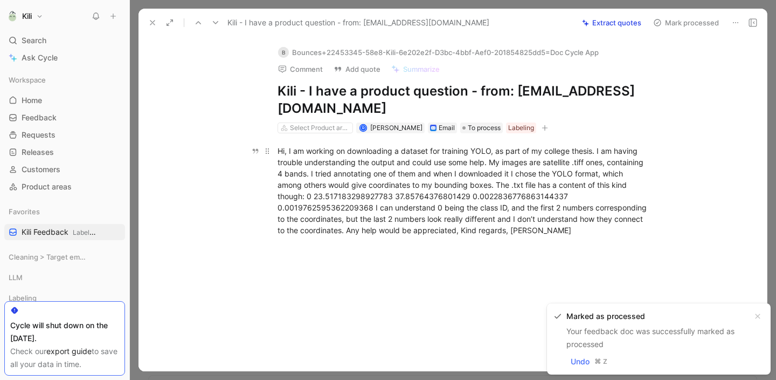
click at [446, 189] on div "Hi, I am working on downloading a dataset for training YOLO, as part of my coll…" at bounding box center [464, 190] width 373 height 91
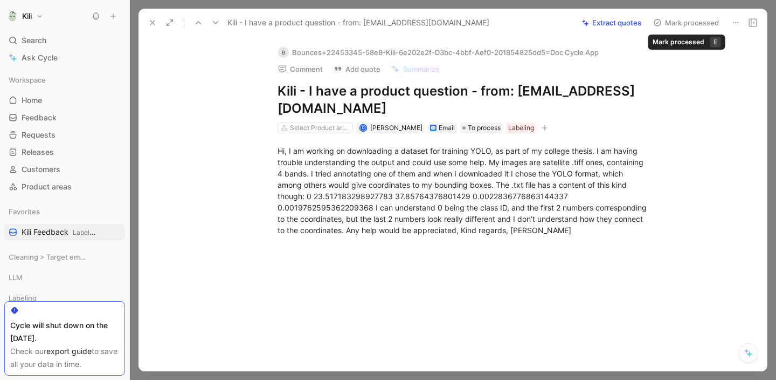
click at [697, 17] on button "Mark processed" at bounding box center [686, 22] width 75 height 15
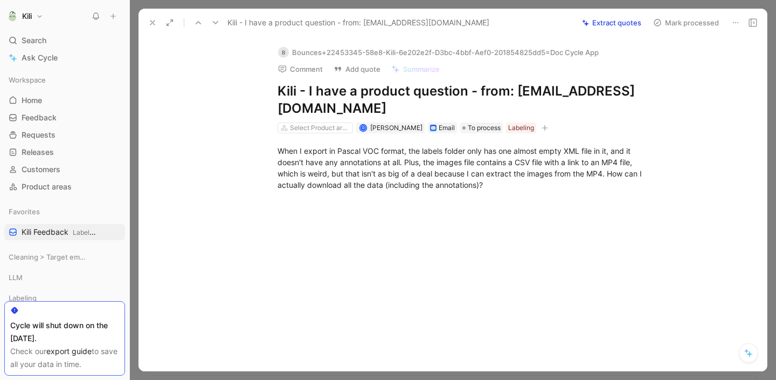
click at [664, 22] on button "Mark processed" at bounding box center [686, 22] width 75 height 15
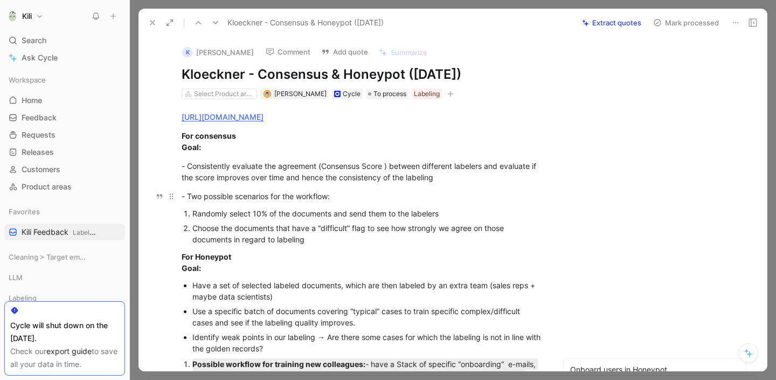
click at [329, 203] on p "- Two possible scenarios for the workflow:" at bounding box center [362, 196] width 402 height 18
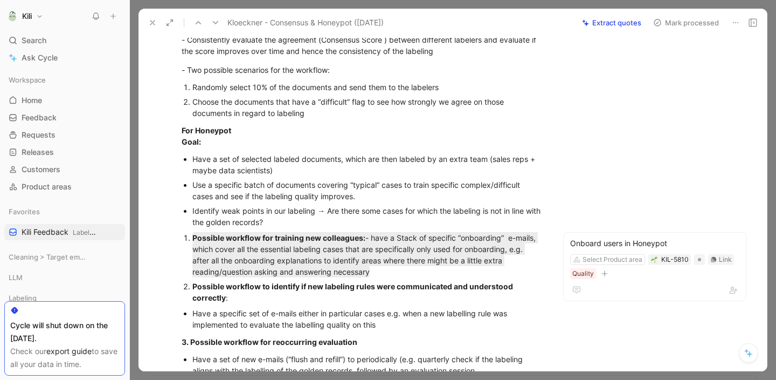
scroll to position [130, 0]
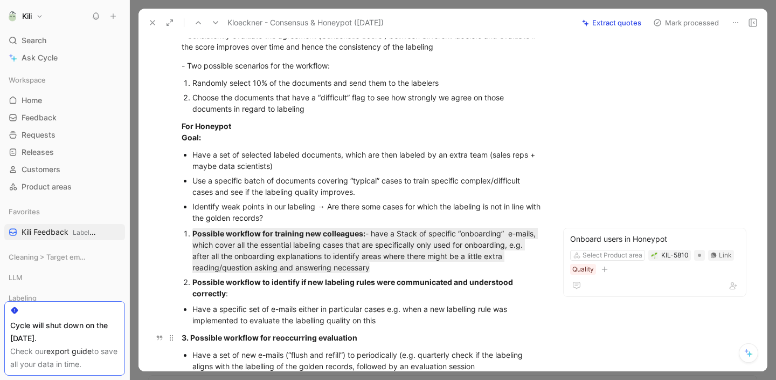
click at [557, 333] on p "3. Possible workflow for reoccurring evaluation" at bounding box center [362, 337] width 402 height 18
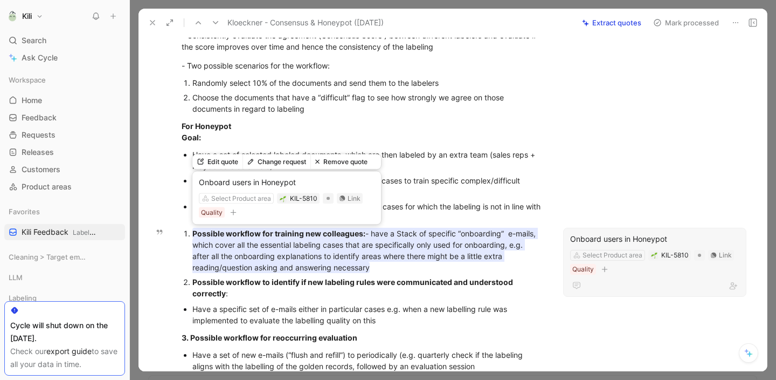
click at [373, 247] on mark "Possible workflow for training new colleagues: - have a Stack of specific “onbo…" at bounding box center [365, 250] width 346 height 45
click at [399, 260] on mark "Possible workflow for training new colleagues: - have a Stack of specific “onbo…" at bounding box center [365, 250] width 346 height 45
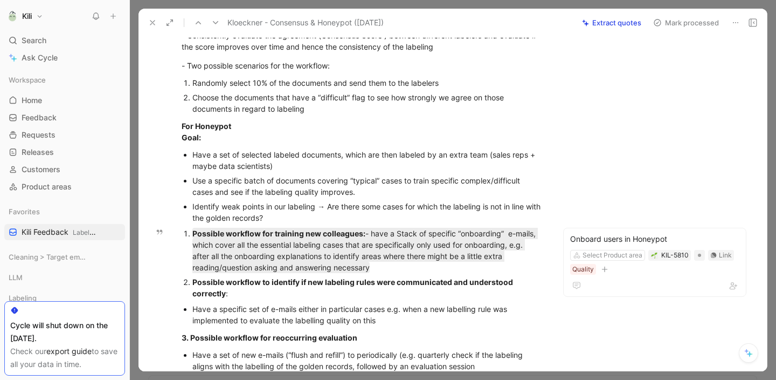
click at [401, 276] on div "Possible workflow to identify if new labeling rules were communicated and under…" at bounding box center [367, 287] width 350 height 23
click at [407, 270] on div "Possible workflow for training new colleagues: - have a Stack of specific “onbo…" at bounding box center [367, 250] width 350 height 45
click at [455, 183] on div "Use a specific batch of documents covering “typical” cases to train specific co…" at bounding box center [367, 186] width 350 height 23
click at [54, 230] on span "Kili Feedback Labeling" at bounding box center [59, 231] width 75 height 11
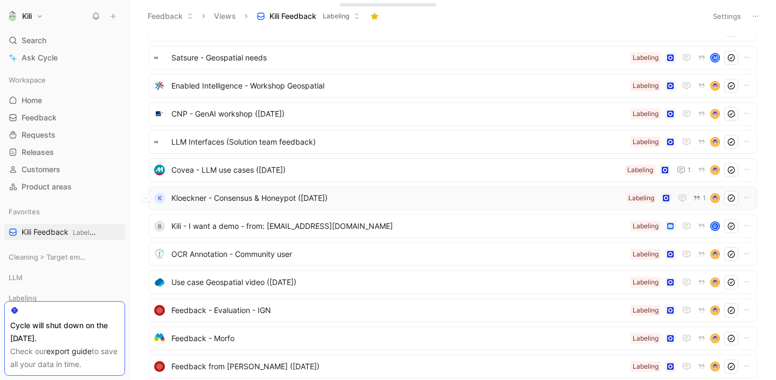
scroll to position [222, 0]
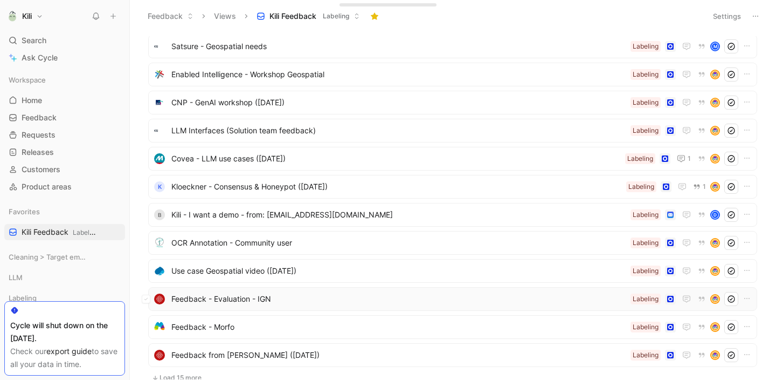
click at [238, 305] on span "Feedback - Evaluation - IGN" at bounding box center [398, 298] width 455 height 13
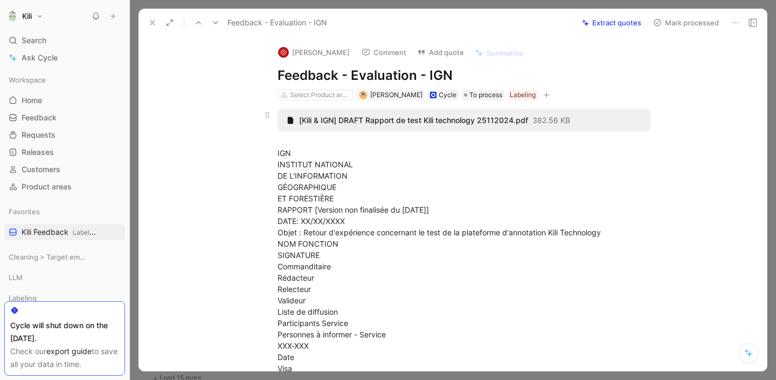
click at [400, 117] on span "[Kili & IGN] DRAFT Rapport de test Kili technology 25112024.pdf" at bounding box center [413, 120] width 229 height 10
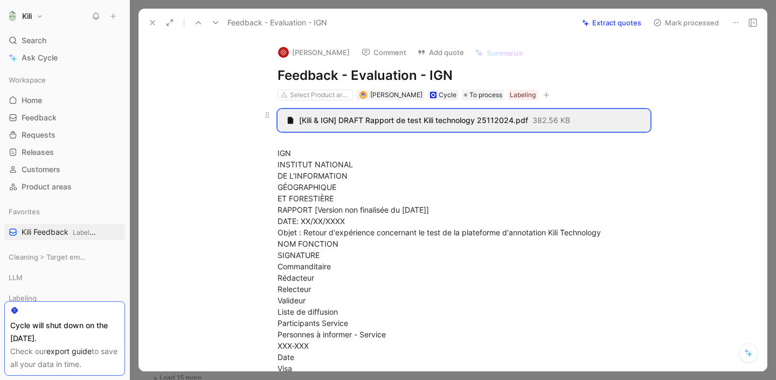
click at [519, 121] on span "[Kili & IGN] DRAFT Rapport de test Kili technology 25112024.pdf" at bounding box center [413, 120] width 229 height 10
click at [261, 120] on span at bounding box center [267, 115] width 12 height 12
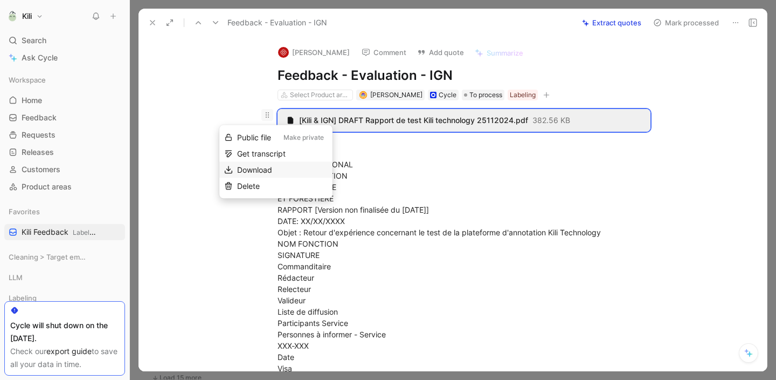
click at [269, 168] on span "Download" at bounding box center [254, 169] width 35 height 9
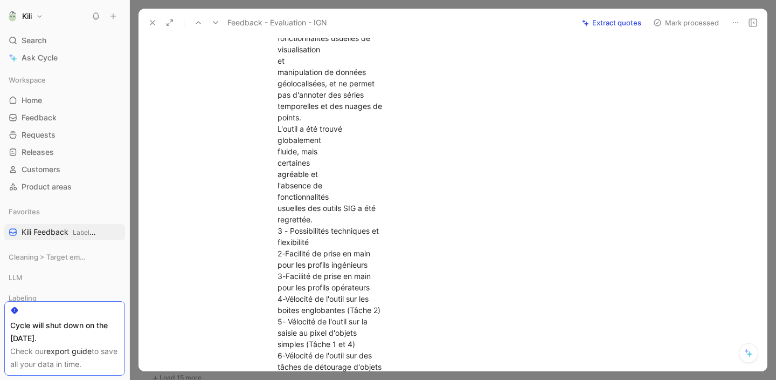
scroll to position [1194, 0]
